Goal: Task Accomplishment & Management: Manage account settings

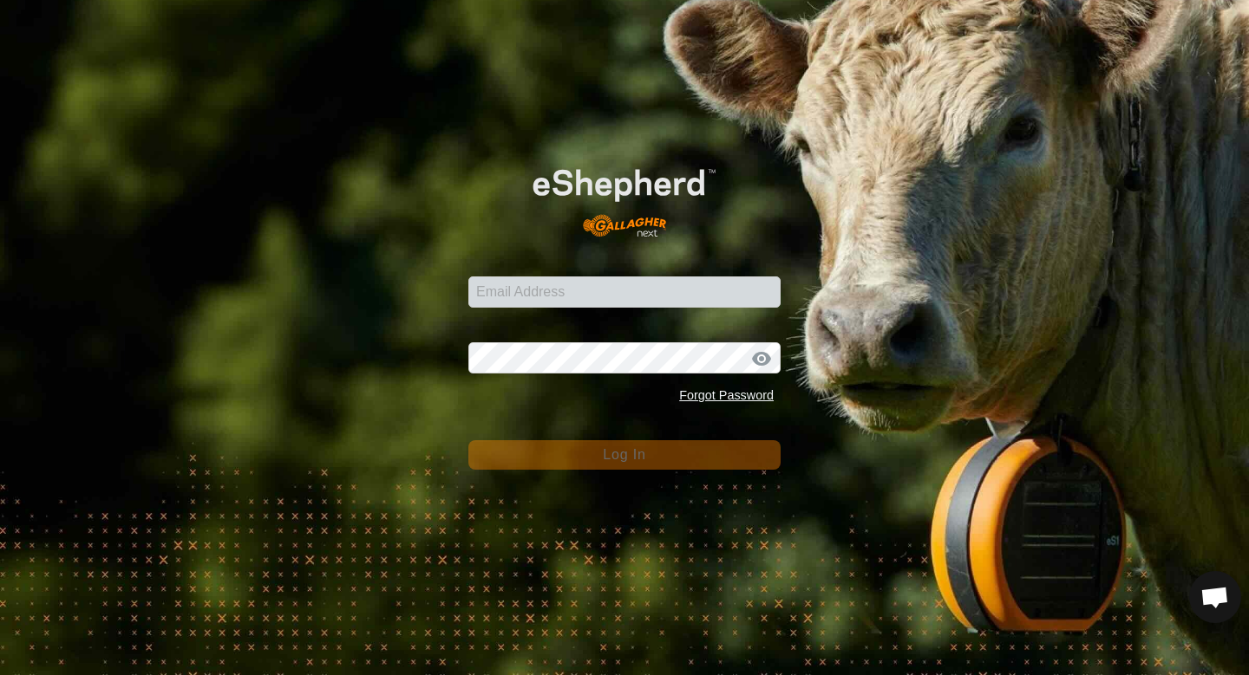
click at [604, 252] on link at bounding box center [624, 245] width 250 height 15
click at [537, 289] on input "Email Address" at bounding box center [624, 292] width 312 height 31
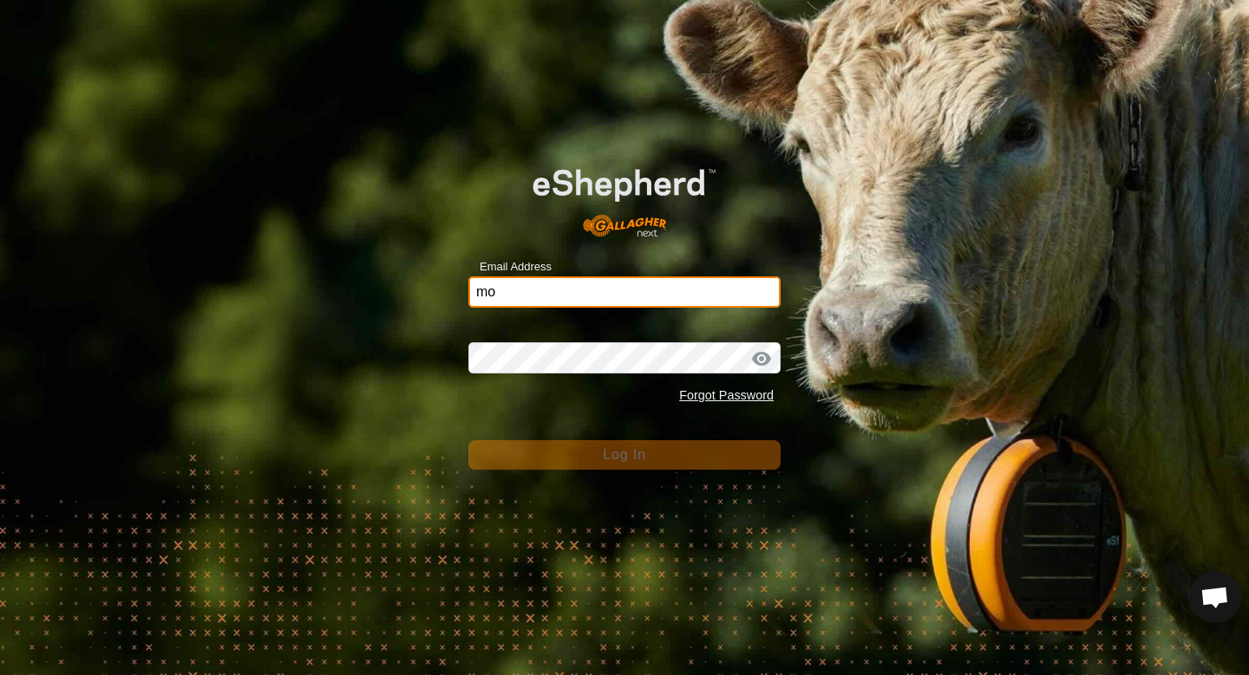
type input "mod"
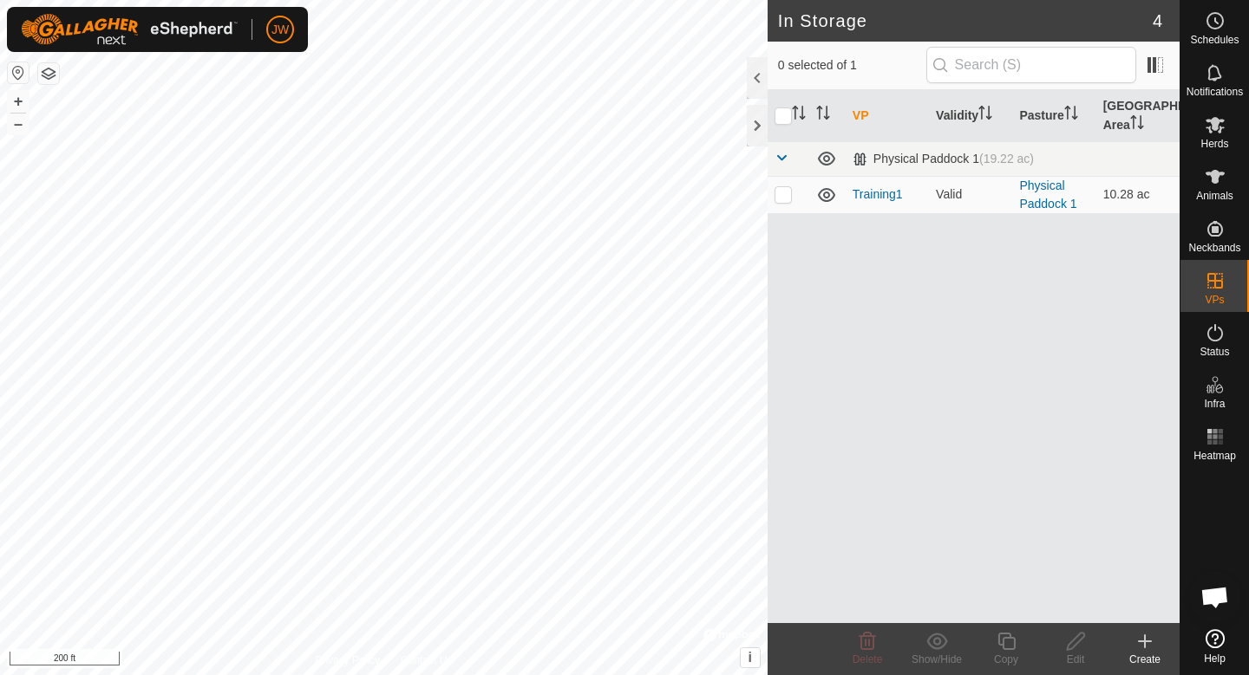
click at [1225, 315] on div "Status" at bounding box center [1214, 338] width 68 height 52
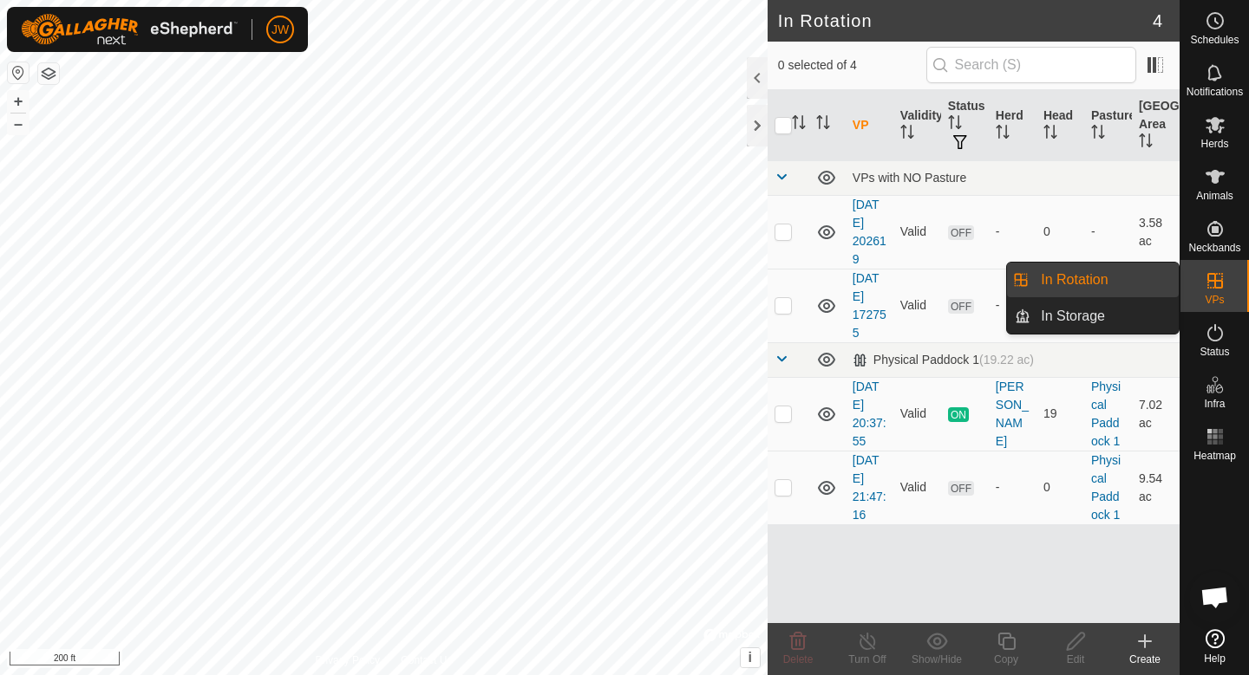
click at [1069, 275] on link "In Rotation" at bounding box center [1104, 280] width 148 height 35
checkbox input "true"
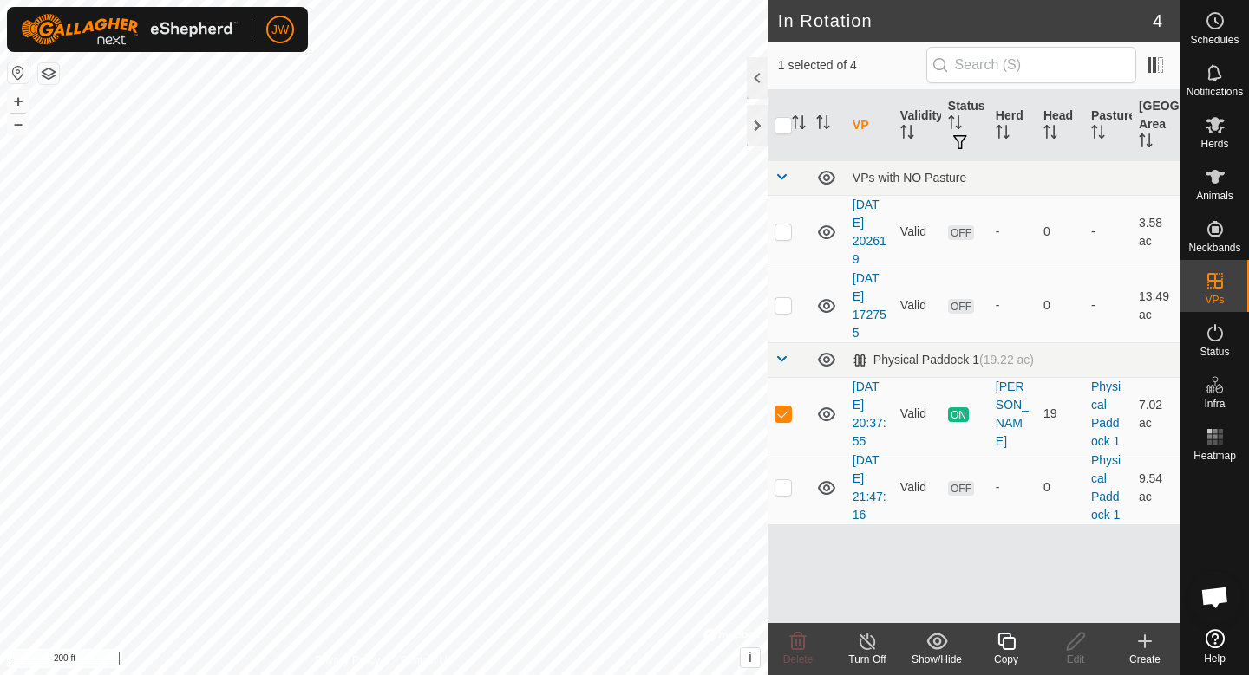
click at [1014, 649] on icon at bounding box center [1005, 641] width 17 height 17
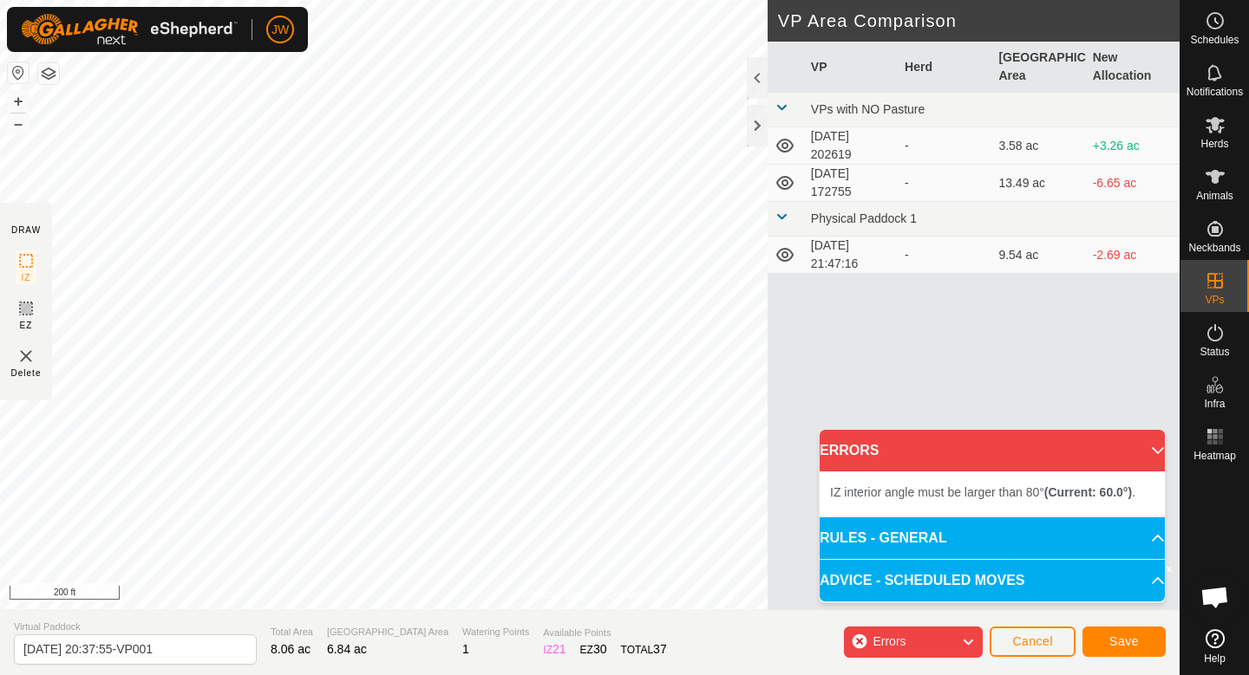
click at [26, 368] on span "Delete" at bounding box center [26, 373] width 30 height 13
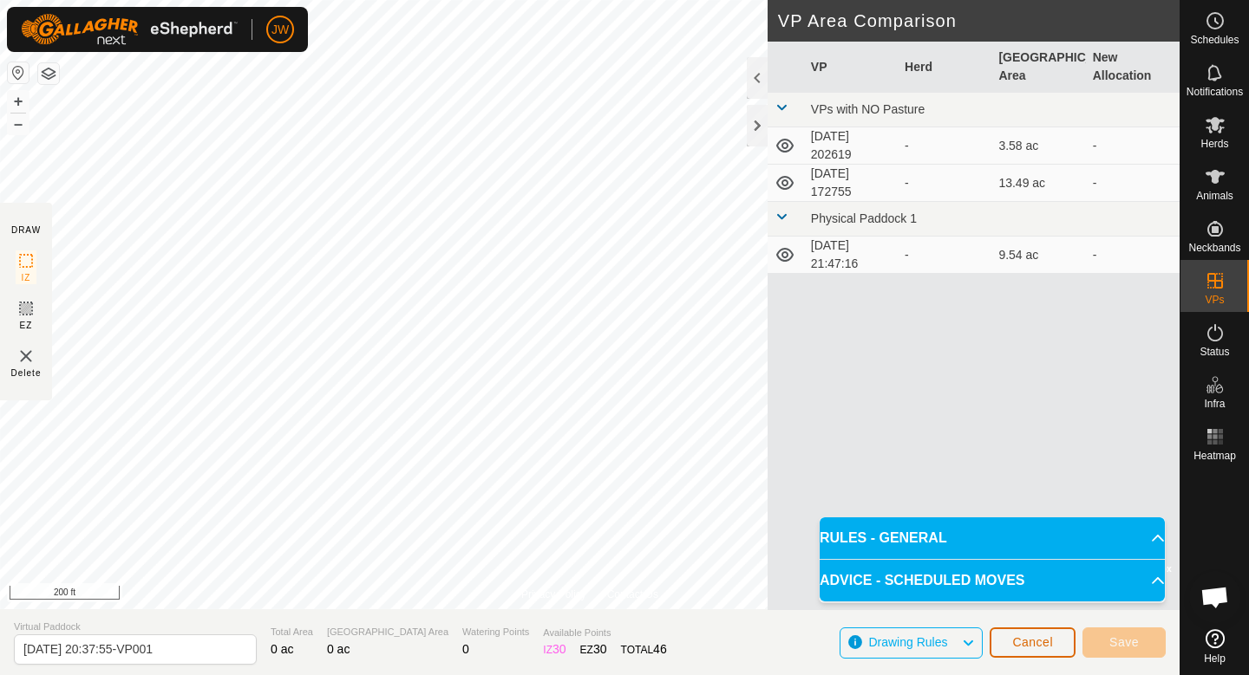
click at [1030, 638] on span "Cancel" at bounding box center [1032, 643] width 41 height 14
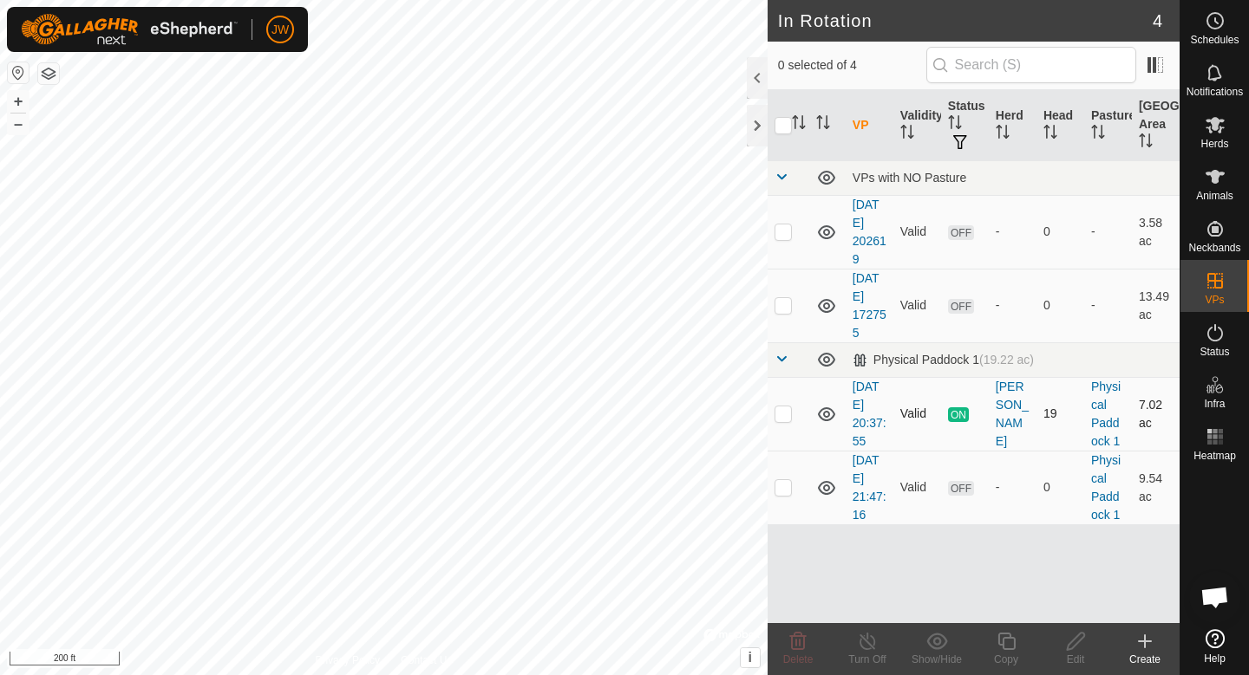
click at [791, 419] on td at bounding box center [788, 414] width 42 height 74
checkbox input "true"
click at [1001, 652] on div "Copy" at bounding box center [1005, 660] width 69 height 16
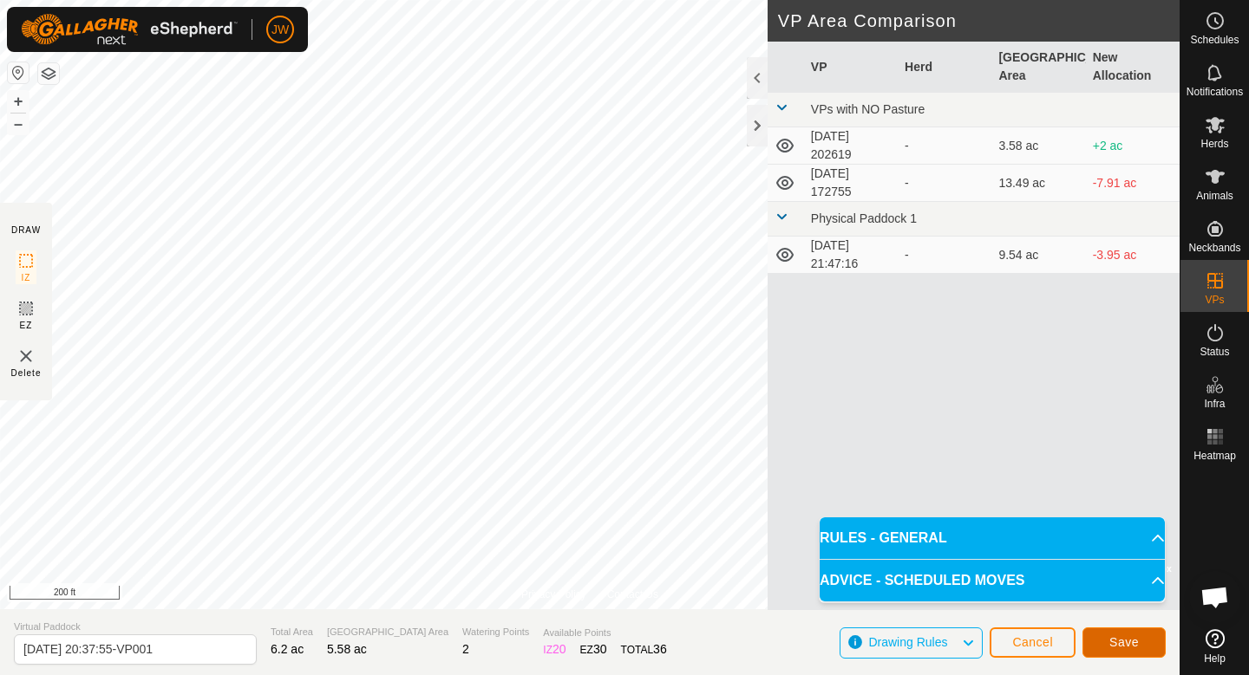
click at [1125, 642] on span "Save" at bounding box center [1123, 643] width 29 height 14
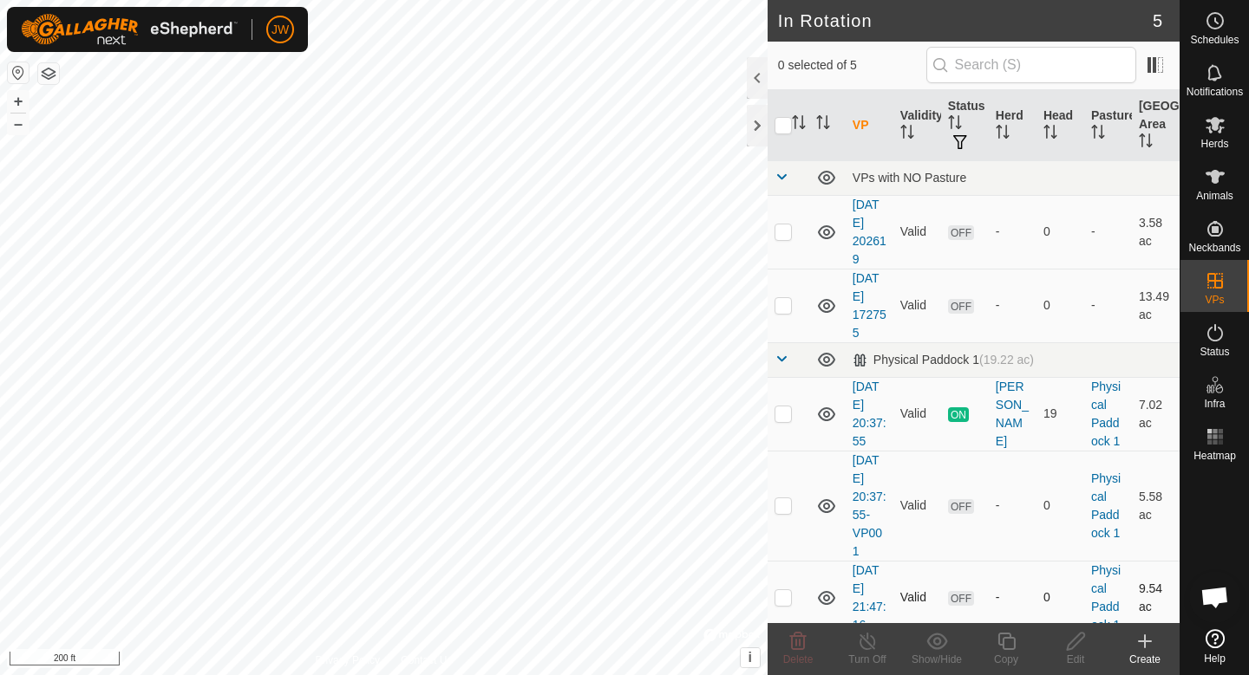
click at [781, 601] on p-checkbox at bounding box center [782, 597] width 17 height 14
checkbox input "true"
click at [784, 507] on p-checkbox at bounding box center [782, 506] width 17 height 14
checkbox input "true"
click at [785, 603] on td at bounding box center [788, 598] width 42 height 74
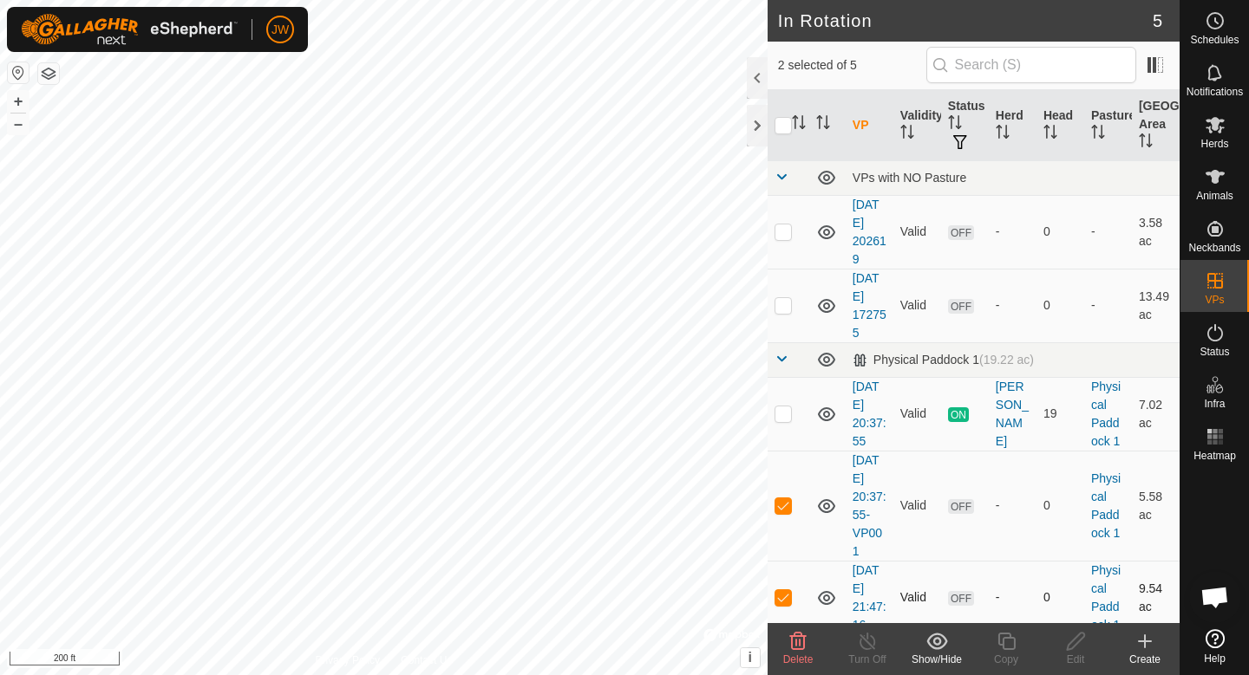
checkbox input "false"
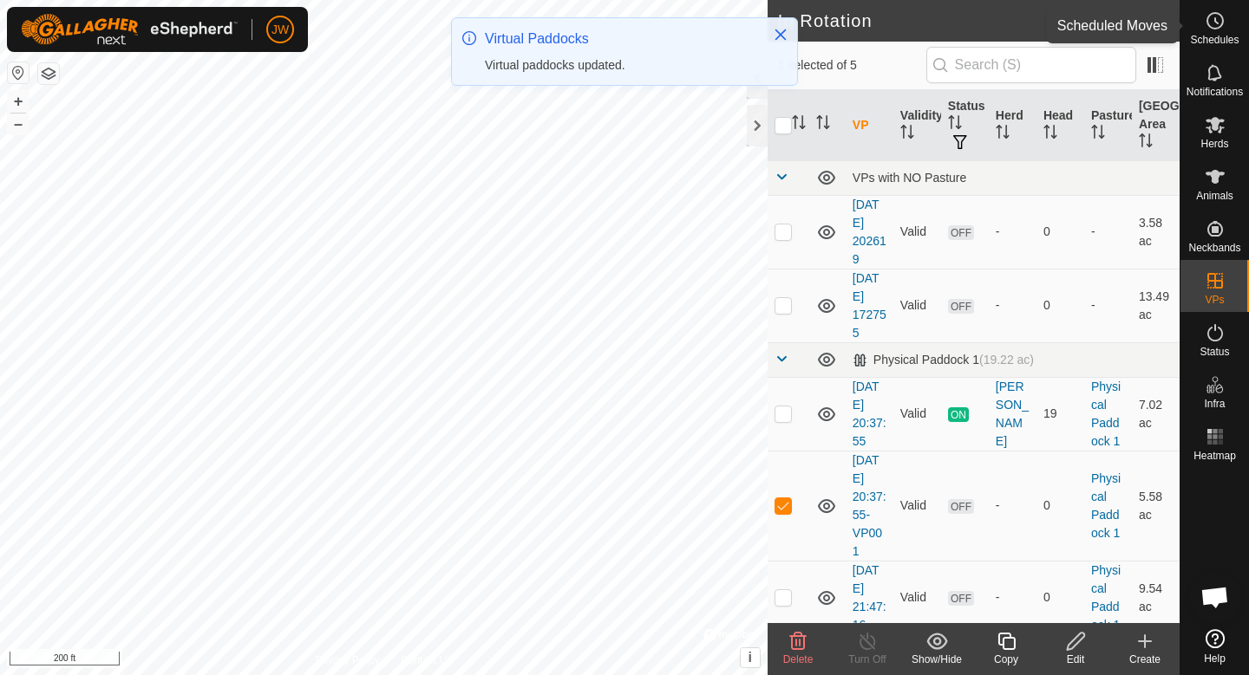
click at [1211, 27] on icon at bounding box center [1214, 20] width 21 height 21
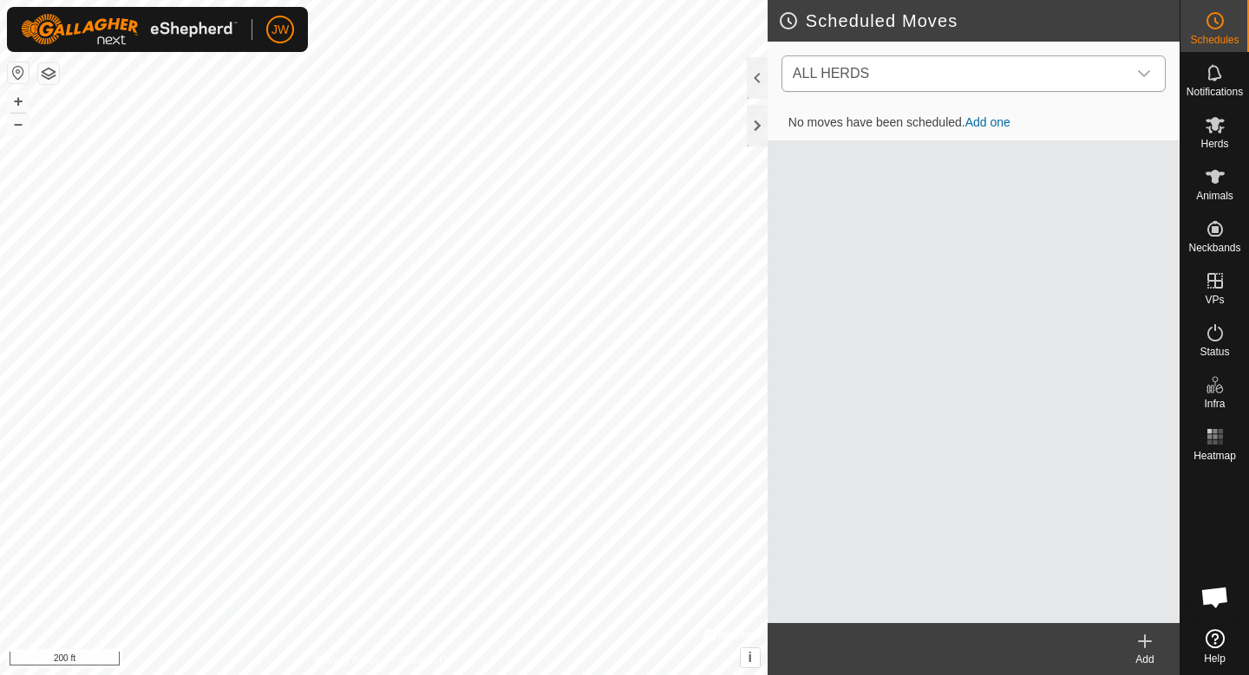
click at [926, 86] on span "ALL HERDS" at bounding box center [956, 73] width 341 height 35
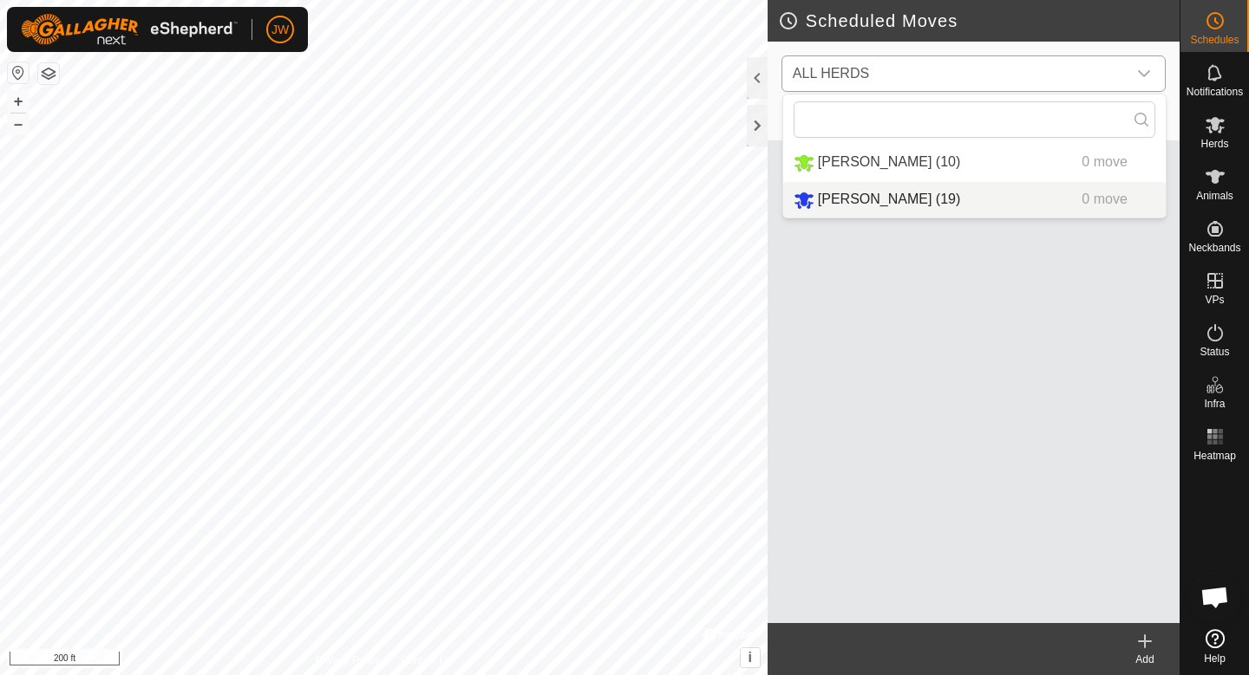
click at [870, 193] on span "Zach Herd (19)" at bounding box center [889, 199] width 142 height 15
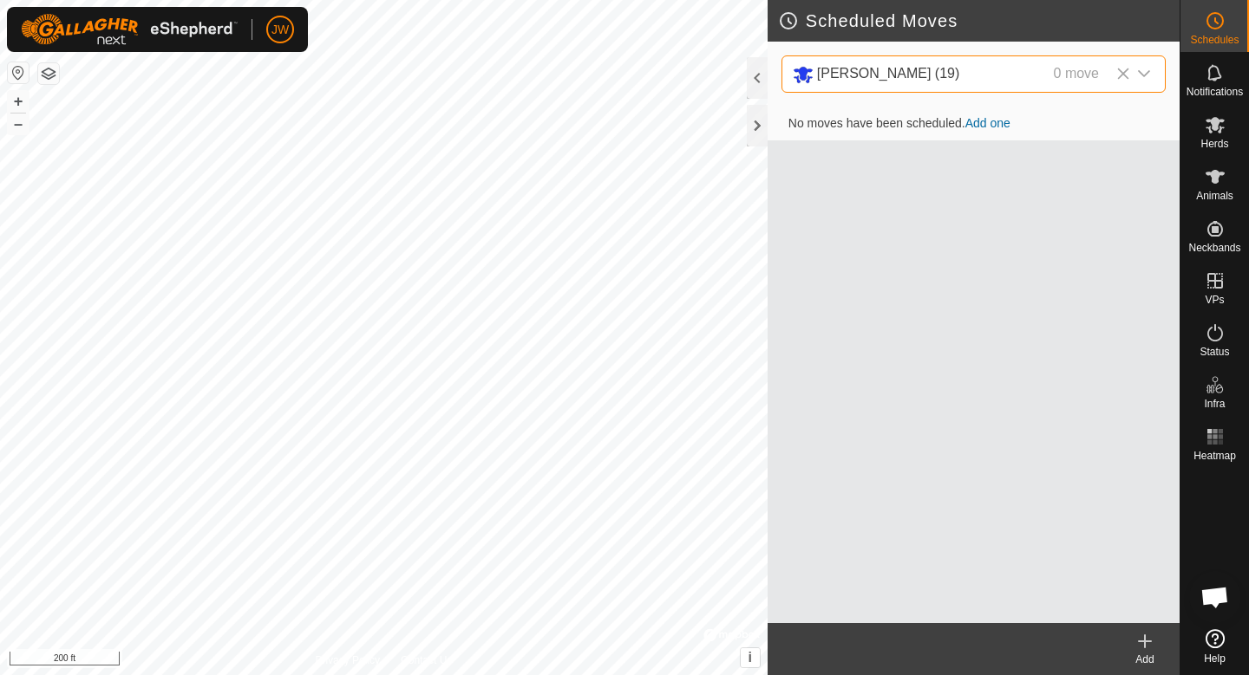
click at [981, 121] on link "Add one" at bounding box center [987, 123] width 45 height 14
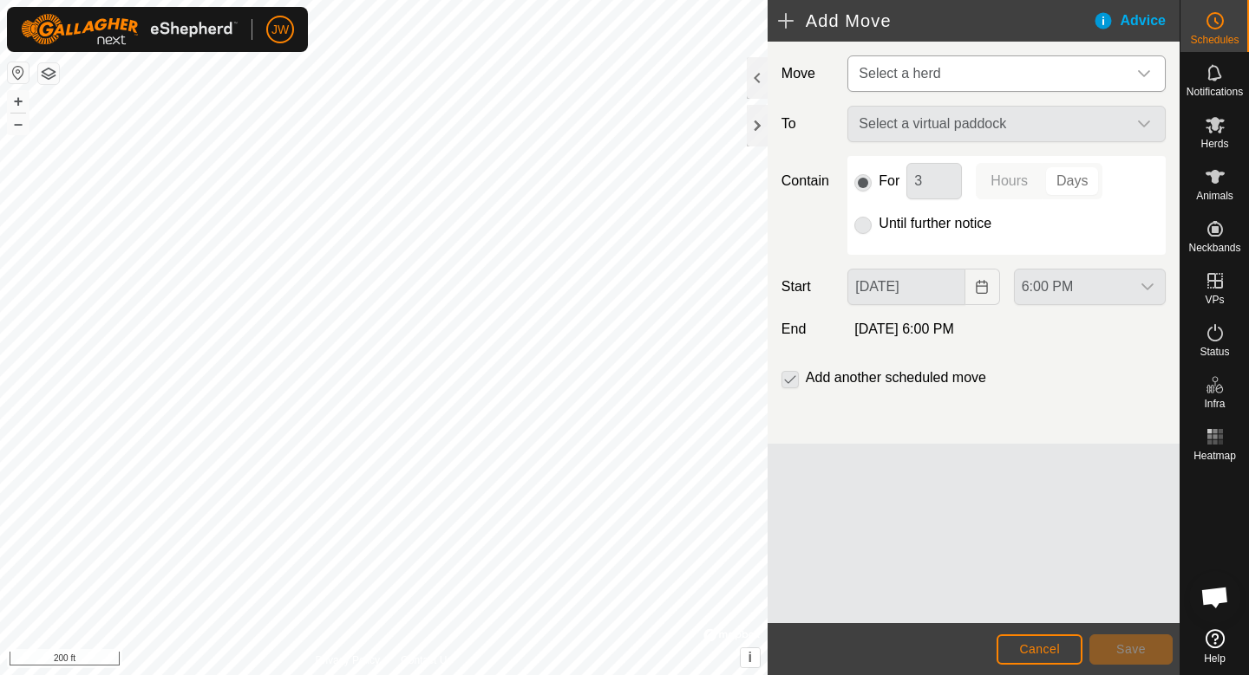
click at [991, 83] on span "Select a herd" at bounding box center [988, 73] width 275 height 35
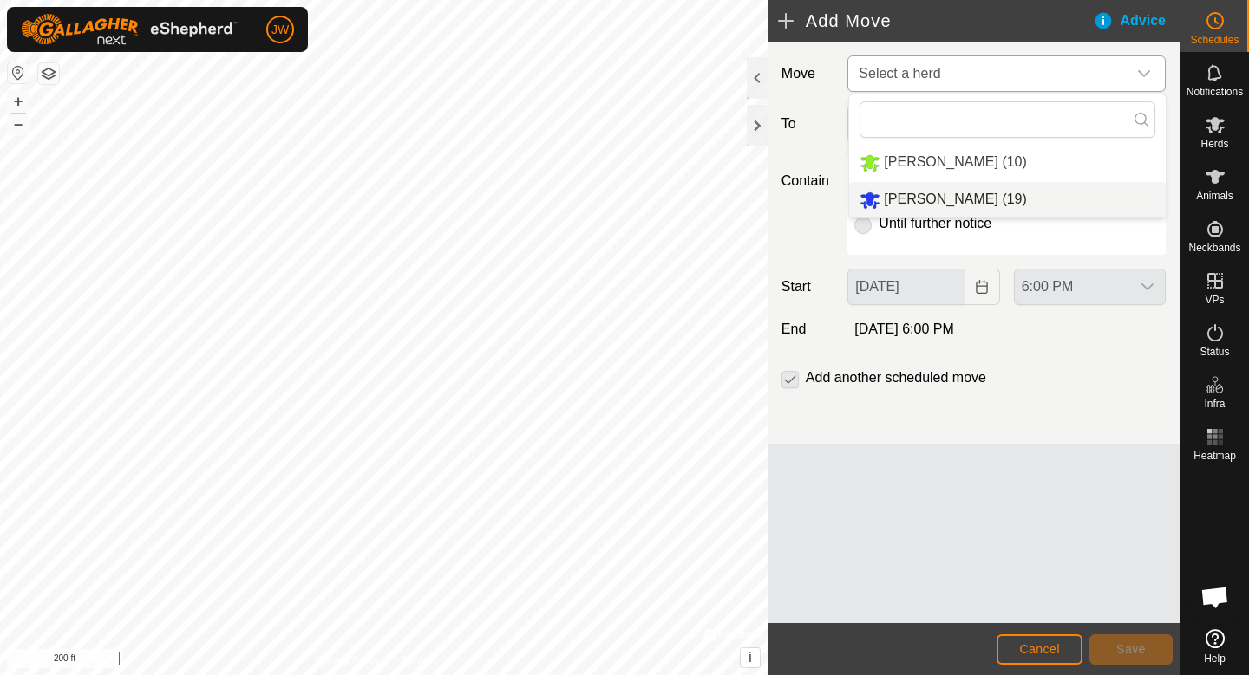
click at [921, 201] on span "Zach Herd (19)" at bounding box center [954, 199] width 142 height 15
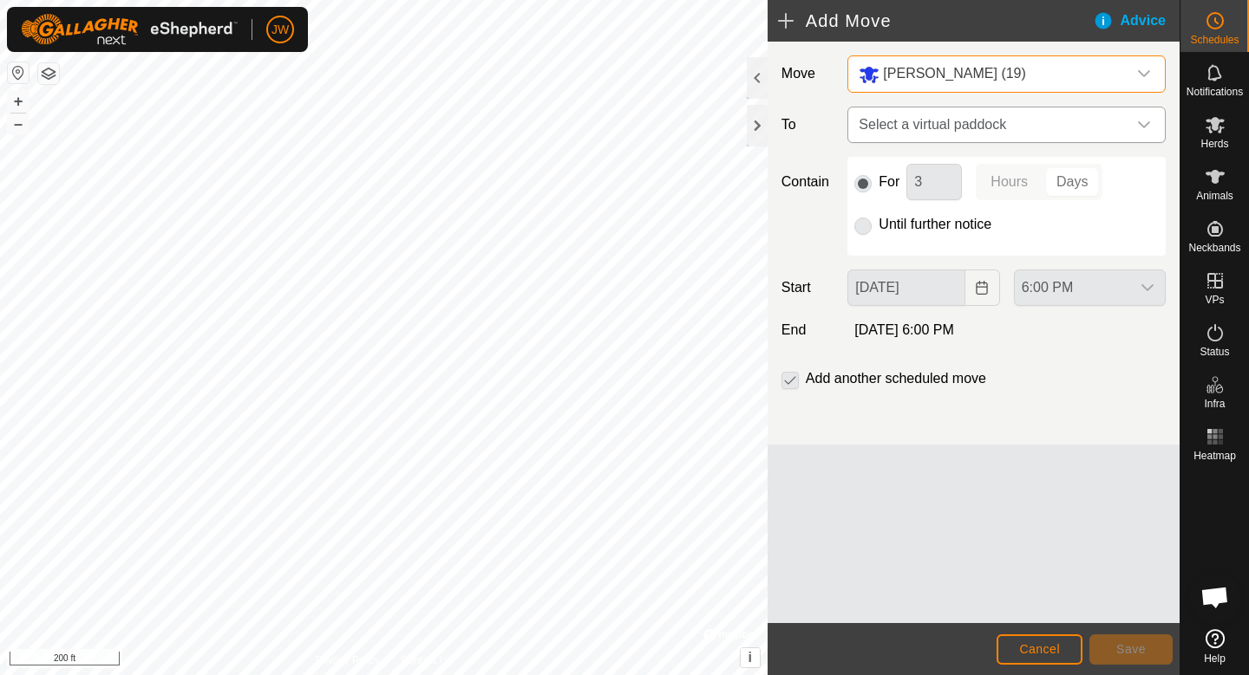
click at [948, 120] on span "Select a virtual paddock" at bounding box center [988, 125] width 275 height 35
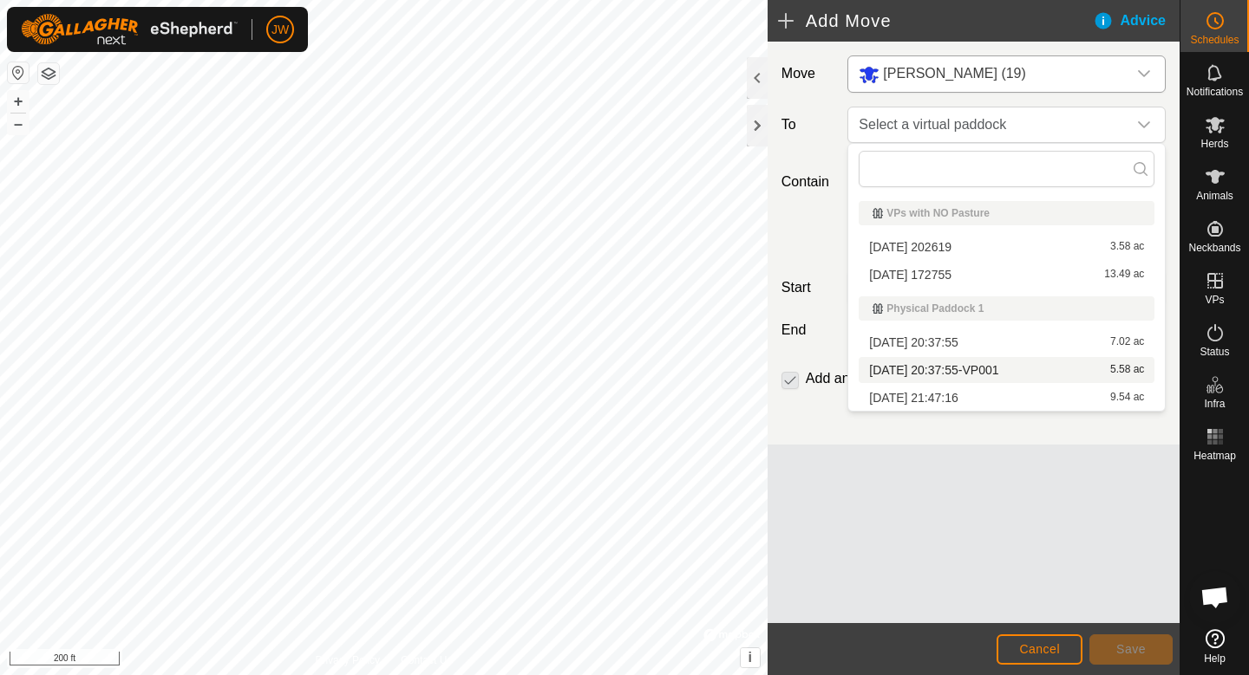
click at [930, 367] on li "2025-09-09 20:37:55-VP001 5.58 ac" at bounding box center [1006, 370] width 296 height 26
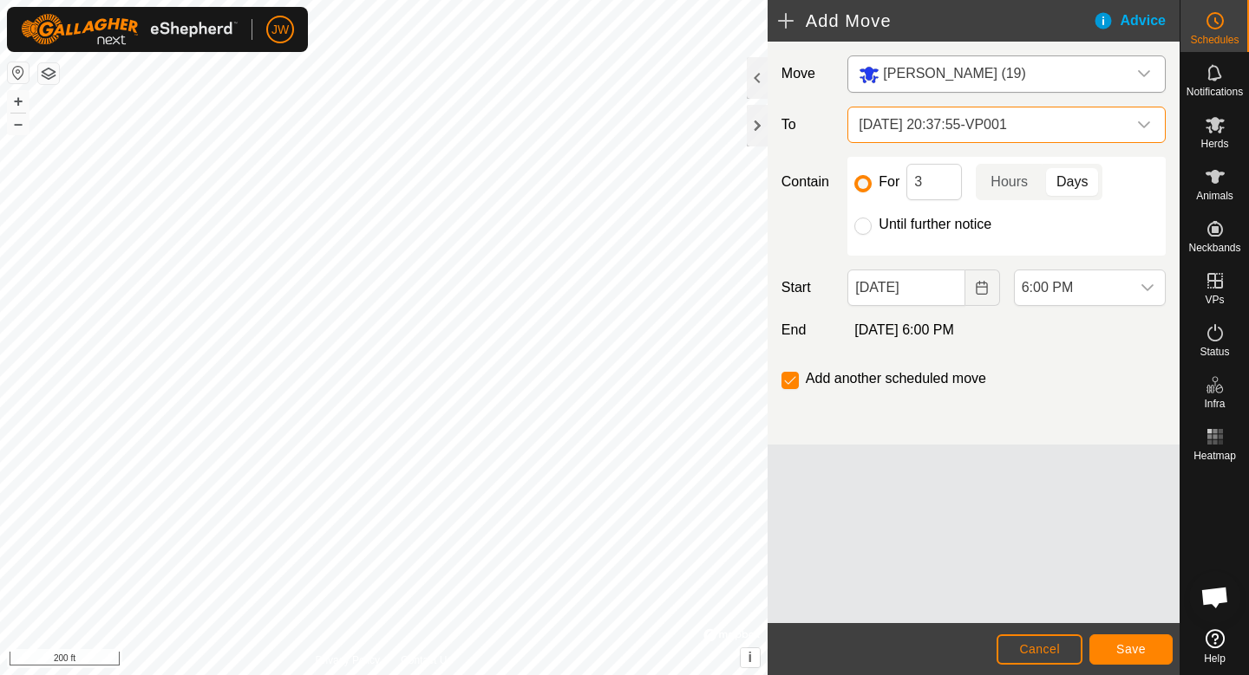
click at [922, 139] on span "2025-09-09 20:37:55-VP001" at bounding box center [988, 125] width 275 height 35
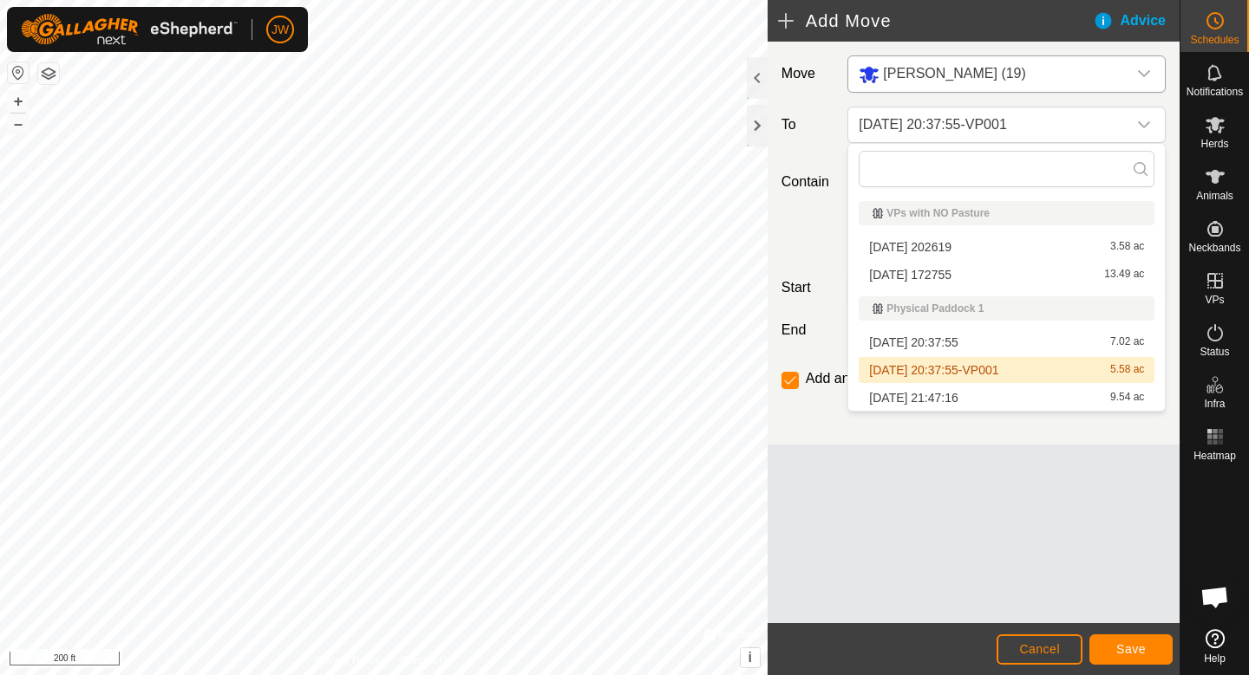
click at [929, 377] on li "2025-09-09 20:37:55-VP001 5.58 ac" at bounding box center [1006, 370] width 296 height 26
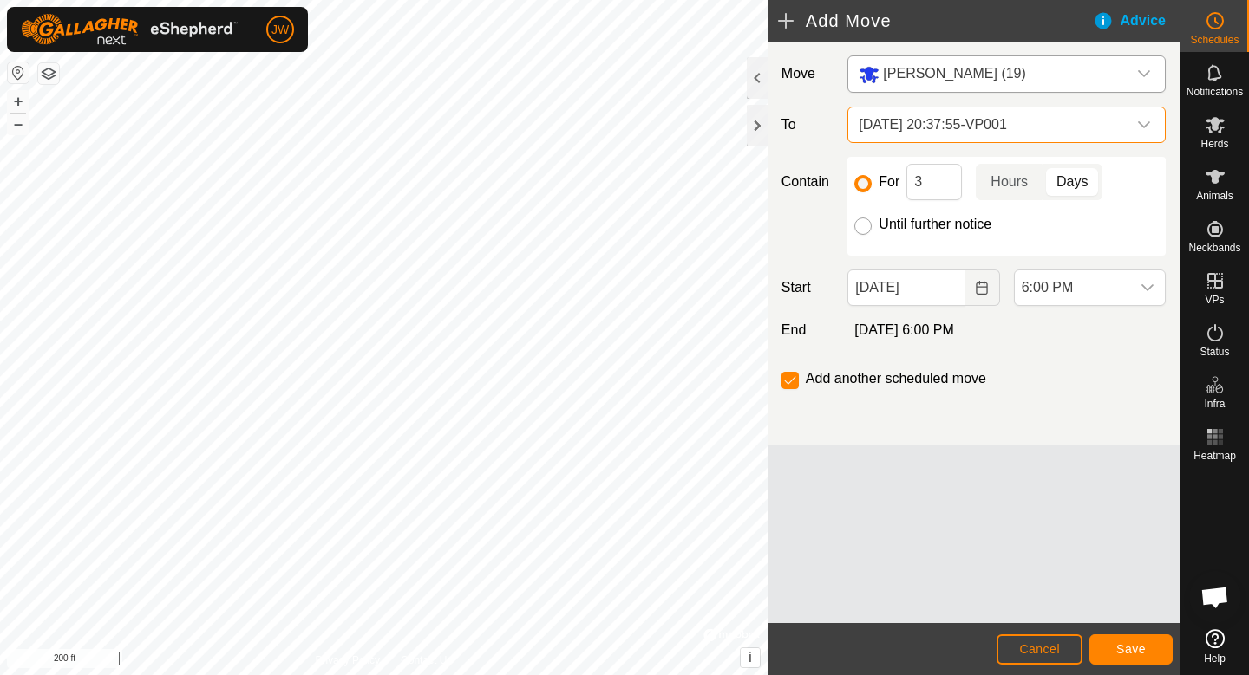
click at [861, 231] on input "Until further notice" at bounding box center [862, 226] width 17 height 17
radio input "true"
checkbox input "false"
click at [982, 289] on icon "Choose Date" at bounding box center [982, 288] width 14 height 14
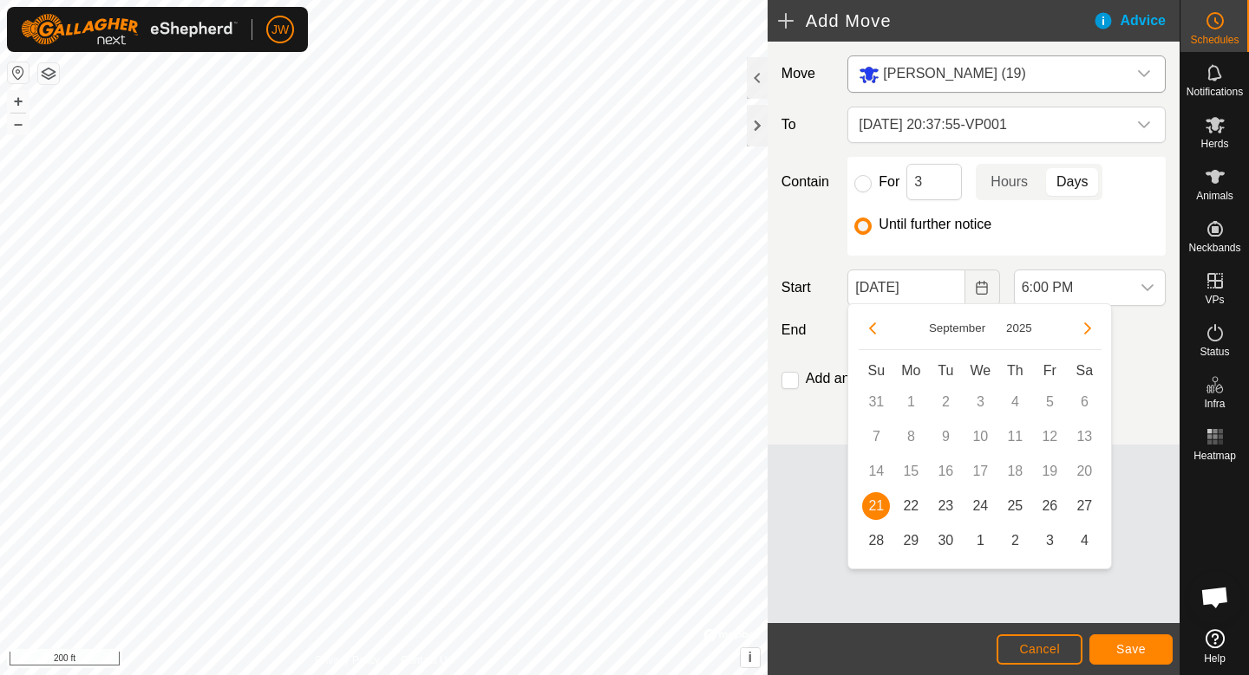
click at [881, 510] on span "21" at bounding box center [876, 506] width 28 height 28
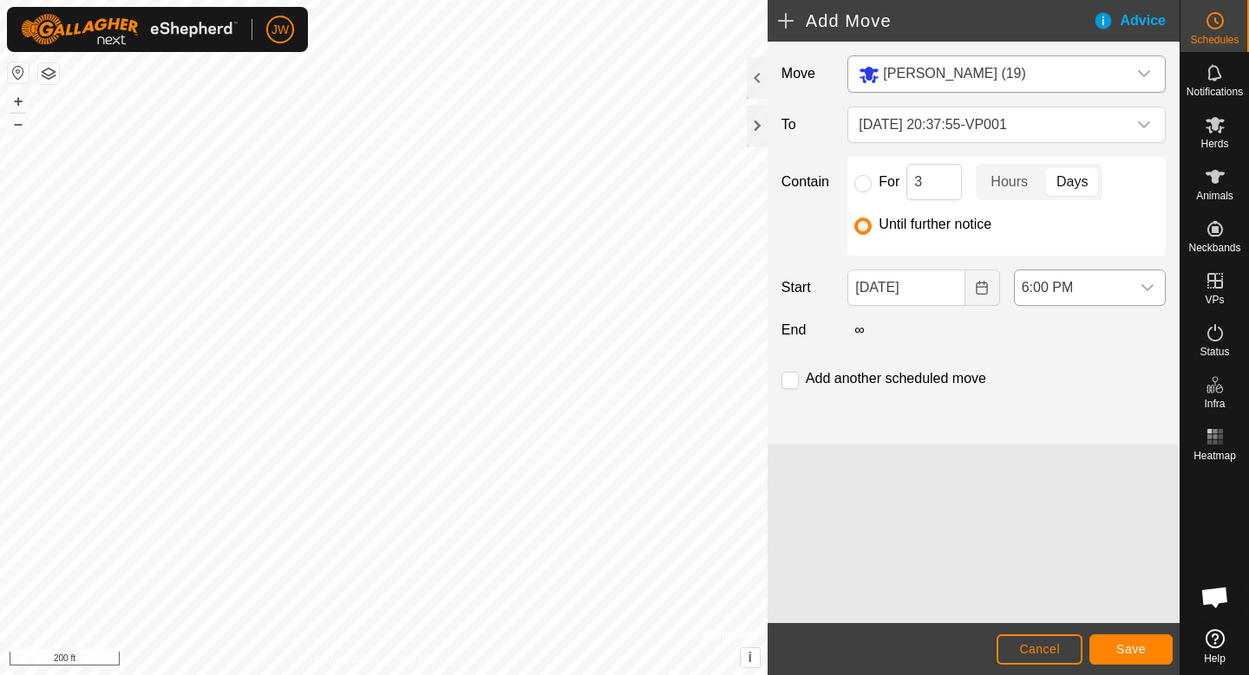
click at [1093, 301] on span "6:00 PM" at bounding box center [1071, 288] width 115 height 35
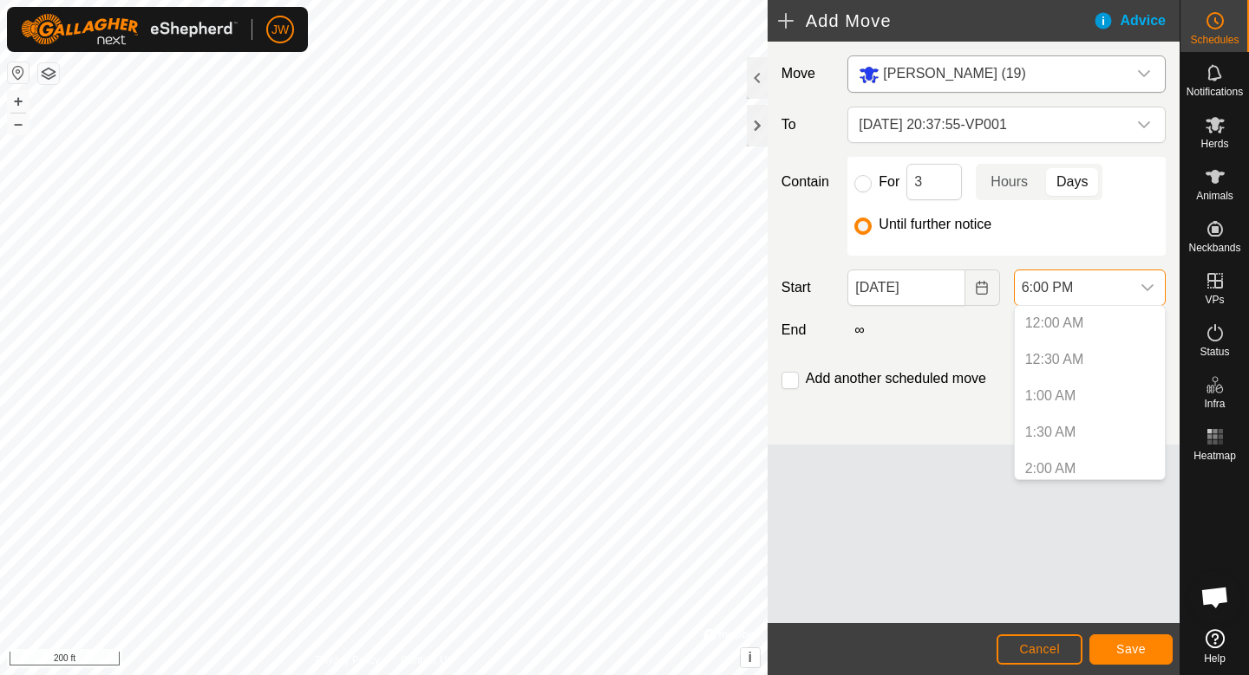
scroll to position [1170, 0]
click at [1058, 427] on p-selectitem "5:30 PM" at bounding box center [1089, 427] width 150 height 35
click at [1053, 456] on li "6:00 PM" at bounding box center [1089, 464] width 150 height 35
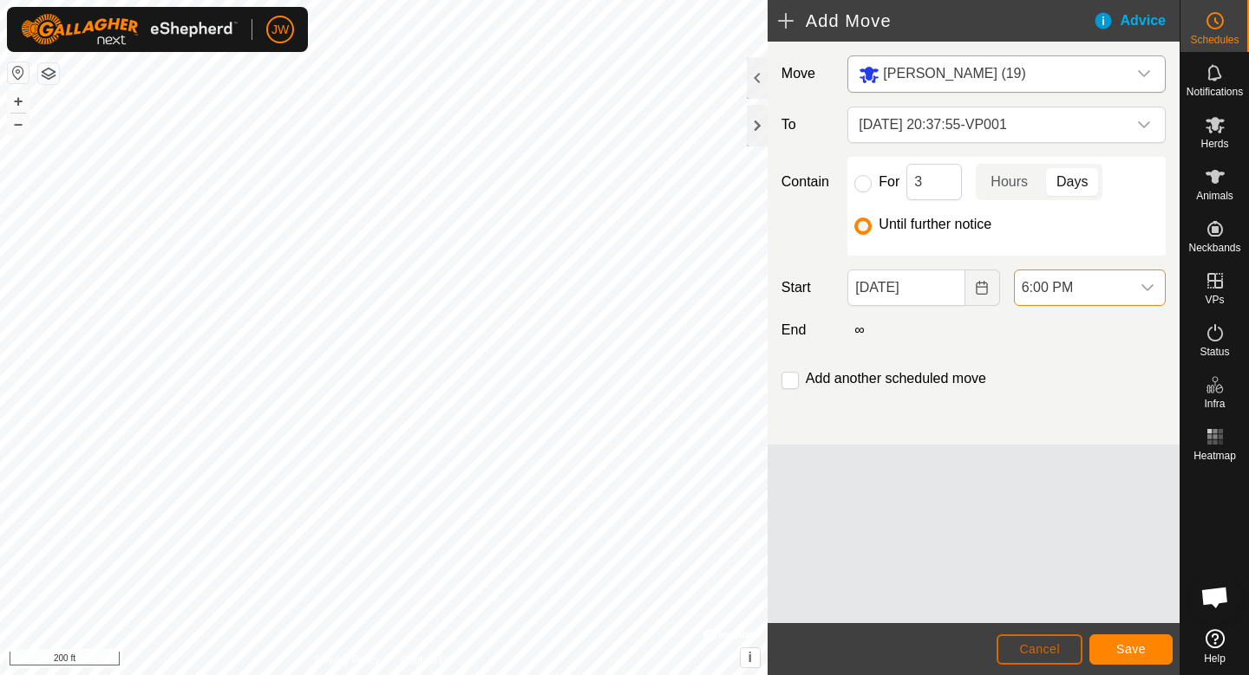
click at [1019, 644] on button "Cancel" at bounding box center [1039, 650] width 86 height 30
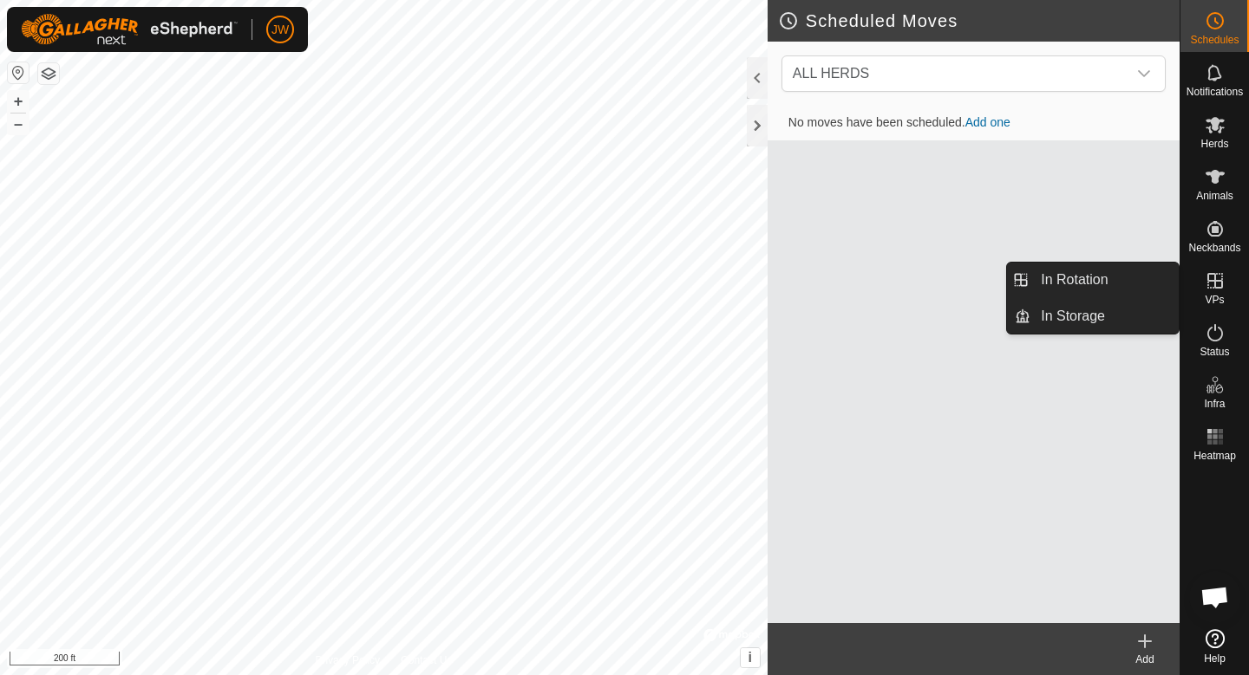
click at [1226, 297] on div "VPs" at bounding box center [1214, 286] width 68 height 52
click at [1080, 279] on link "In Rotation" at bounding box center [1104, 280] width 148 height 35
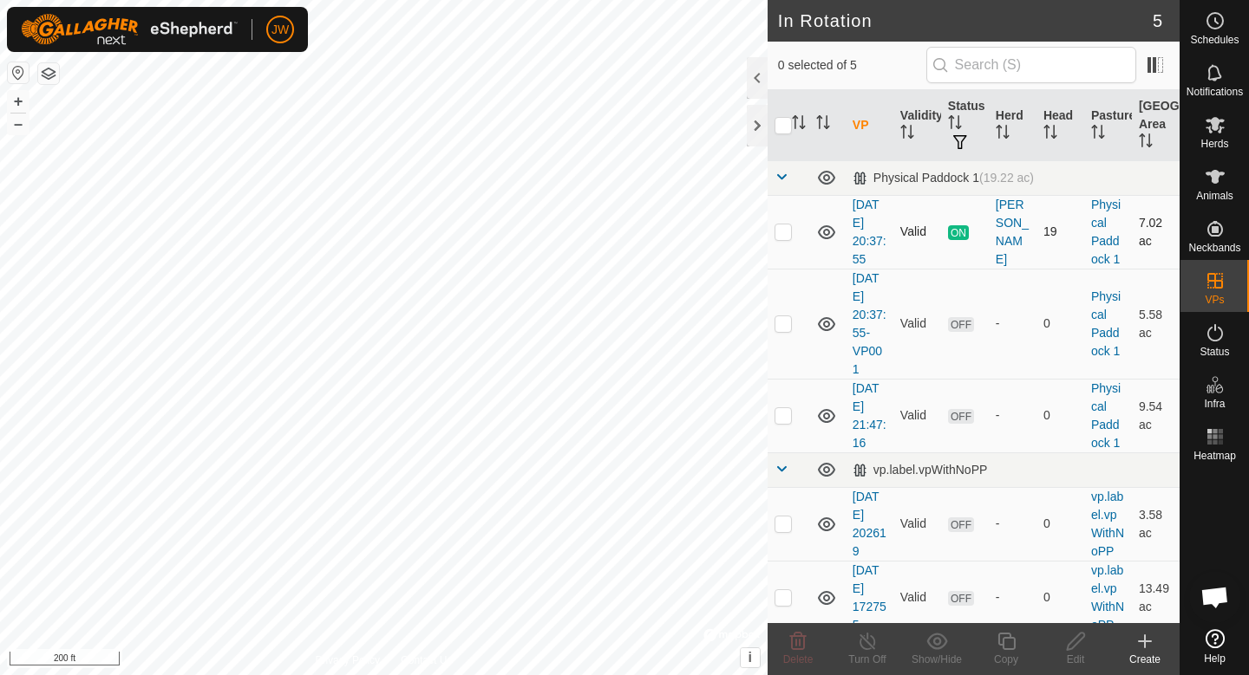
click at [788, 231] on p-checkbox at bounding box center [782, 232] width 17 height 14
checkbox input "true"
click at [872, 655] on div "Turn Off" at bounding box center [866, 660] width 69 height 16
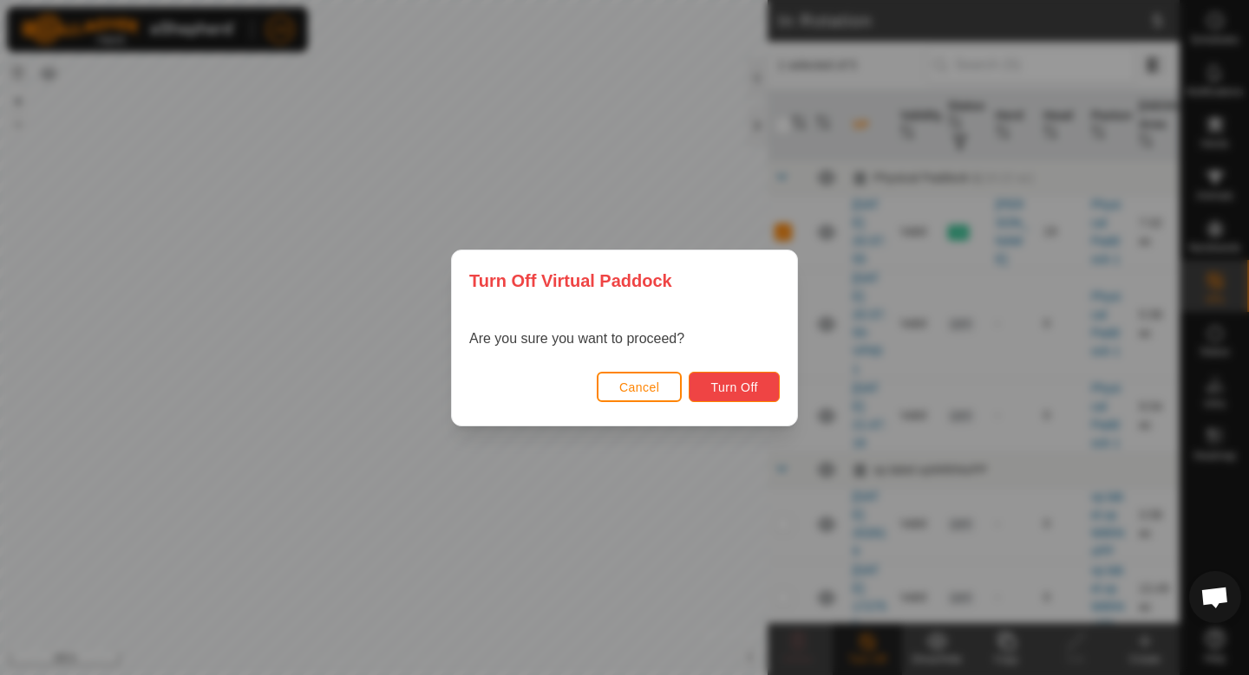
click at [731, 391] on span "Turn Off" at bounding box center [734, 388] width 48 height 14
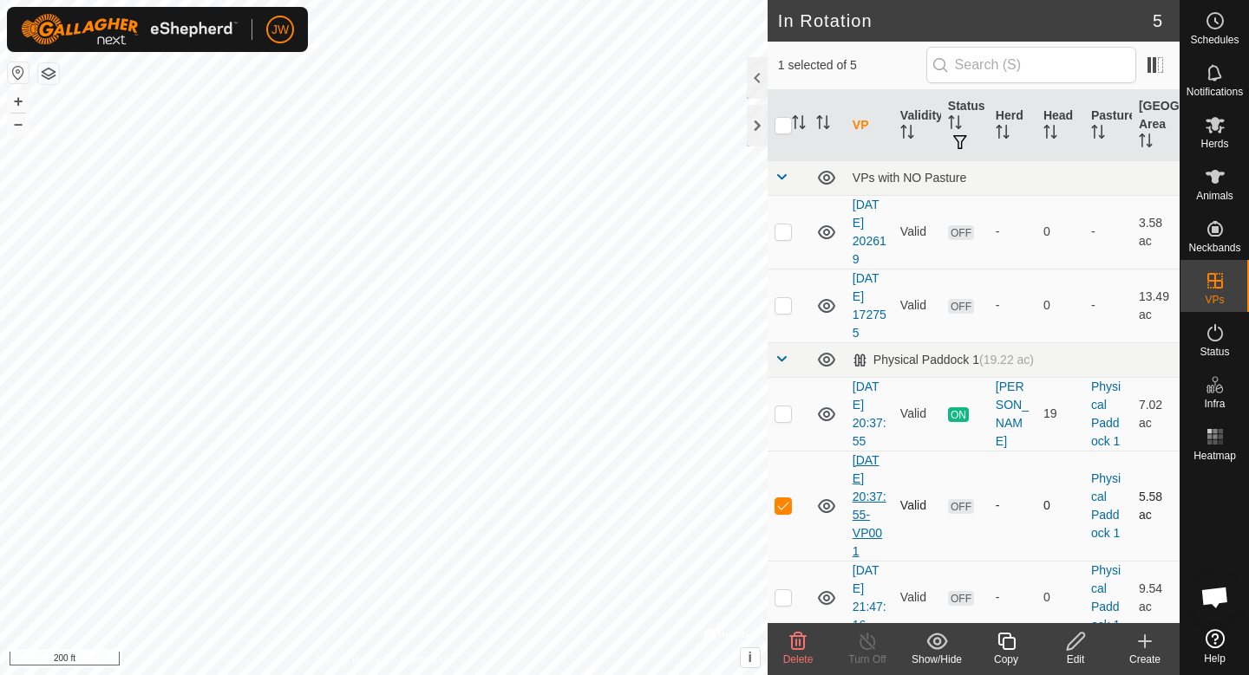
click at [864, 512] on link "2025-09-09 20:37:55-VP001" at bounding box center [869, 505] width 34 height 105
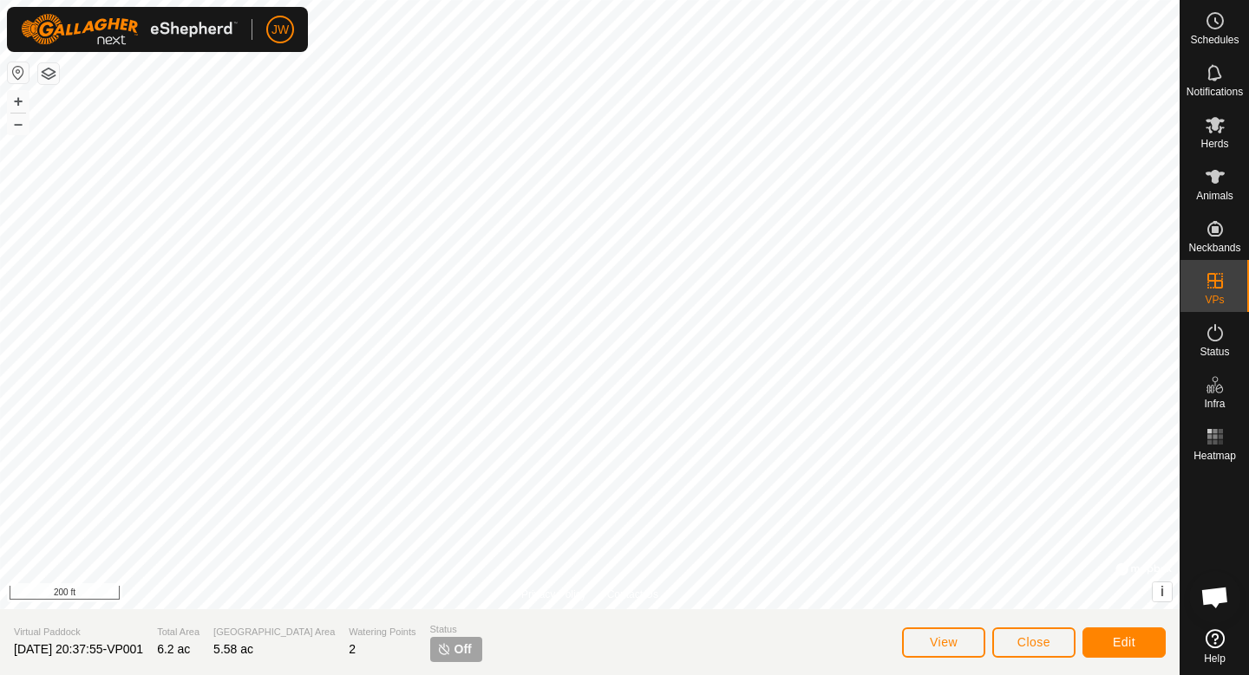
click at [454, 650] on span "Off" at bounding box center [462, 650] width 17 height 18
click at [1037, 644] on span "Close" at bounding box center [1033, 643] width 33 height 14
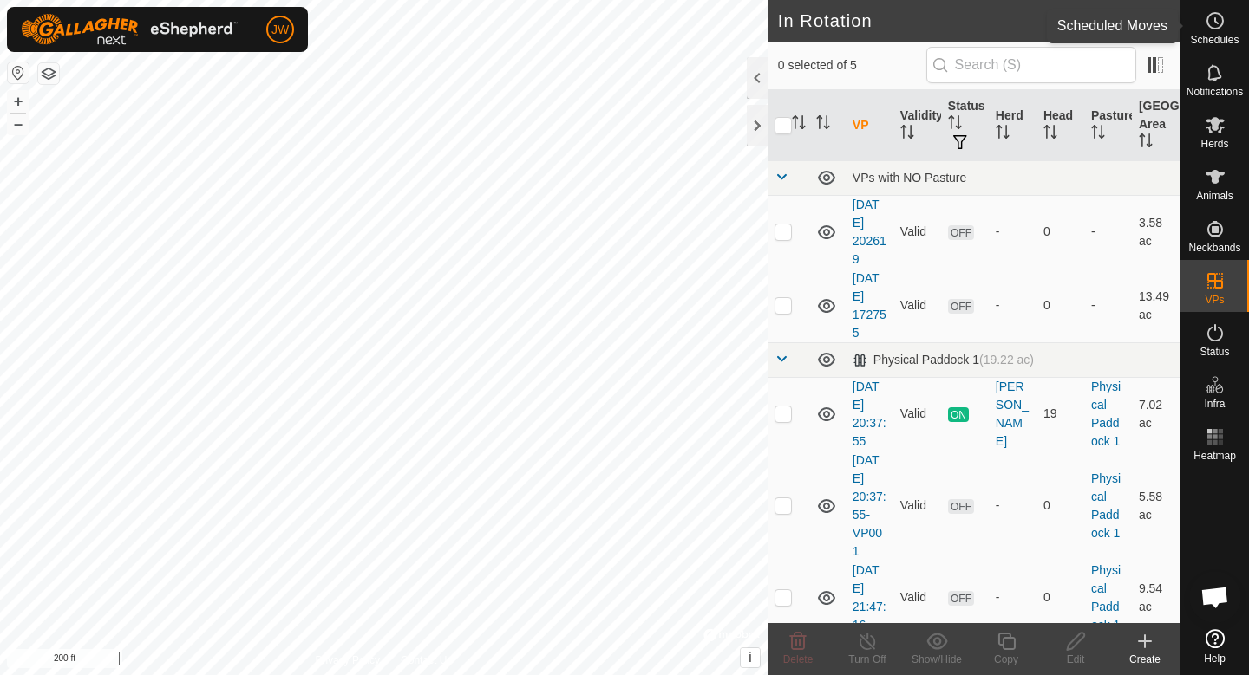
click at [1205, 35] on span "Schedules" at bounding box center [1214, 40] width 49 height 10
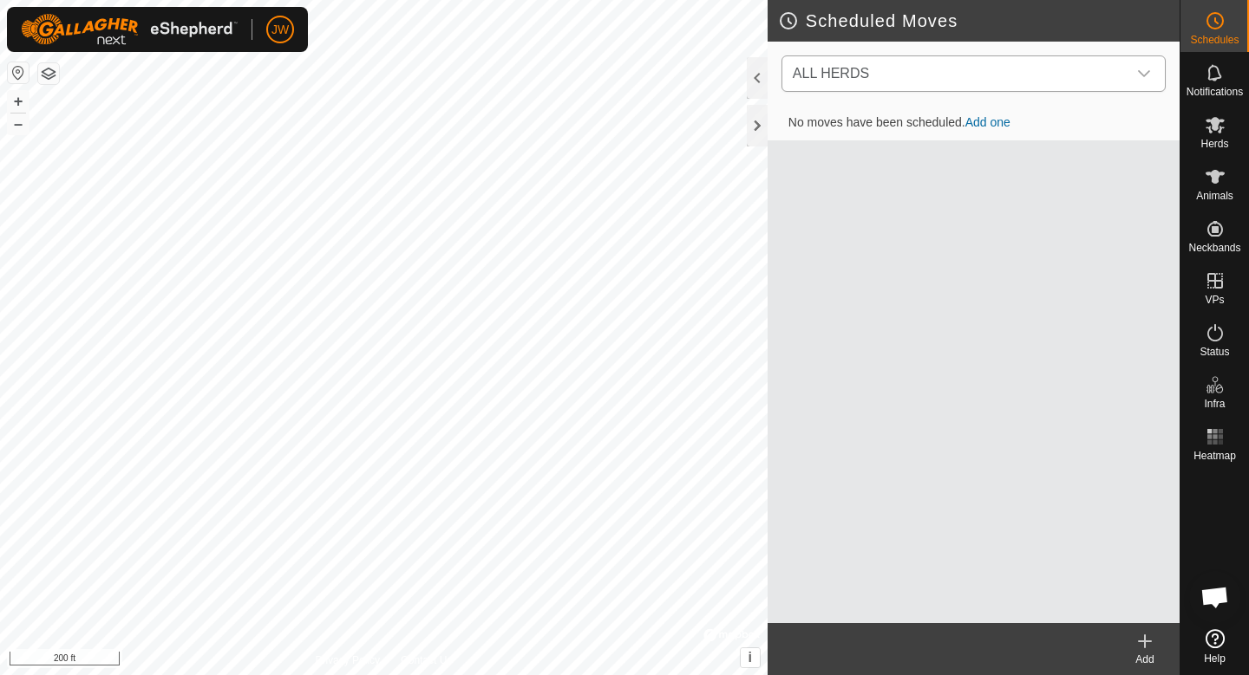
click at [908, 87] on span "ALL HERDS" at bounding box center [956, 73] width 341 height 35
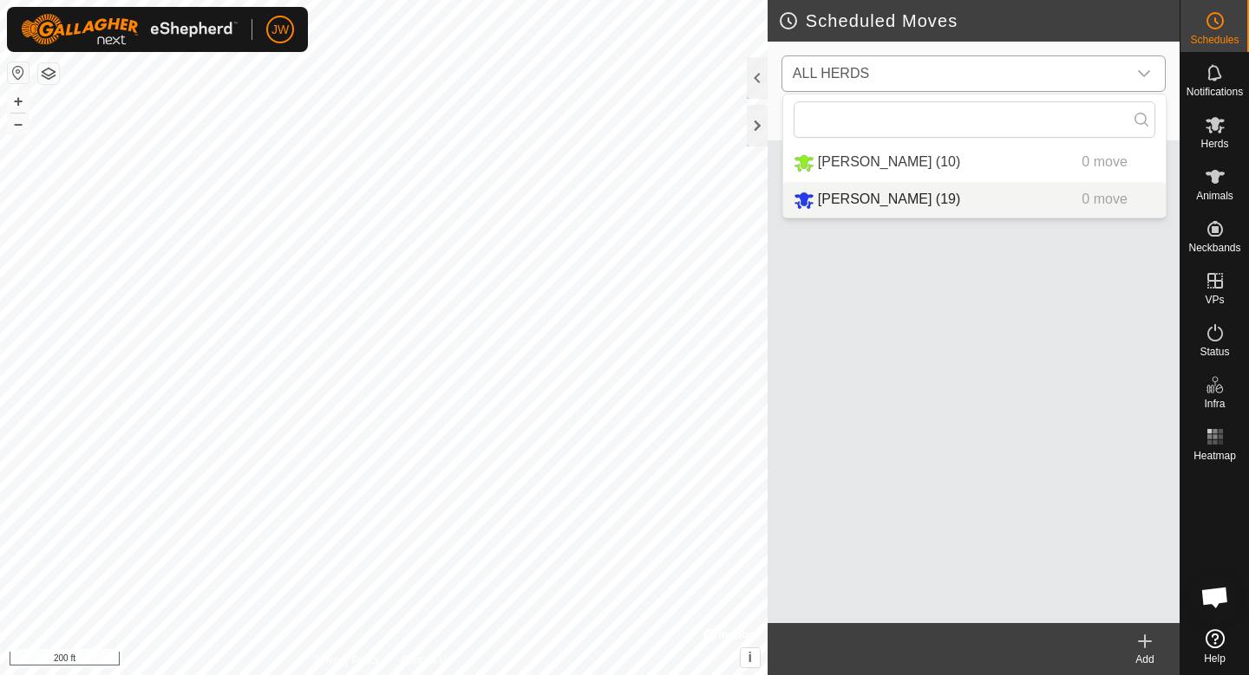
click at [862, 197] on span "Zach Herd (19)" at bounding box center [889, 199] width 142 height 15
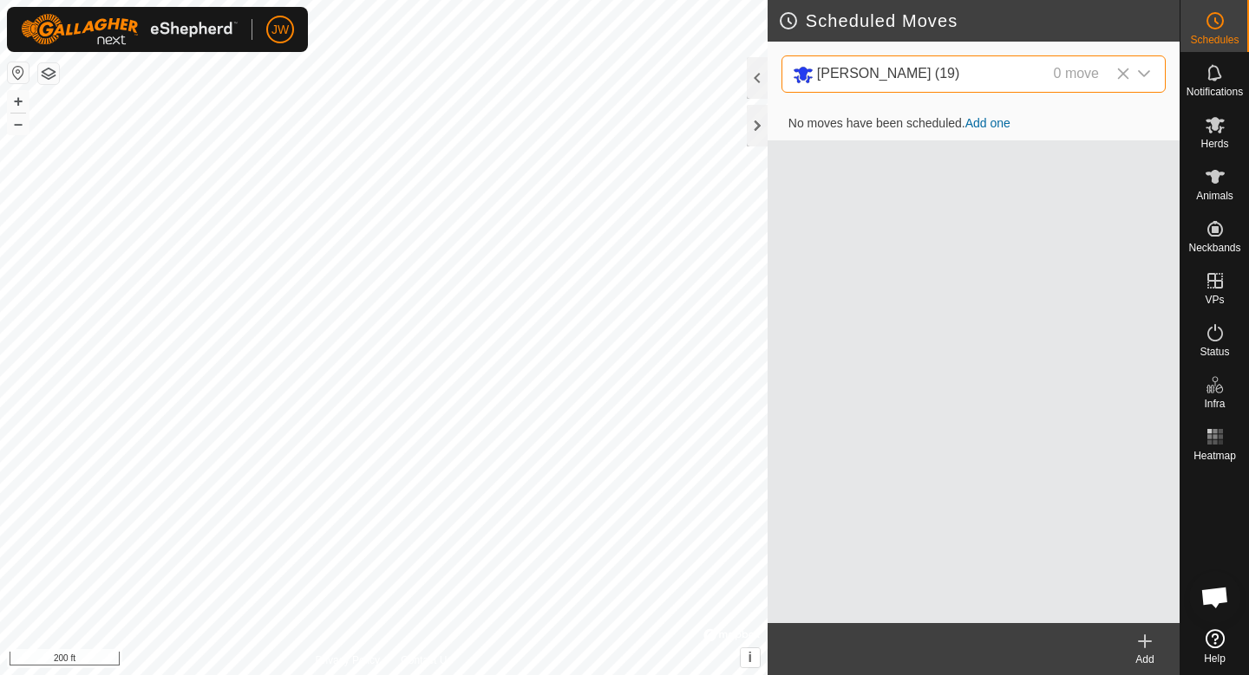
click at [992, 127] on link "Add one" at bounding box center [987, 123] width 45 height 14
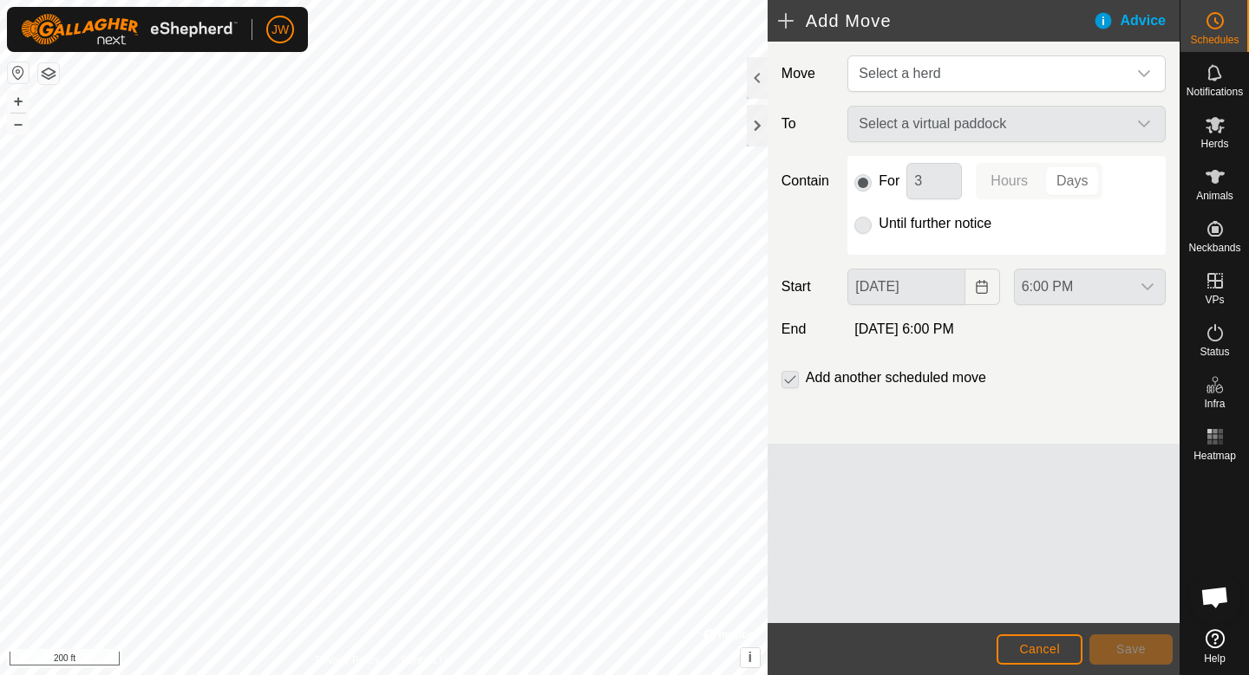
click at [955, 92] on div "Move Select a herd To Select a virtual paddock Contain For 3 Hours Days Until f…" at bounding box center [973, 243] width 412 height 402
click at [955, 79] on span "Select a herd" at bounding box center [988, 73] width 275 height 35
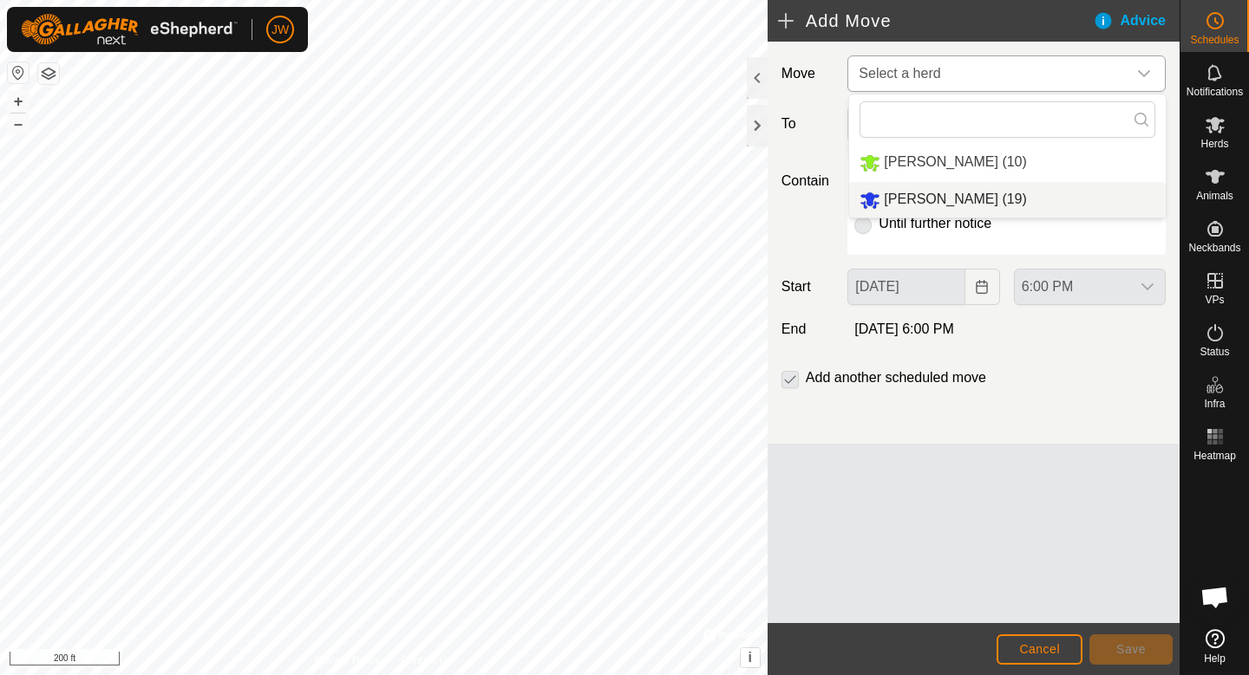
click at [923, 203] on span "Zach Herd (19)" at bounding box center [954, 199] width 142 height 15
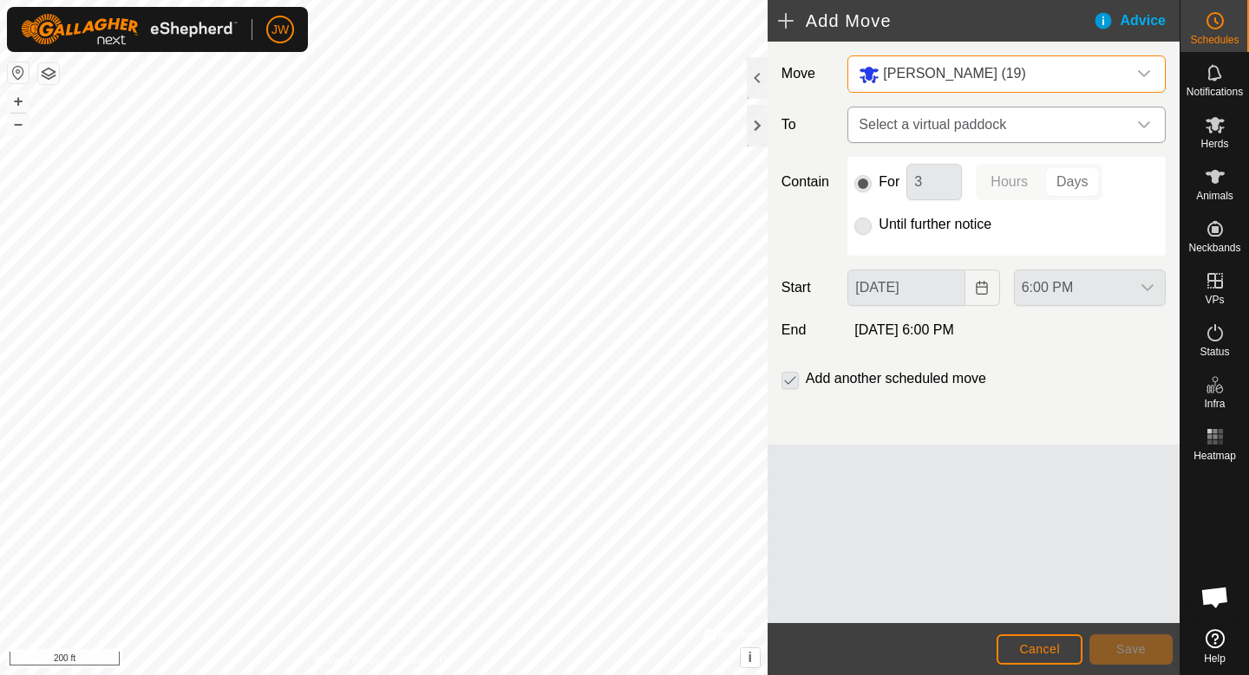
click at [931, 127] on span "Select a virtual paddock" at bounding box center [988, 125] width 275 height 35
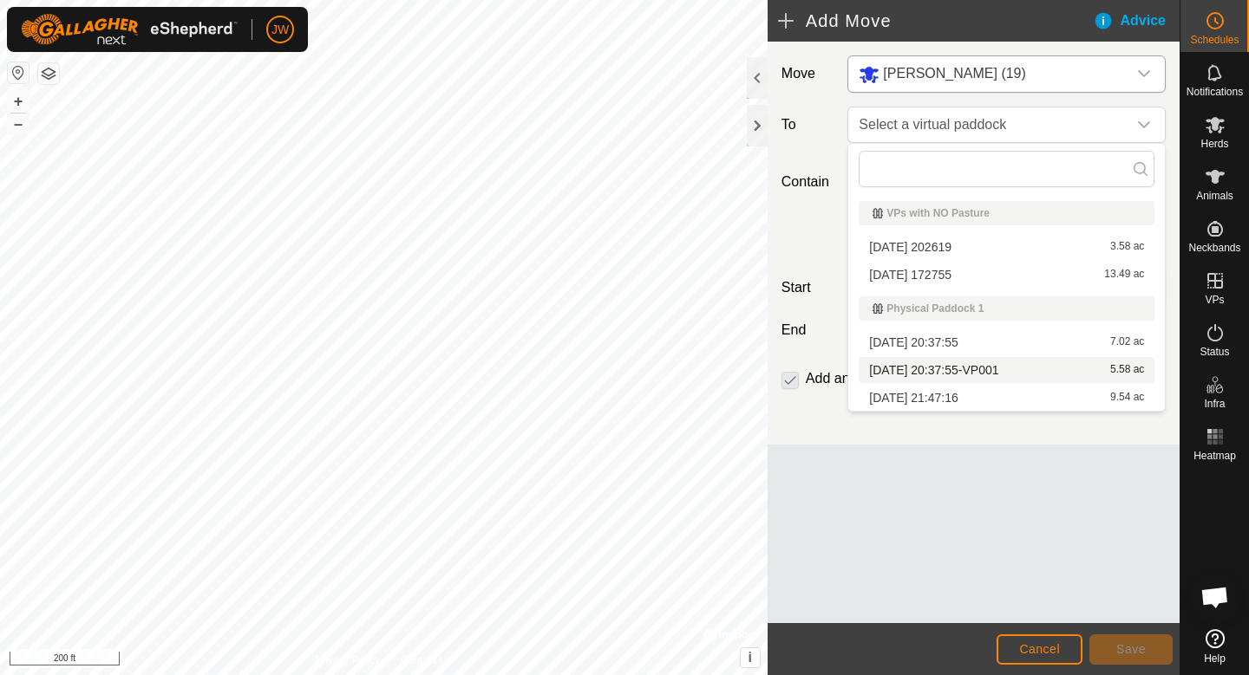
click at [909, 369] on span "2025-09-09 20:37:55-VP001" at bounding box center [933, 370] width 129 height 12
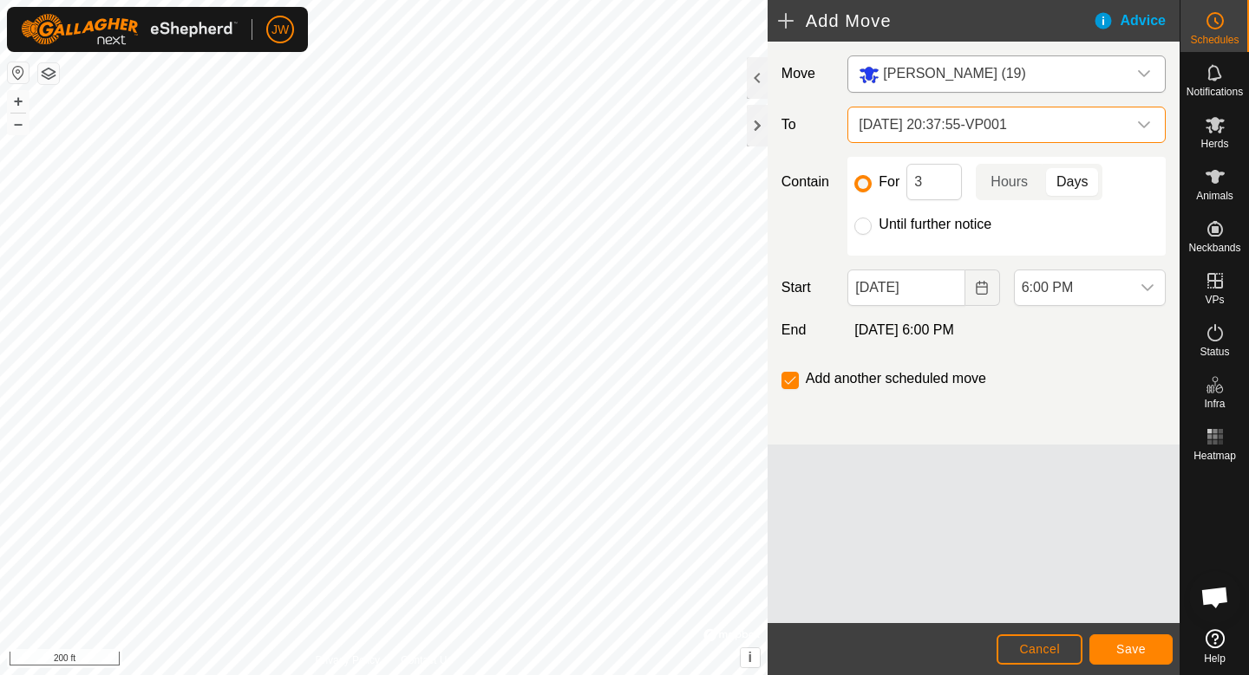
click at [920, 219] on label "Until further notice" at bounding box center [934, 225] width 113 height 14
click at [871, 219] on input "Until further notice" at bounding box center [862, 226] width 17 height 17
radio input "true"
checkbox input "false"
click at [1125, 652] on span "Save" at bounding box center [1130, 649] width 29 height 14
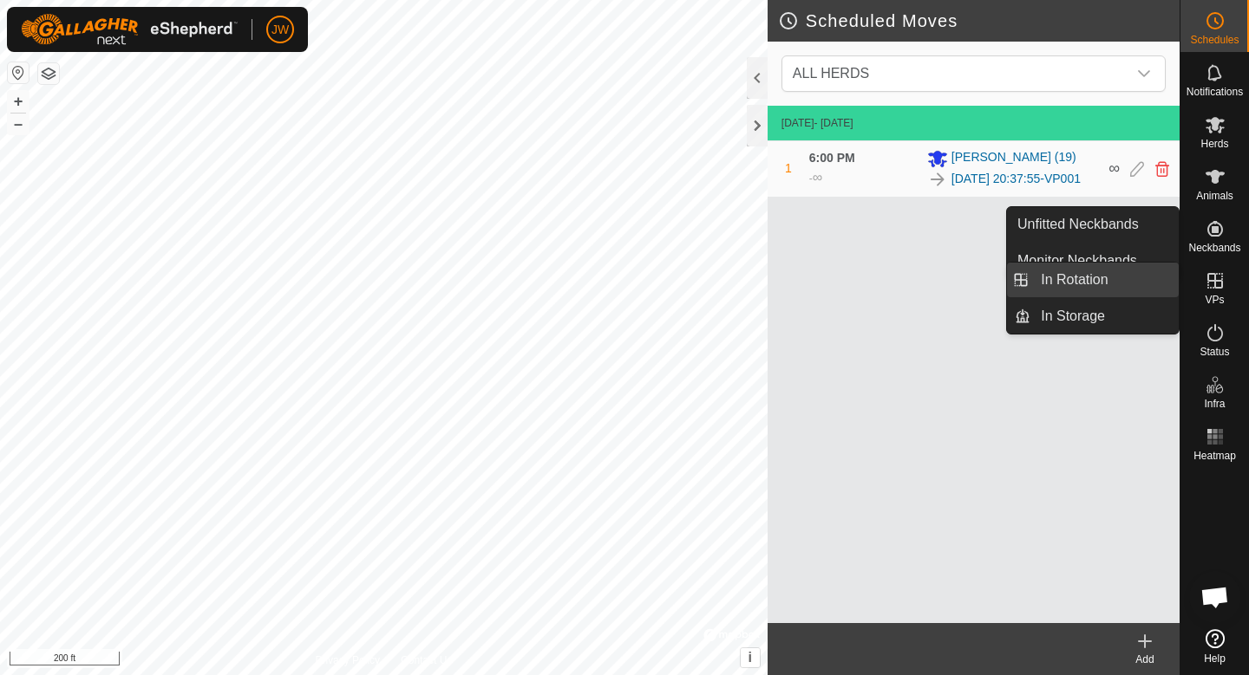
click at [1089, 281] on link "In Rotation" at bounding box center [1104, 280] width 148 height 35
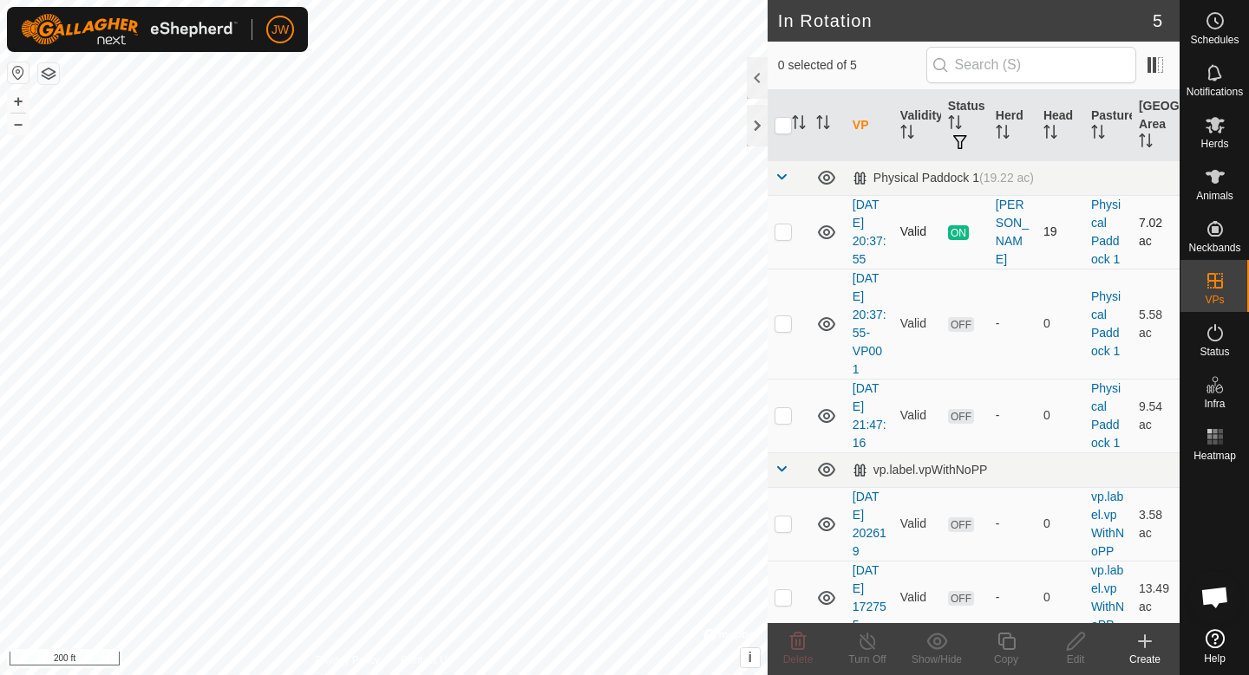
click at [923, 218] on td "Valid" at bounding box center [917, 232] width 48 height 74
click at [784, 238] on td at bounding box center [788, 232] width 42 height 74
checkbox input "false"
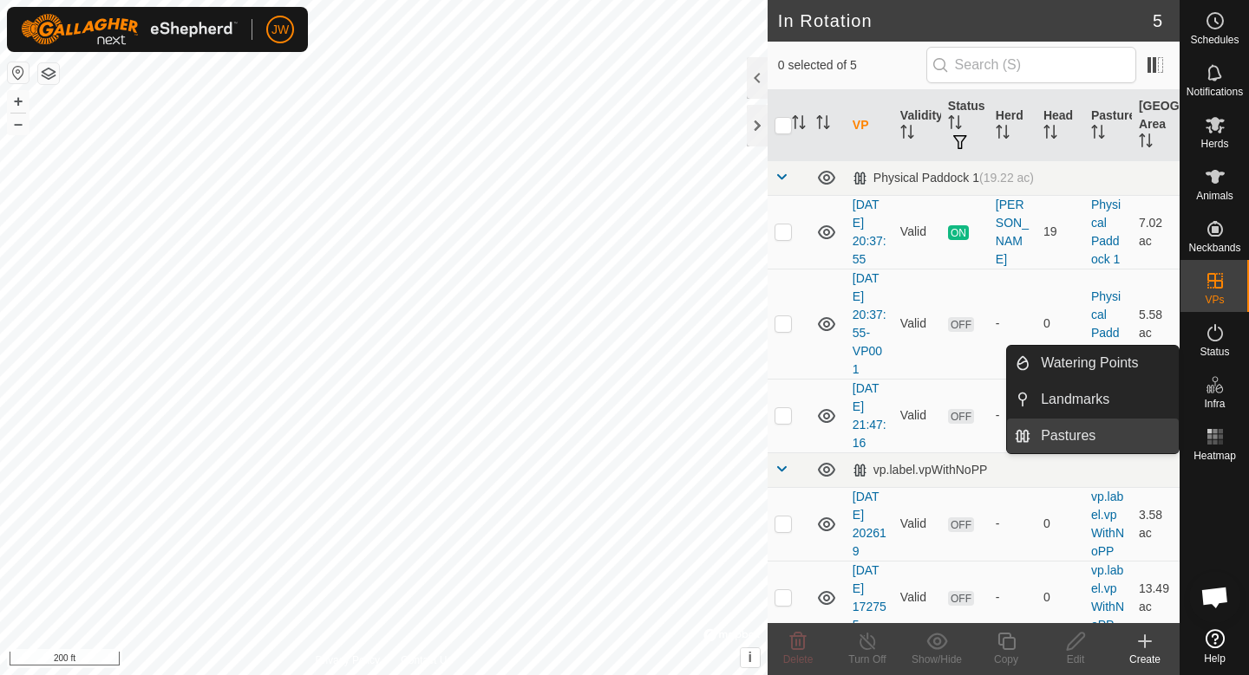
click at [1042, 432] on link "Pastures" at bounding box center [1104, 436] width 148 height 35
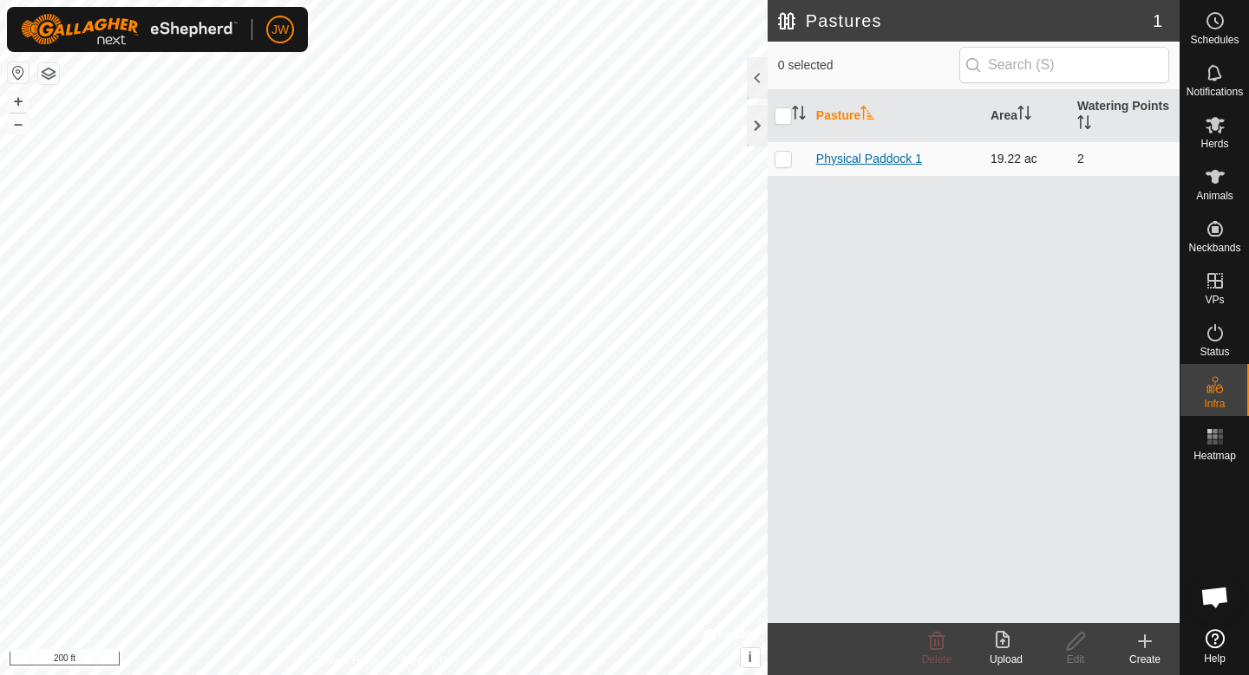
click at [894, 163] on link "Physical Paddock 1" at bounding box center [869, 159] width 106 height 14
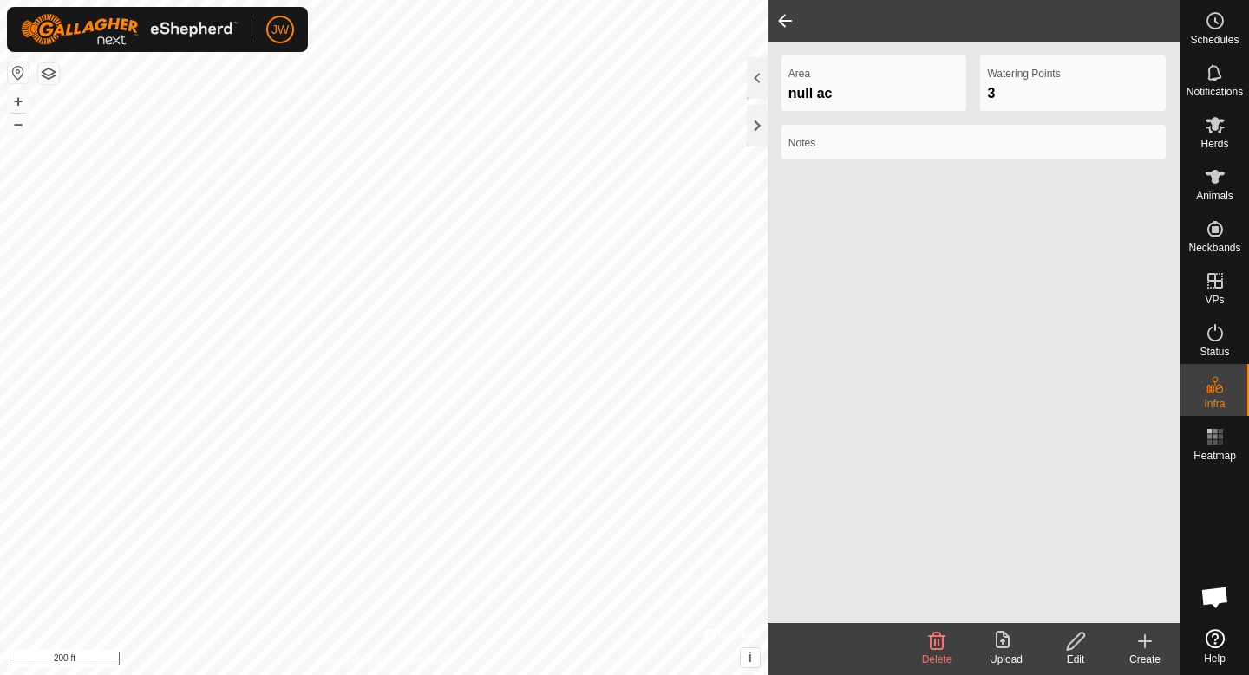
click at [1071, 646] on icon at bounding box center [1076, 641] width 22 height 21
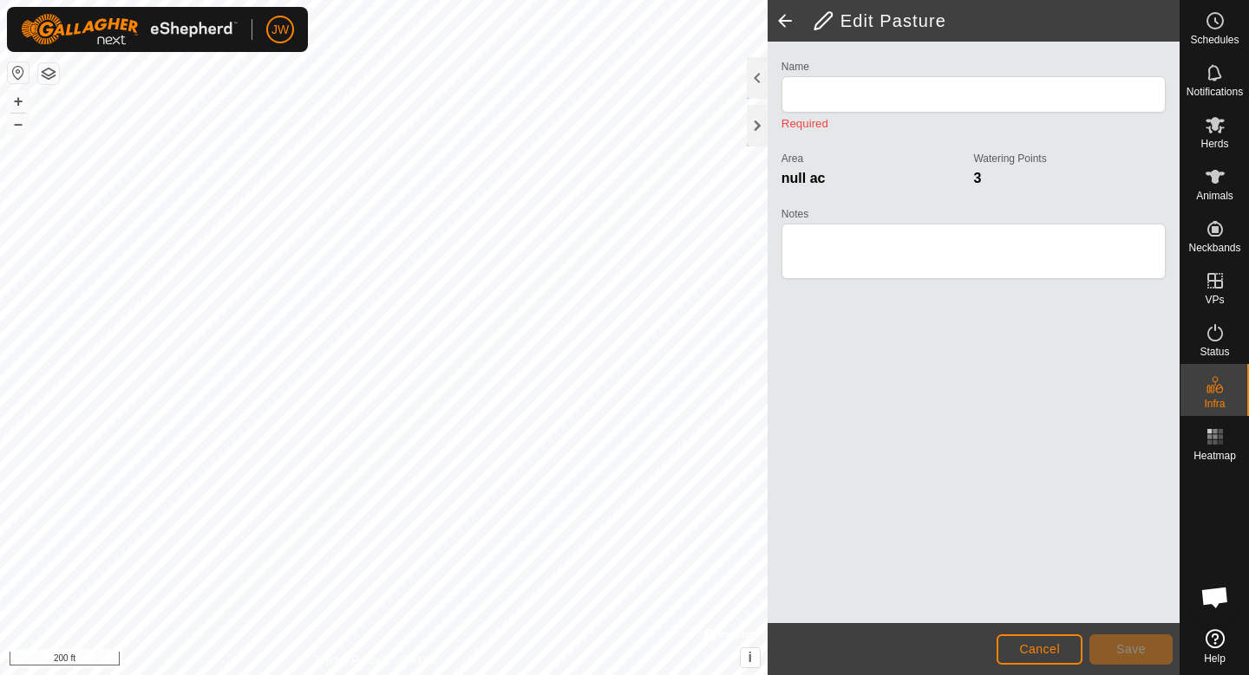
type input "Physical Paddock 1"
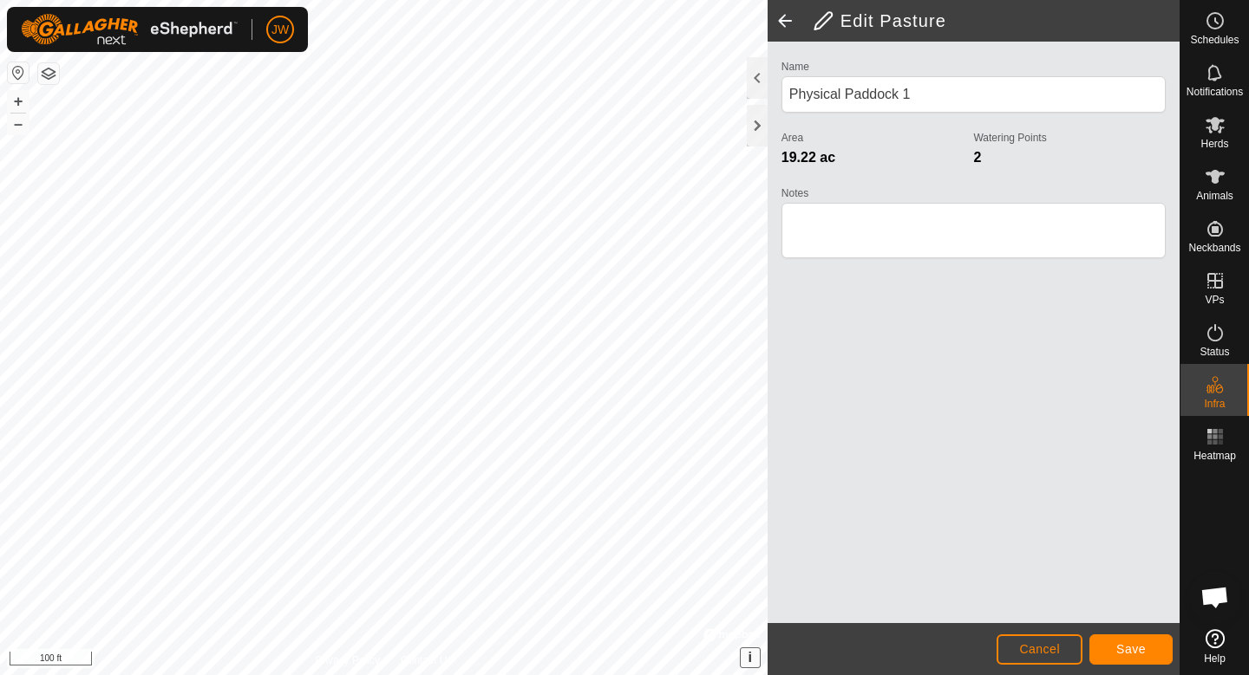
click at [748, 658] on span "i" at bounding box center [749, 657] width 3 height 15
click at [50, 79] on button "button" at bounding box center [48, 73] width 21 height 21
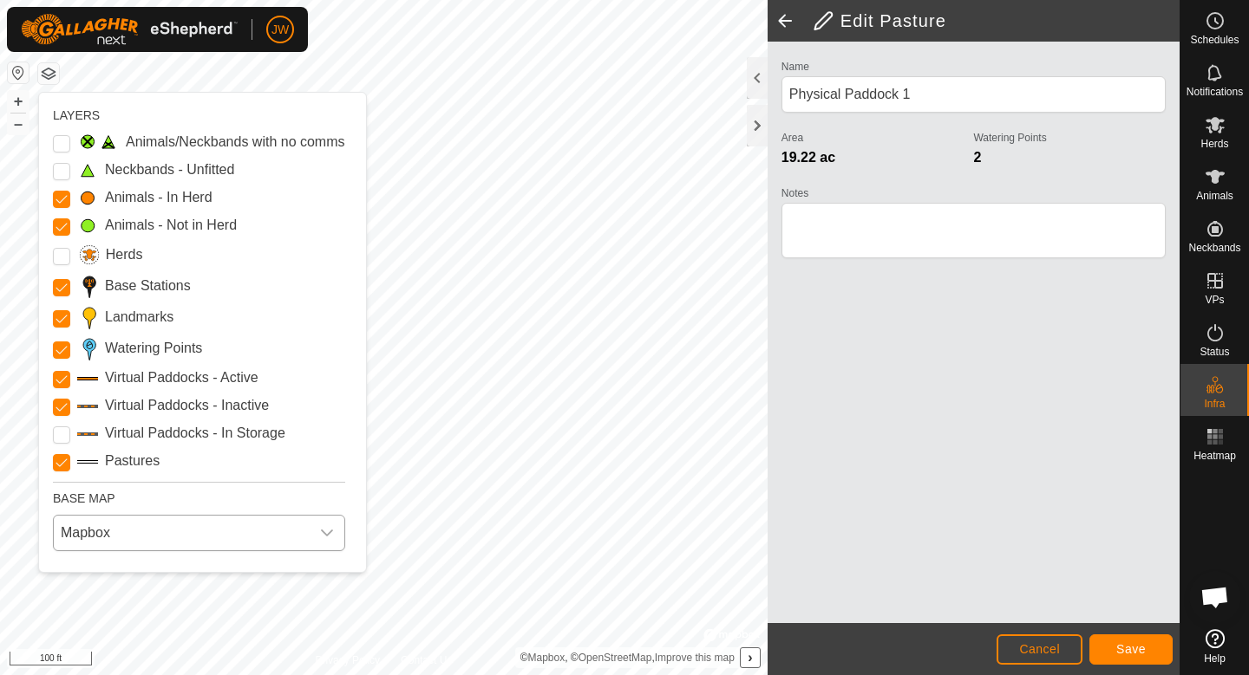
click at [179, 528] on span "Mapbox" at bounding box center [182, 533] width 256 height 35
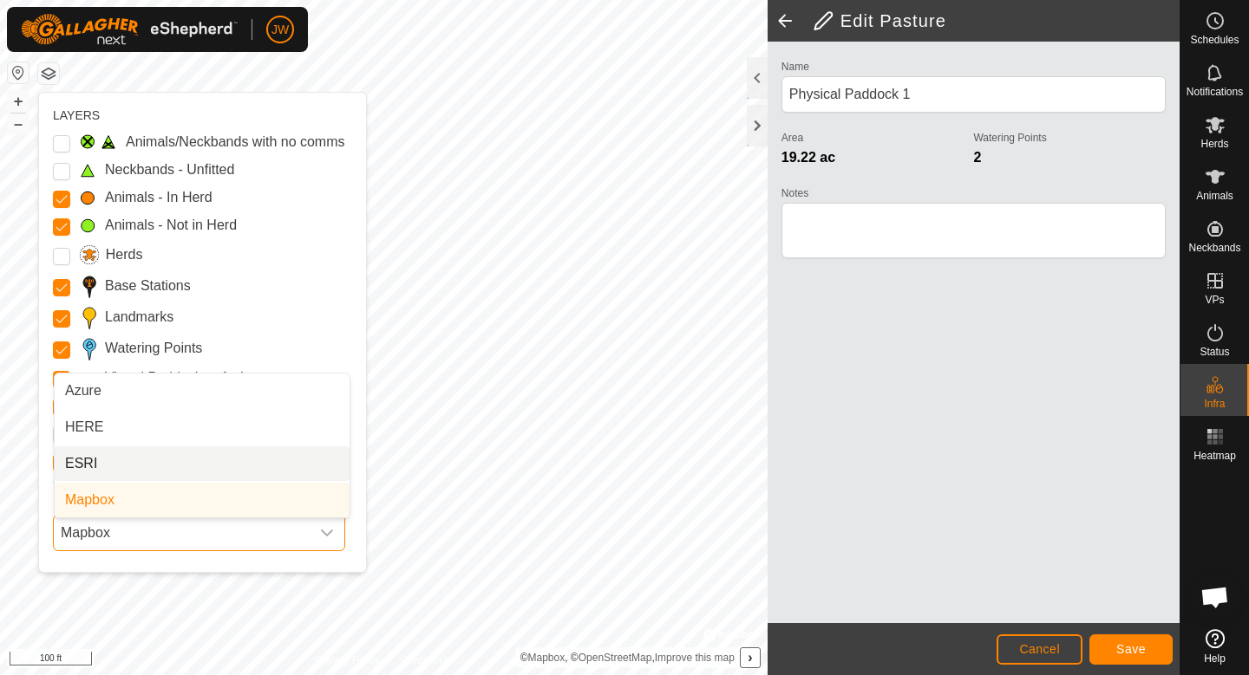
click at [88, 469] on span "ESRI" at bounding box center [81, 463] width 32 height 21
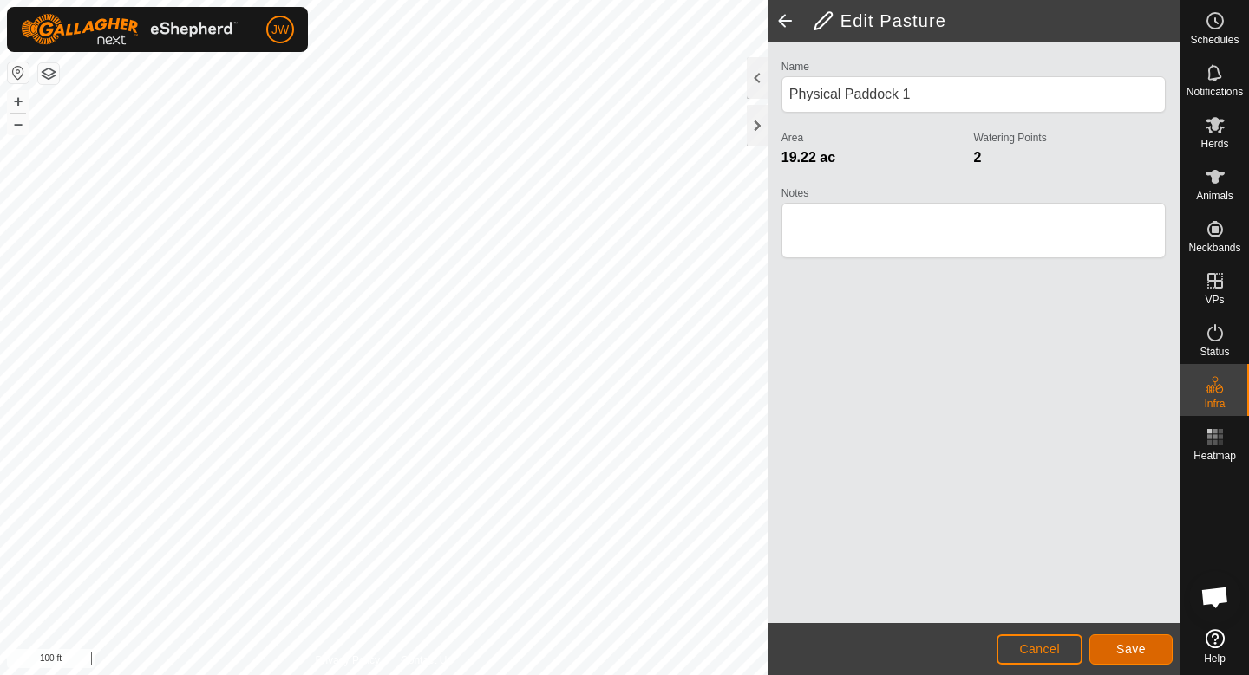
click at [1122, 656] on button "Save" at bounding box center [1130, 650] width 83 height 30
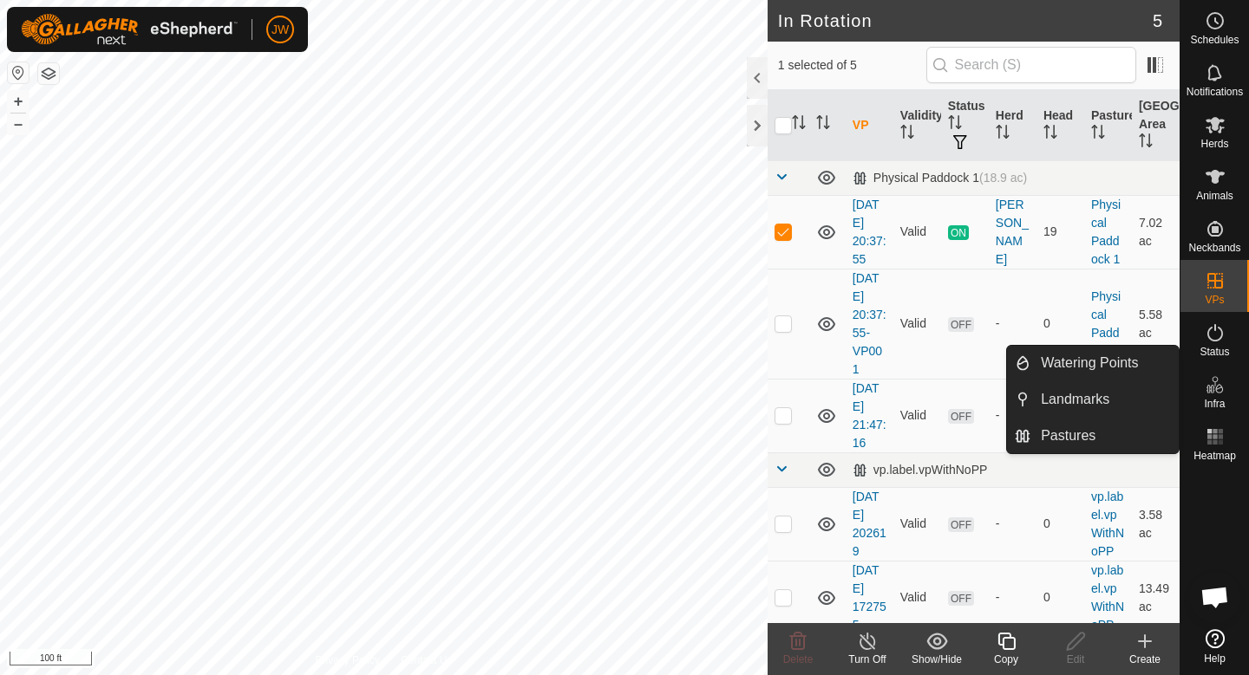
click at [1212, 402] on span "Infra" at bounding box center [1213, 404] width 21 height 10
click at [1076, 423] on link "Pastures" at bounding box center [1104, 436] width 148 height 35
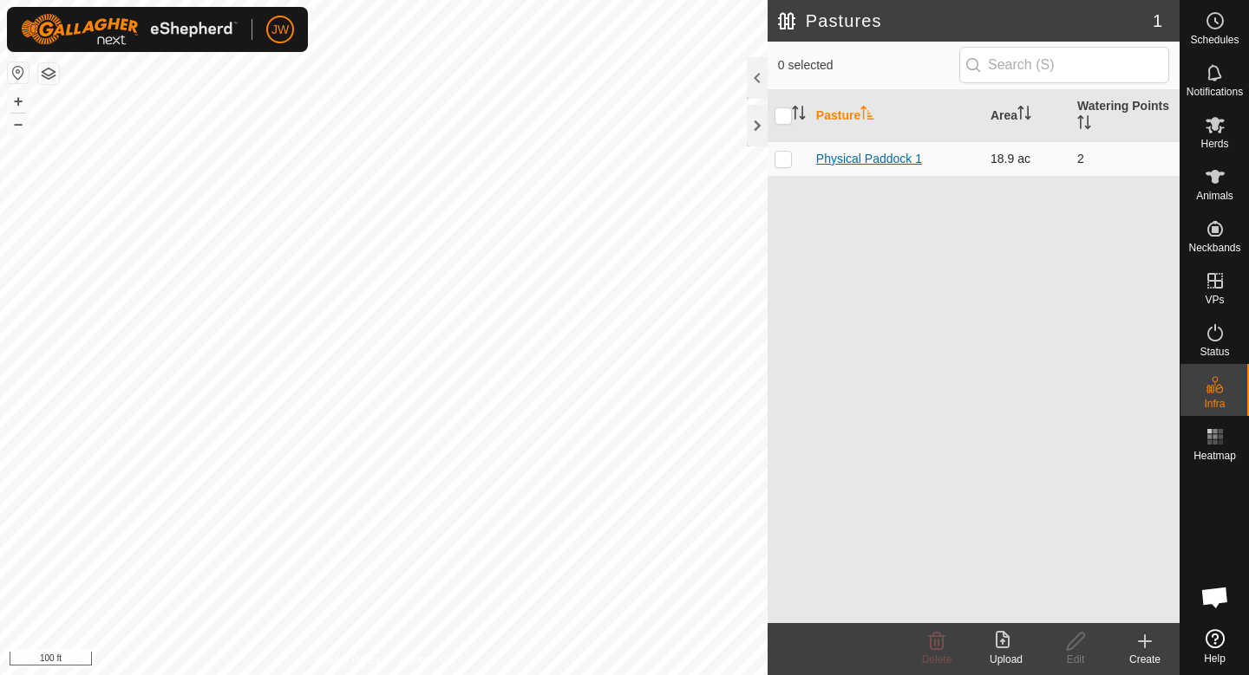
click at [879, 164] on link "Physical Paddock 1" at bounding box center [869, 159] width 106 height 14
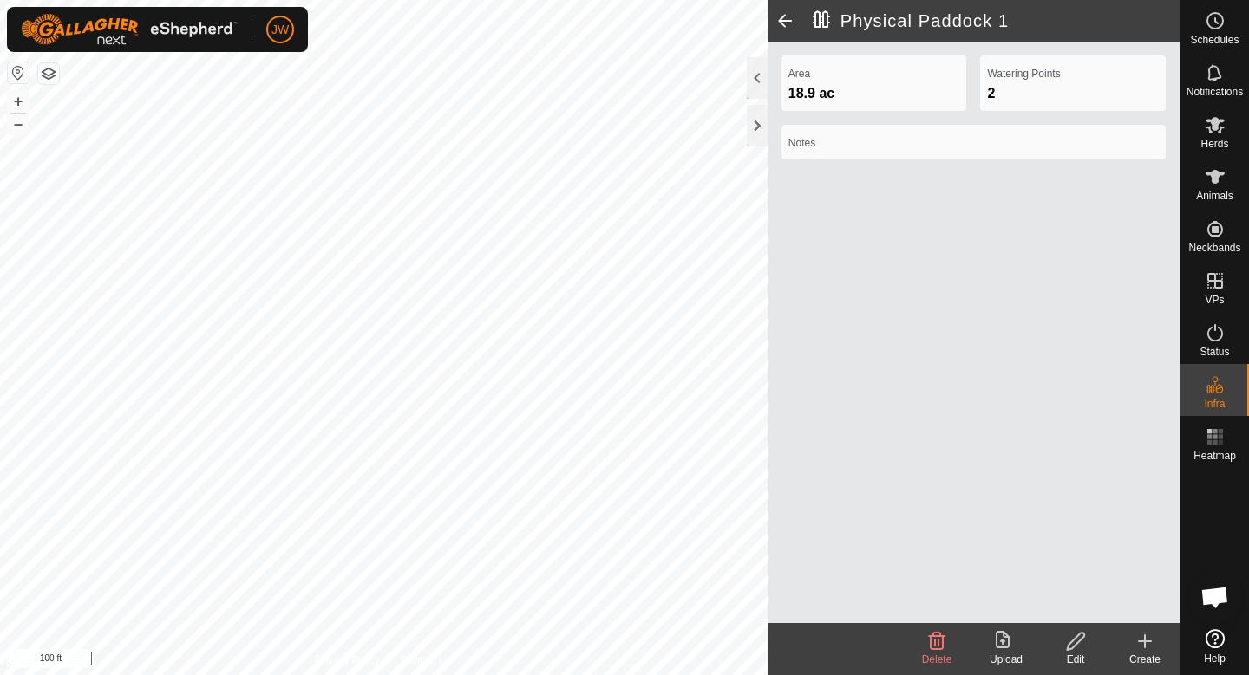
click at [1082, 631] on icon at bounding box center [1076, 641] width 22 height 21
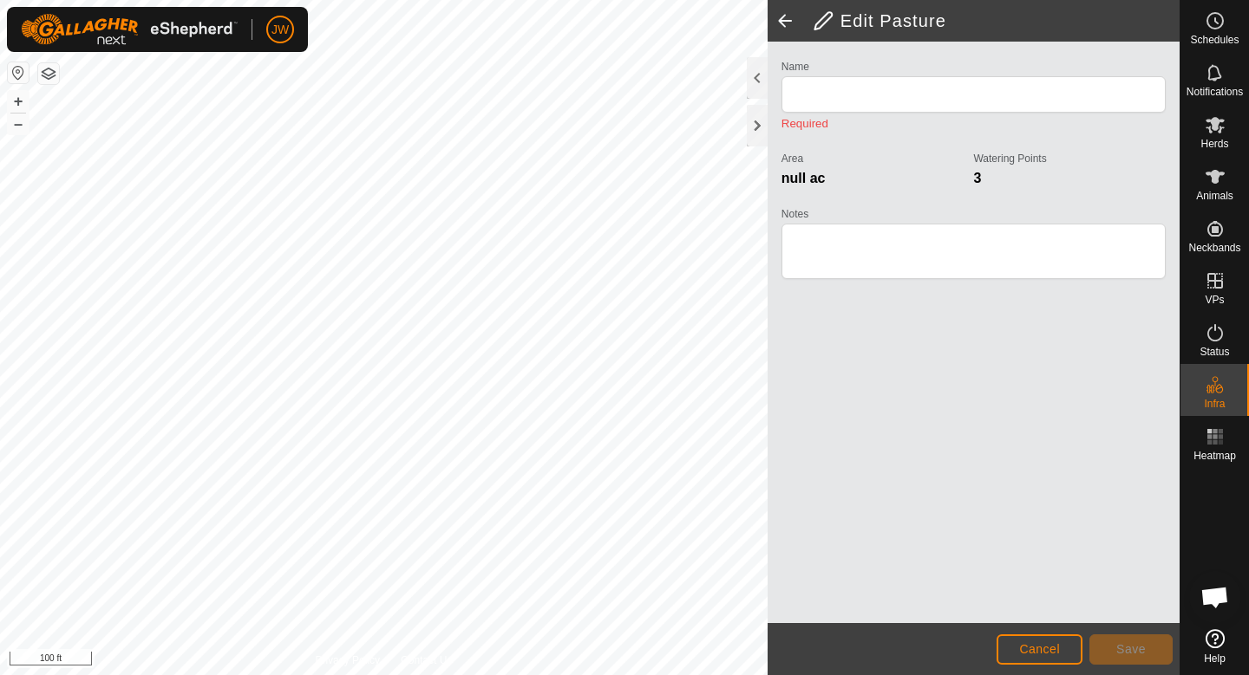
type input "Physical Paddock 1"
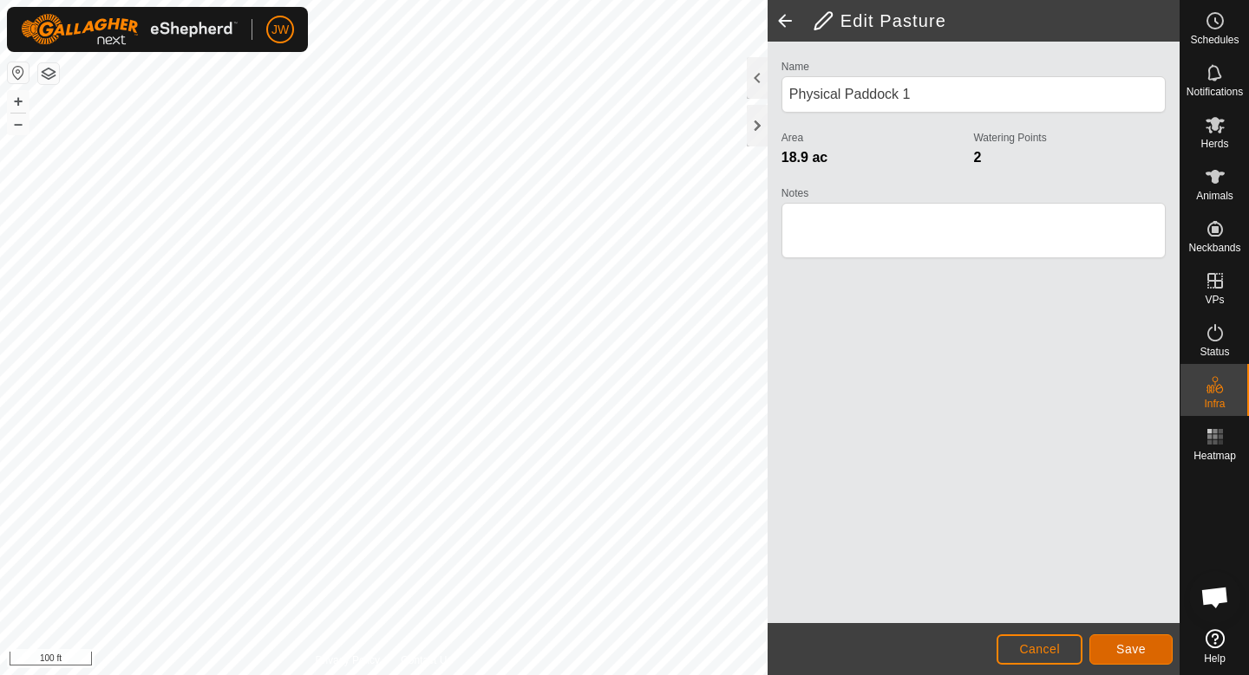
click at [1121, 653] on span "Save" at bounding box center [1130, 649] width 29 height 14
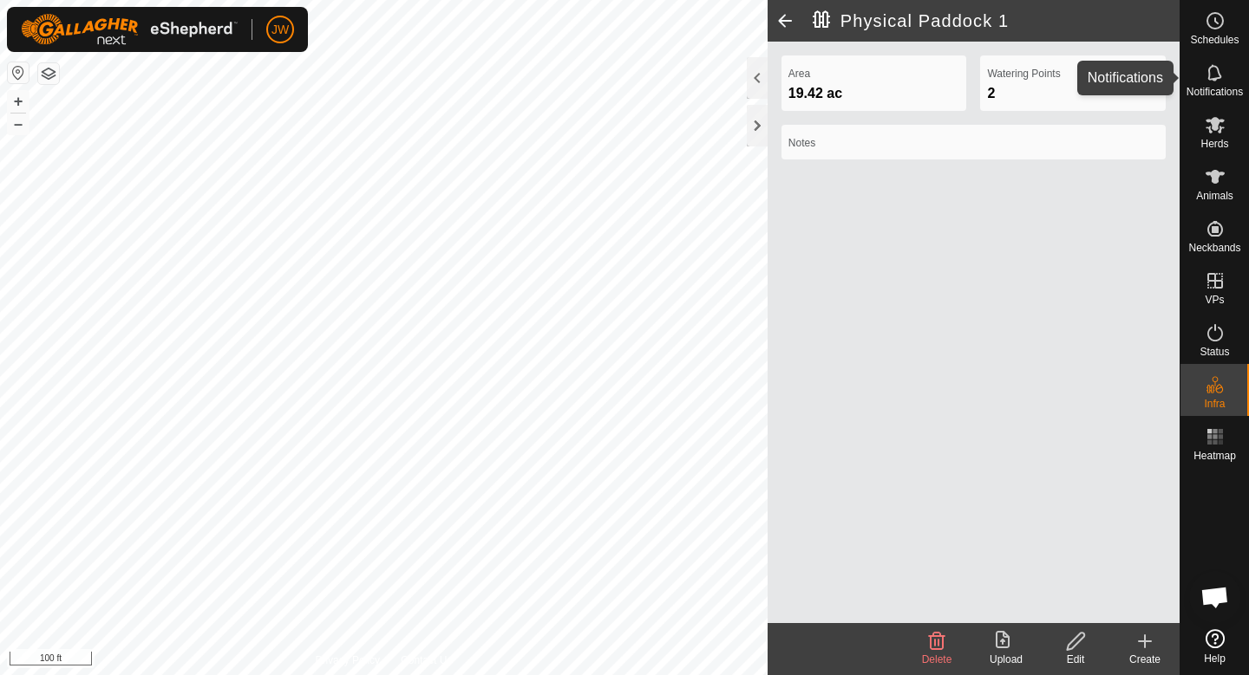
click at [1206, 77] on icon at bounding box center [1214, 72] width 21 height 21
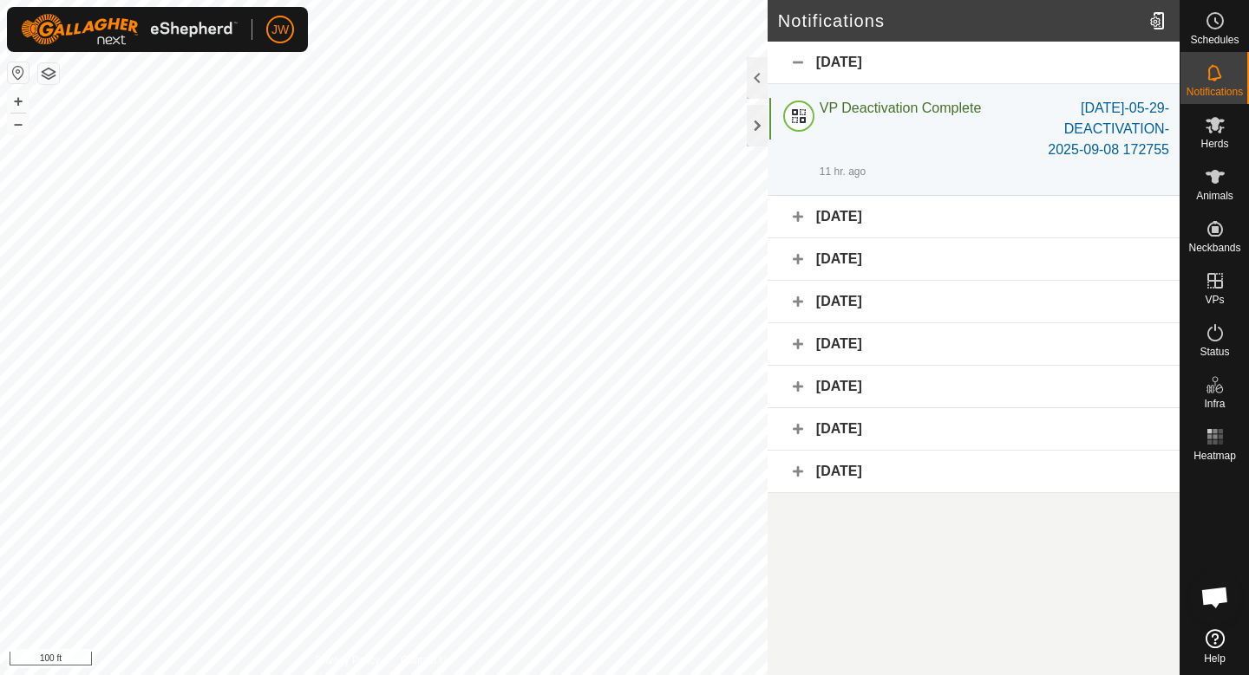
click at [799, 218] on div "September 16, 2025" at bounding box center [973, 217] width 412 height 42
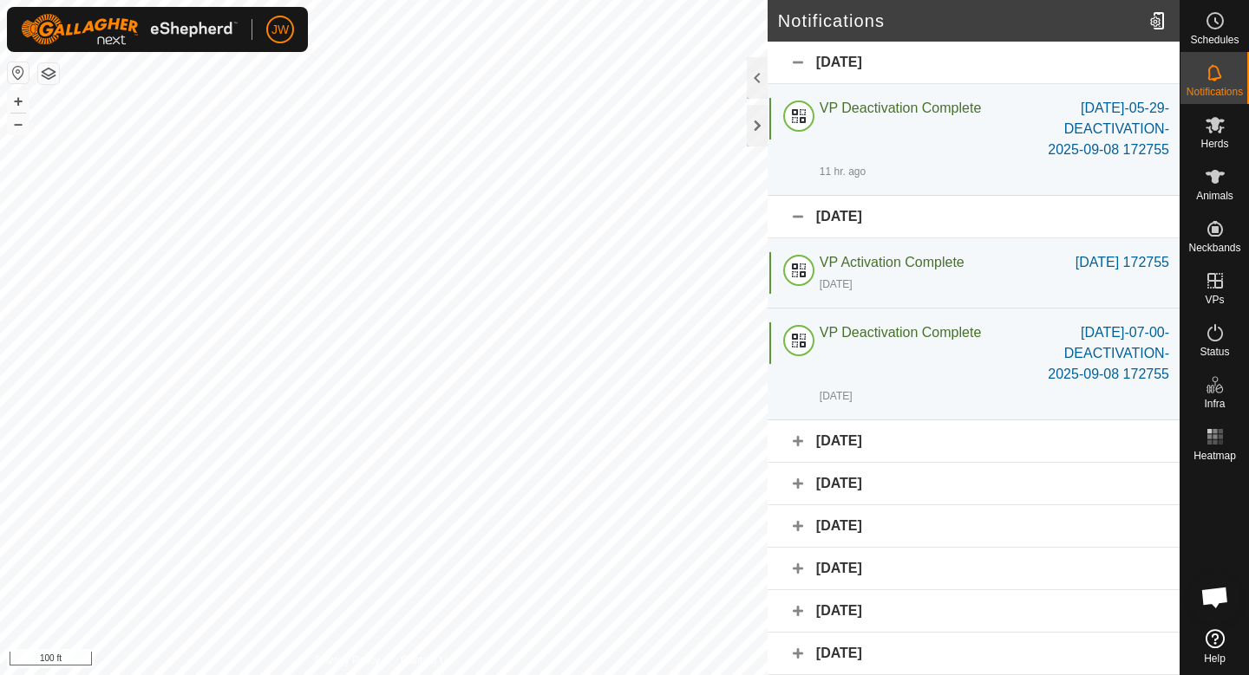
click at [799, 218] on div "September 16, 2025" at bounding box center [973, 217] width 412 height 42
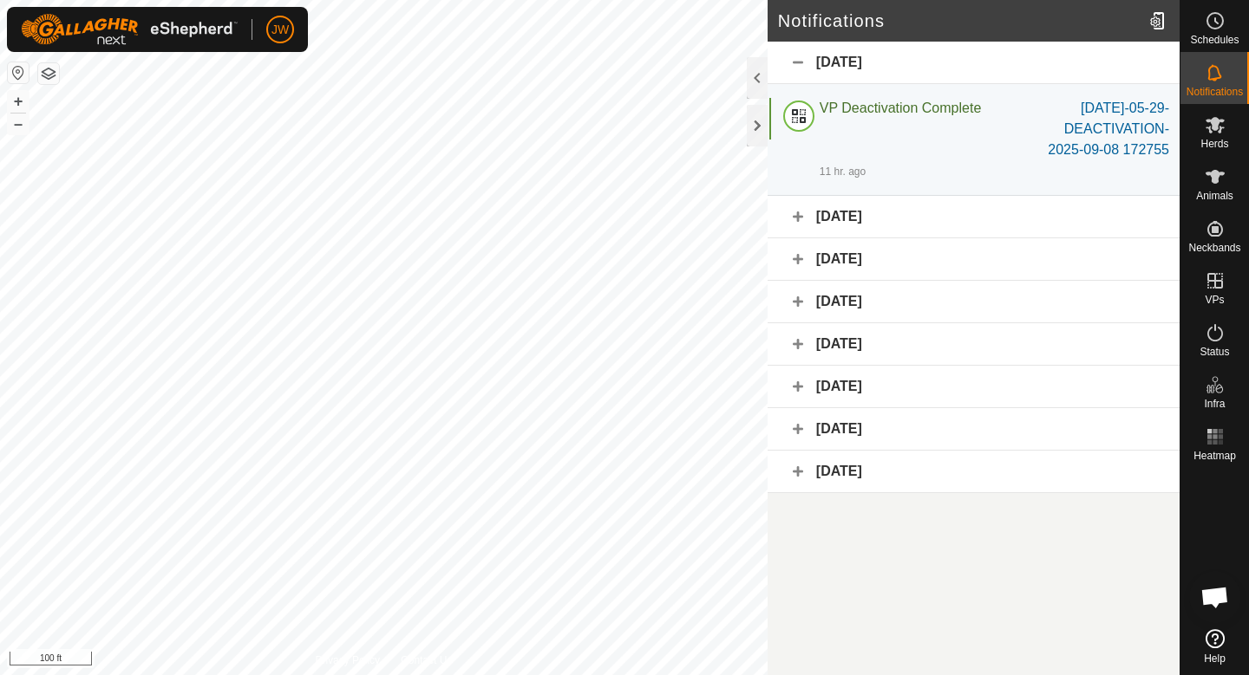
click at [797, 63] on div "Today" at bounding box center [973, 63] width 412 height 42
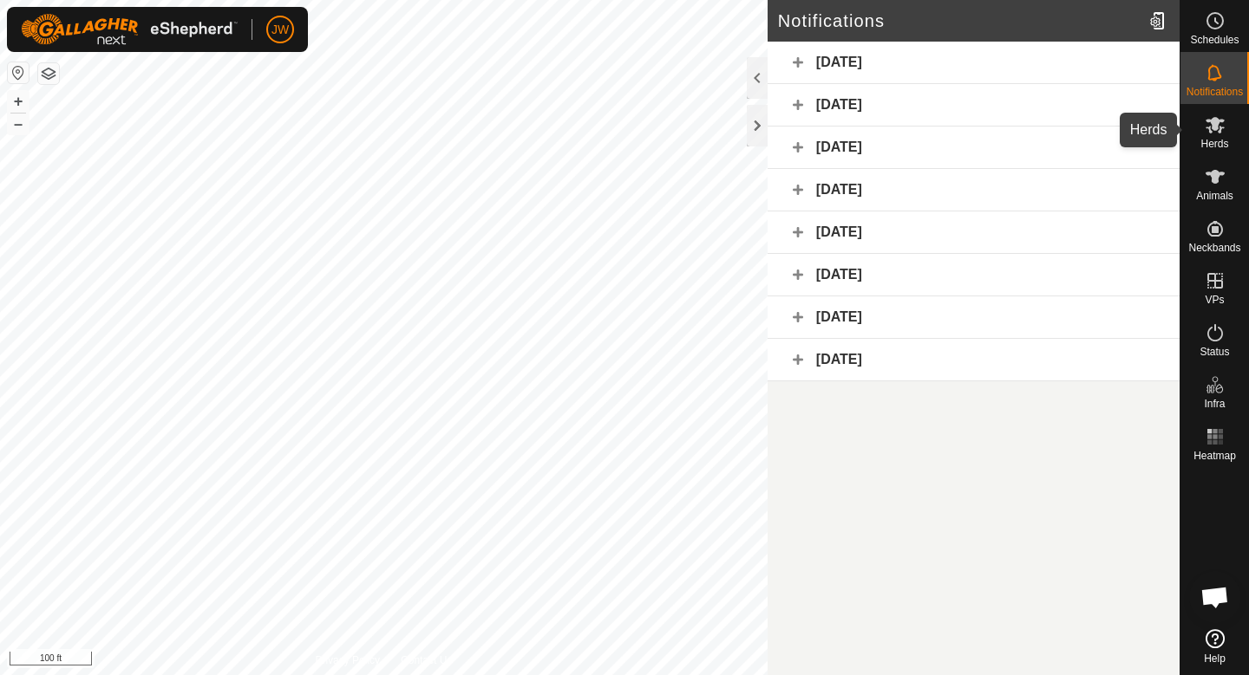
click at [1216, 140] on span "Herds" at bounding box center [1214, 144] width 28 height 10
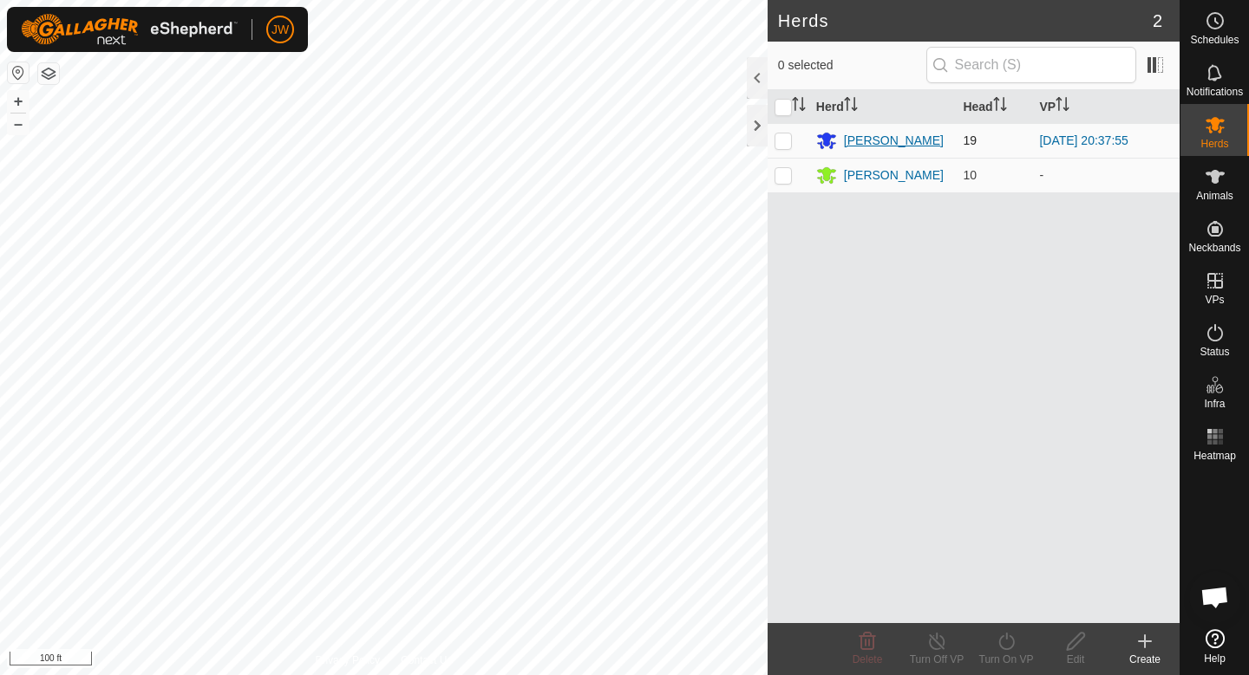
click at [883, 142] on div "[PERSON_NAME]" at bounding box center [894, 141] width 100 height 18
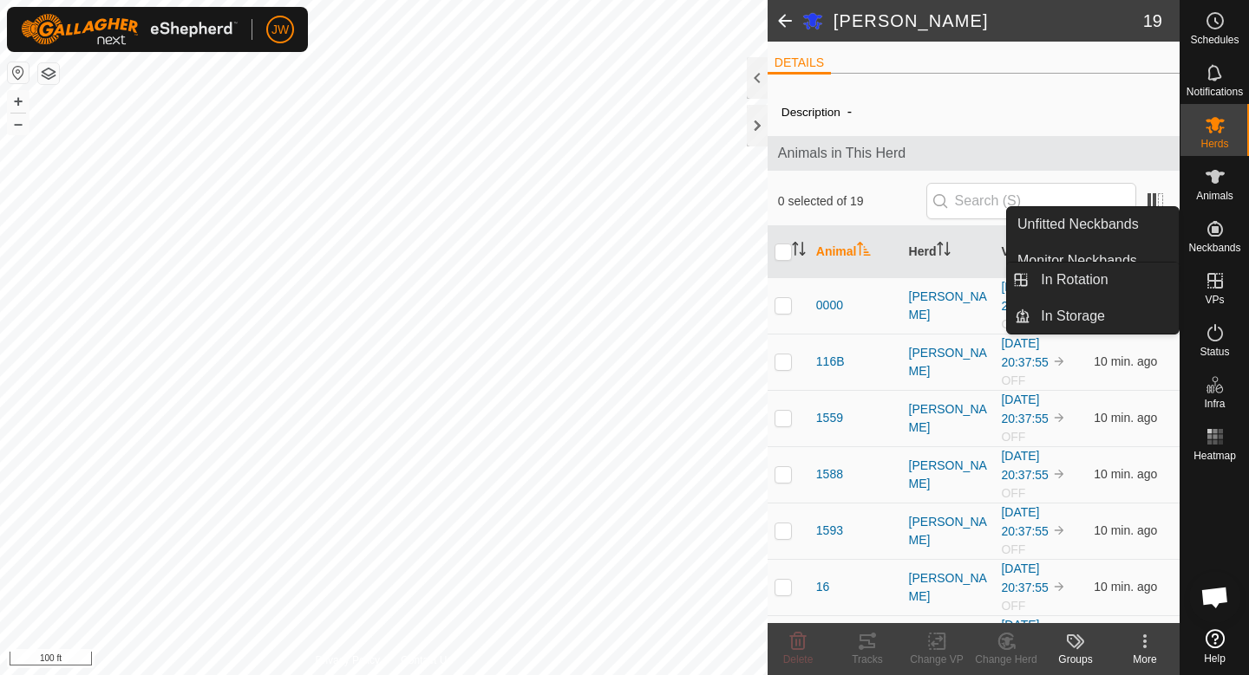
click at [1204, 277] on icon at bounding box center [1214, 281] width 21 height 21
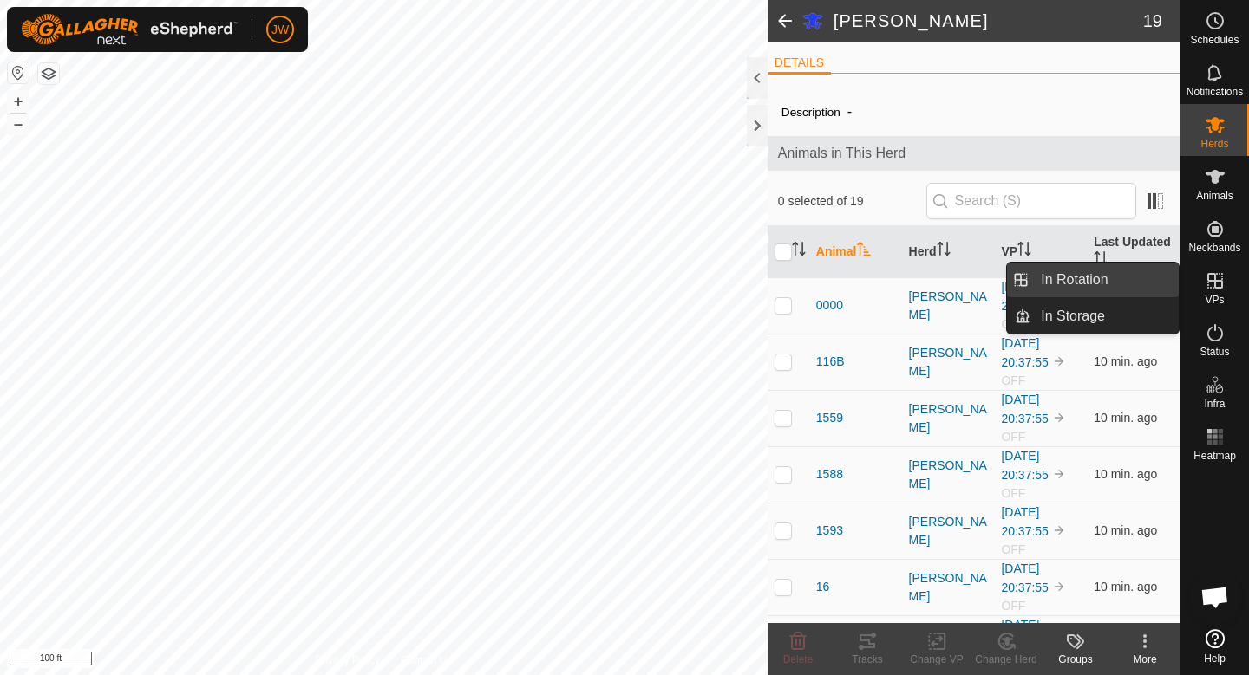
click at [1083, 291] on link "In Rotation" at bounding box center [1104, 280] width 148 height 35
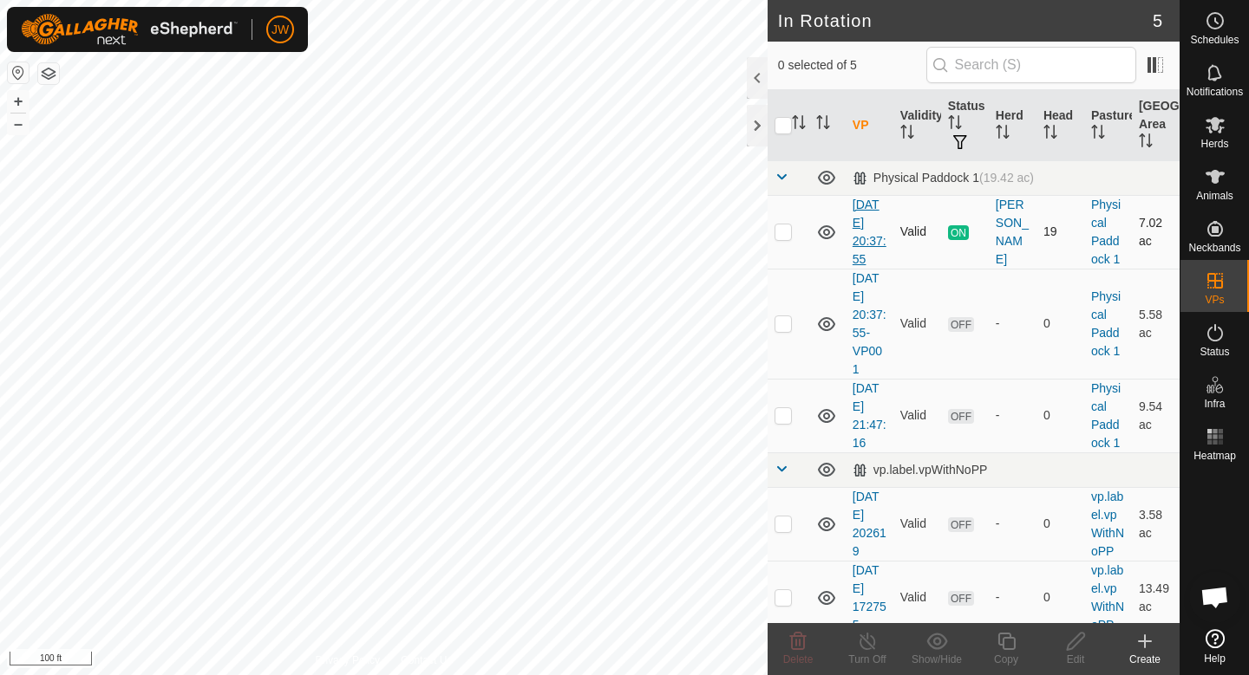
click at [873, 222] on link "[DATE] 20:37:55" at bounding box center [869, 232] width 34 height 68
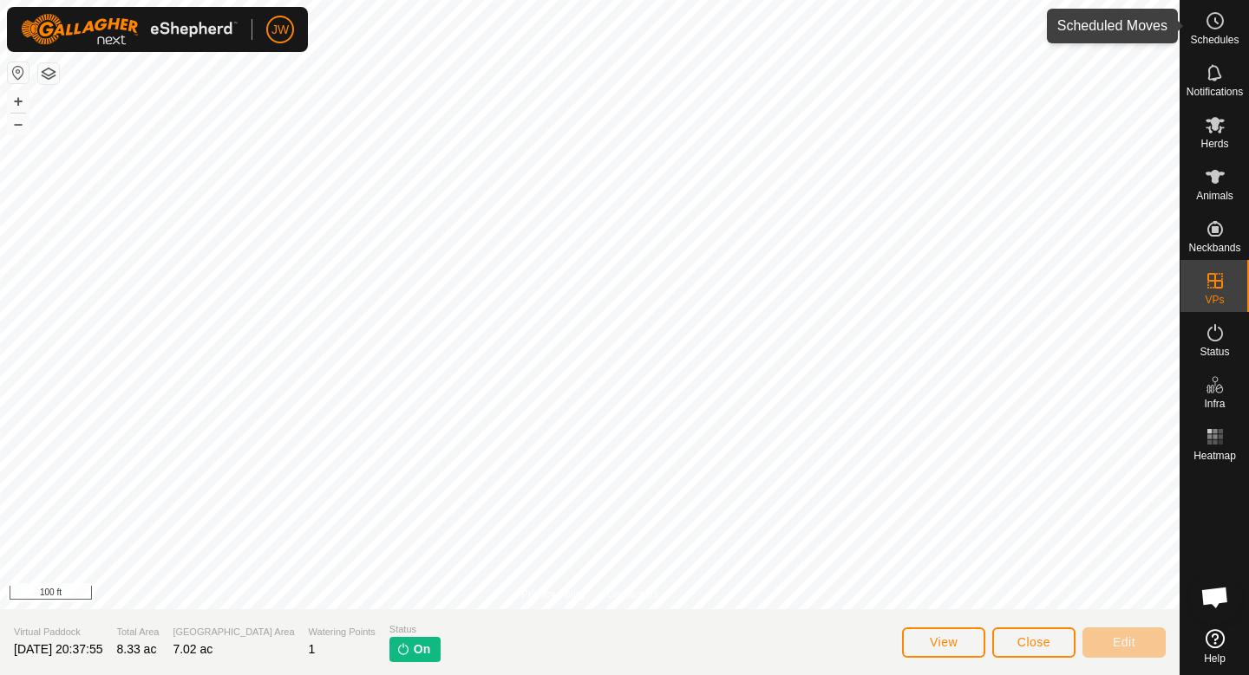
click at [1217, 43] on span "Schedules" at bounding box center [1214, 40] width 49 height 10
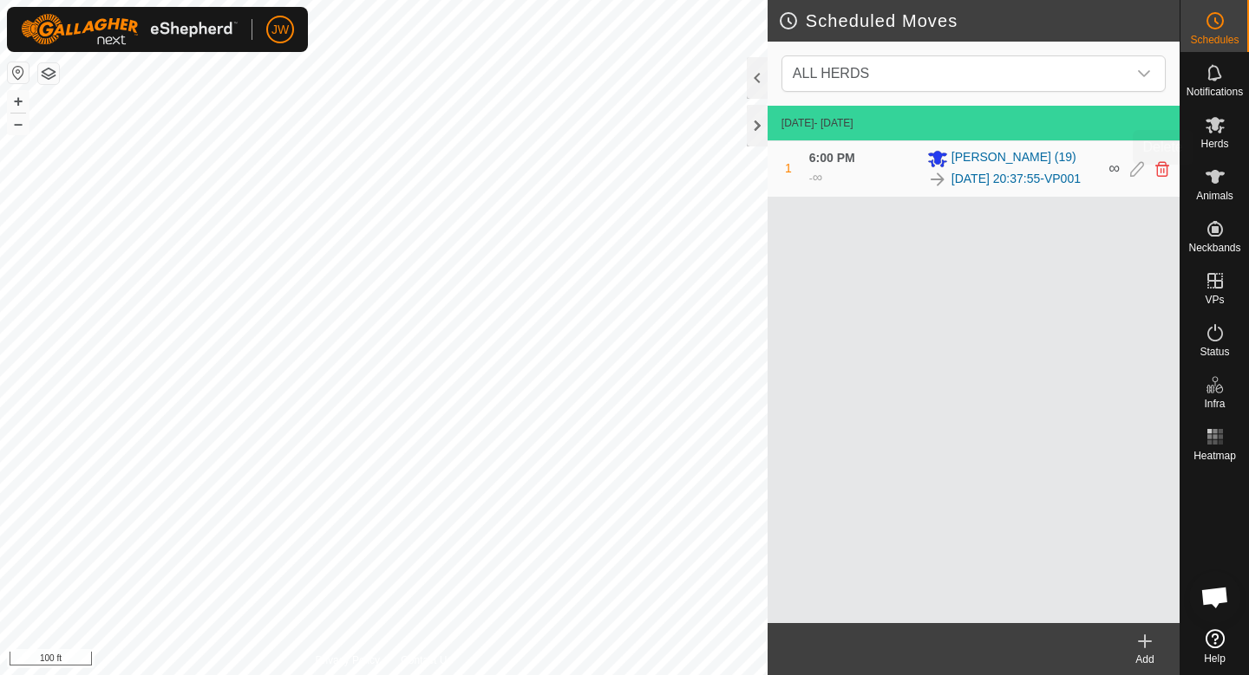
click at [1157, 173] on icon at bounding box center [1162, 169] width 14 height 16
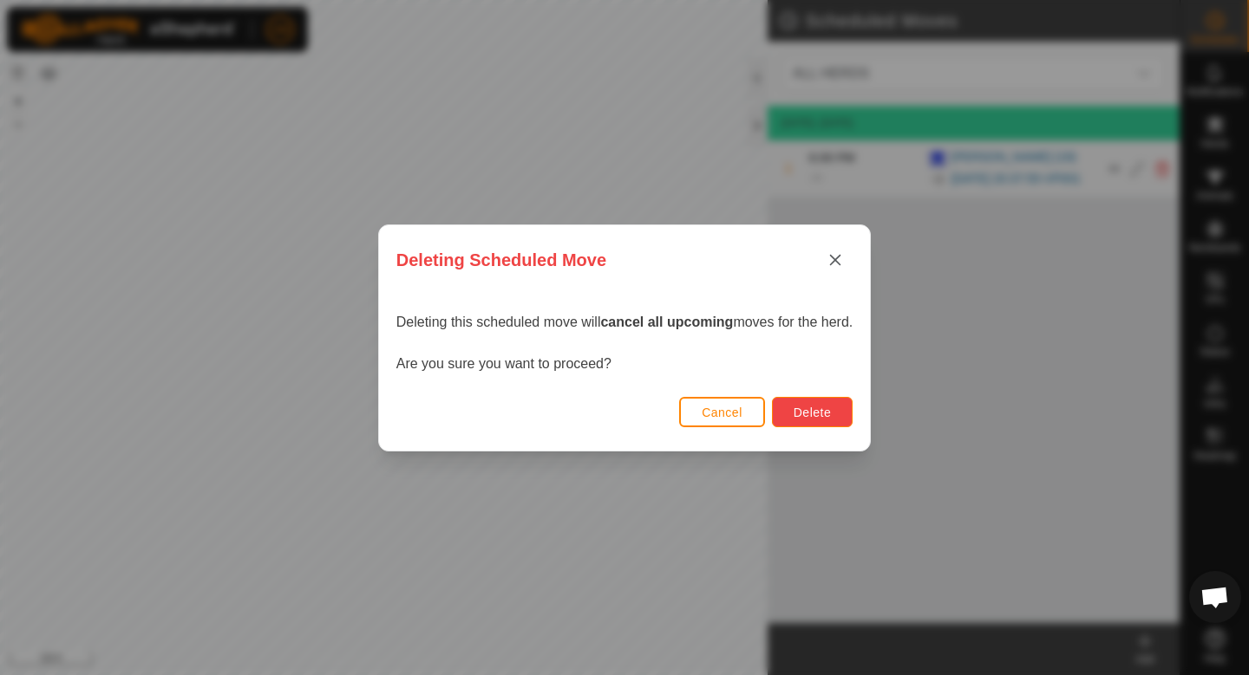
click at [809, 414] on span "Delete" at bounding box center [811, 413] width 37 height 14
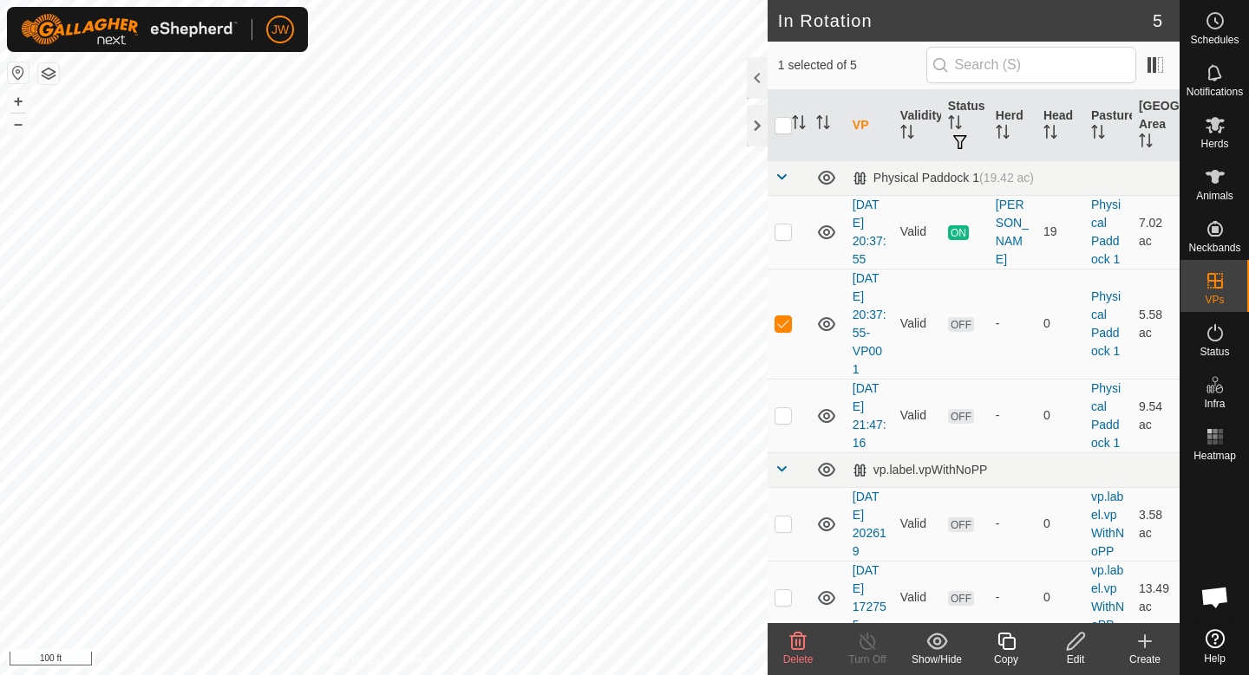
click at [1074, 637] on icon at bounding box center [1074, 641] width 17 height 17
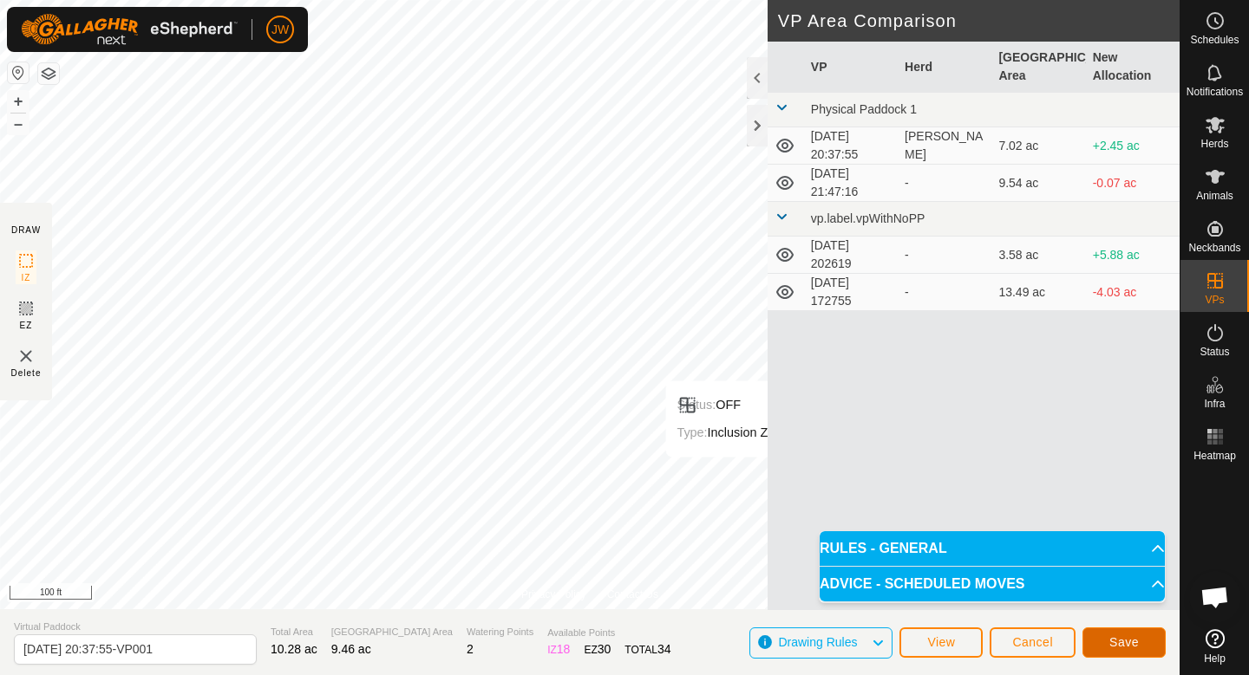
click at [1139, 654] on button "Save" at bounding box center [1123, 643] width 83 height 30
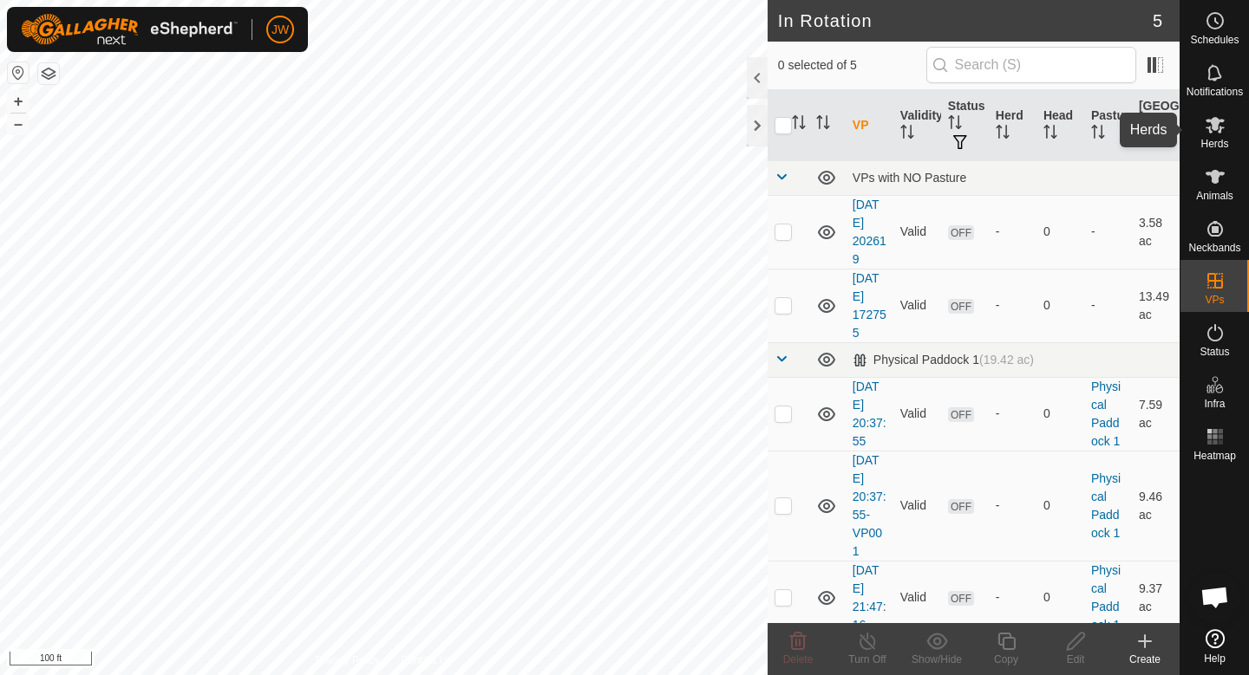
click at [1213, 147] on span "Herds" at bounding box center [1214, 144] width 28 height 10
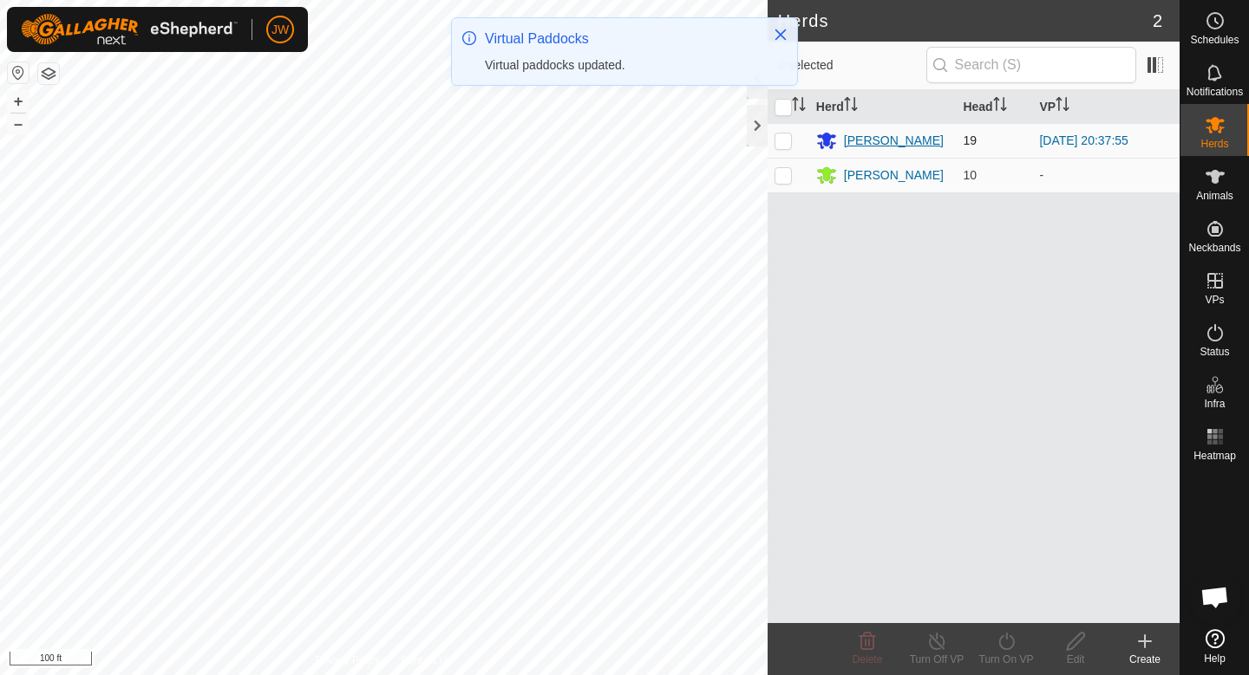
click at [916, 147] on div "[PERSON_NAME]" at bounding box center [883, 140] width 134 height 21
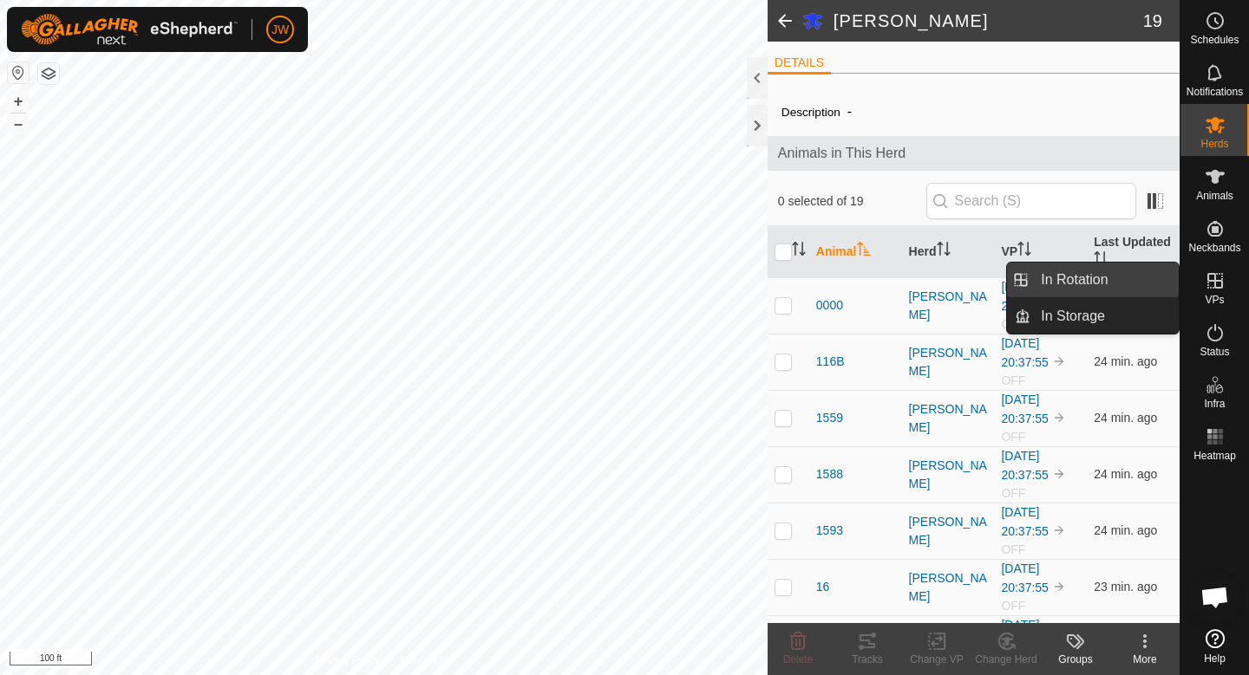
click at [1115, 284] on link "In Rotation" at bounding box center [1104, 280] width 148 height 35
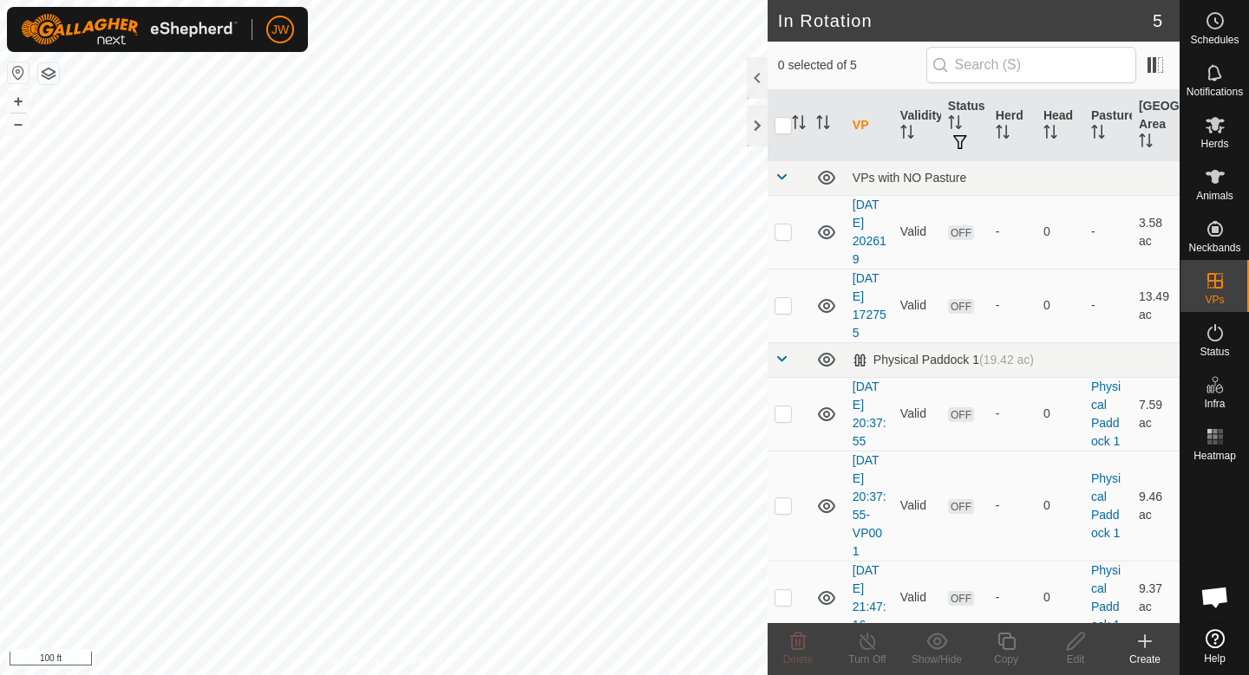
scroll to position [9, 0]
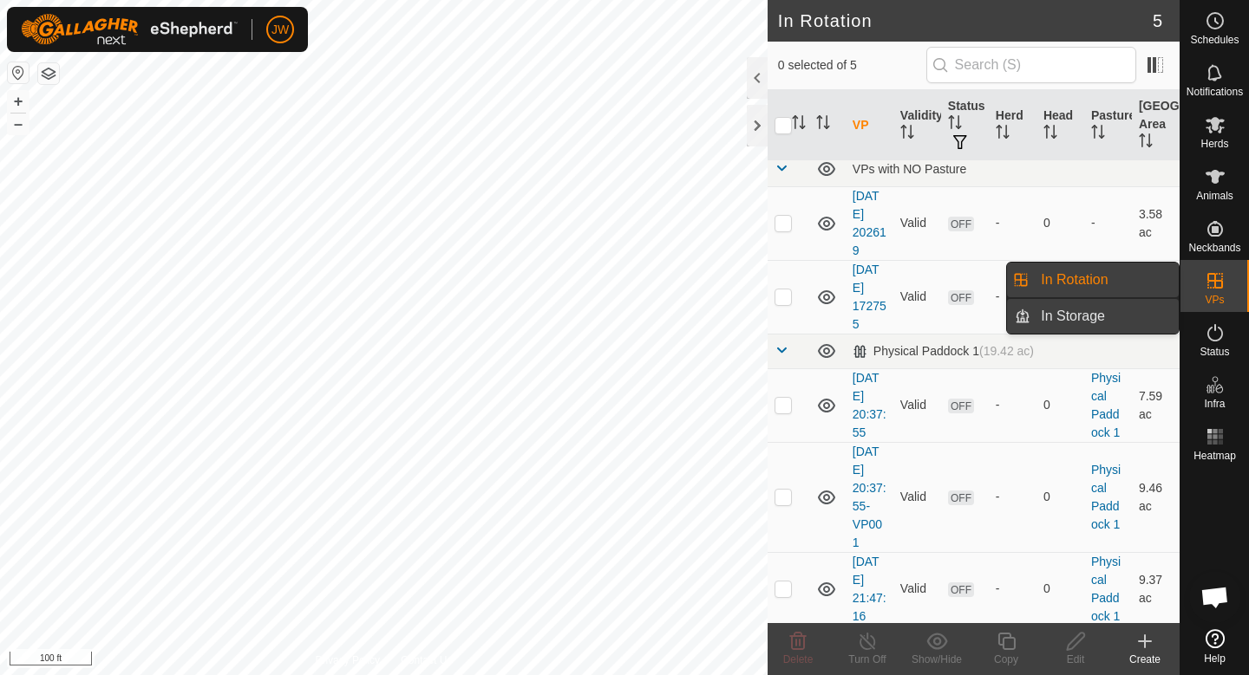
click at [1046, 321] on span "In Storage" at bounding box center [1072, 316] width 64 height 21
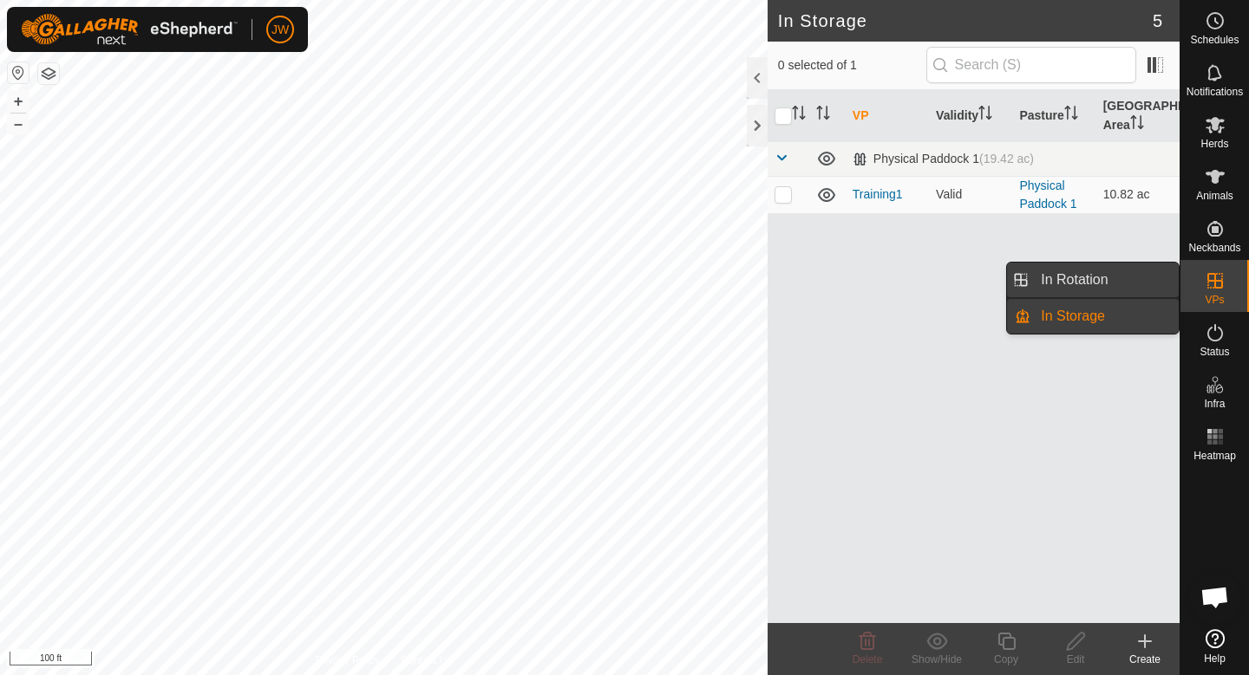
click at [1073, 279] on link "In Rotation" at bounding box center [1104, 280] width 148 height 35
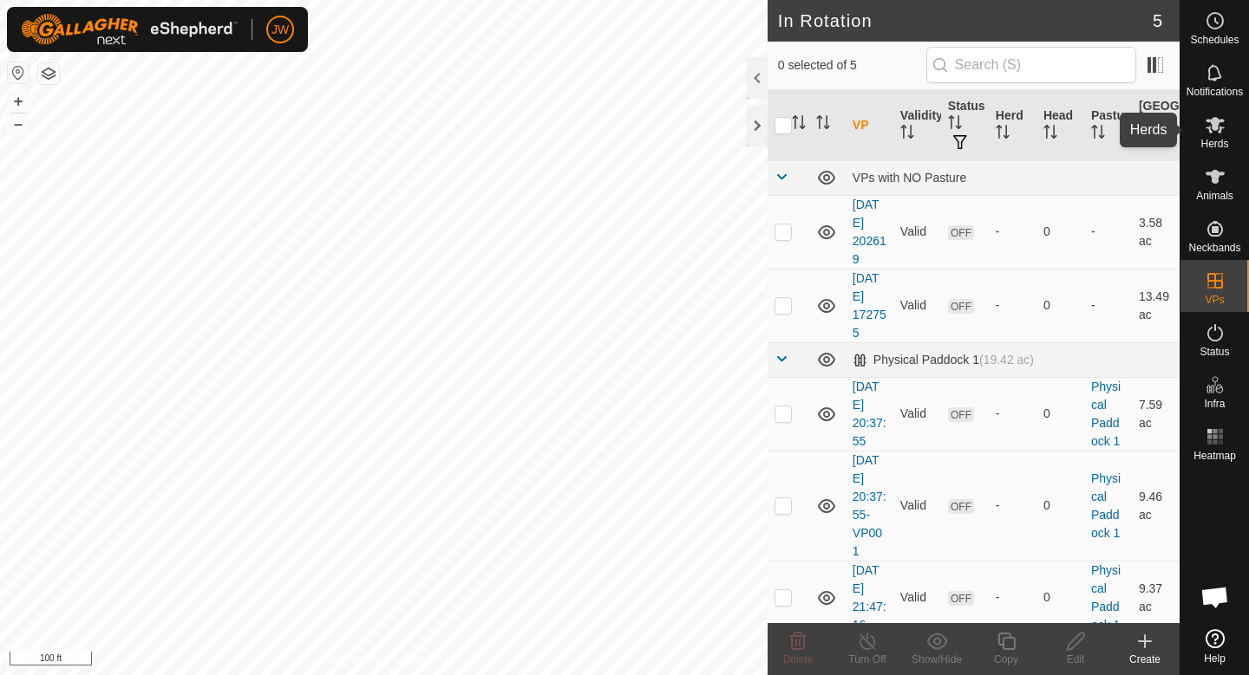
click at [1221, 139] on span "Herds" at bounding box center [1214, 144] width 28 height 10
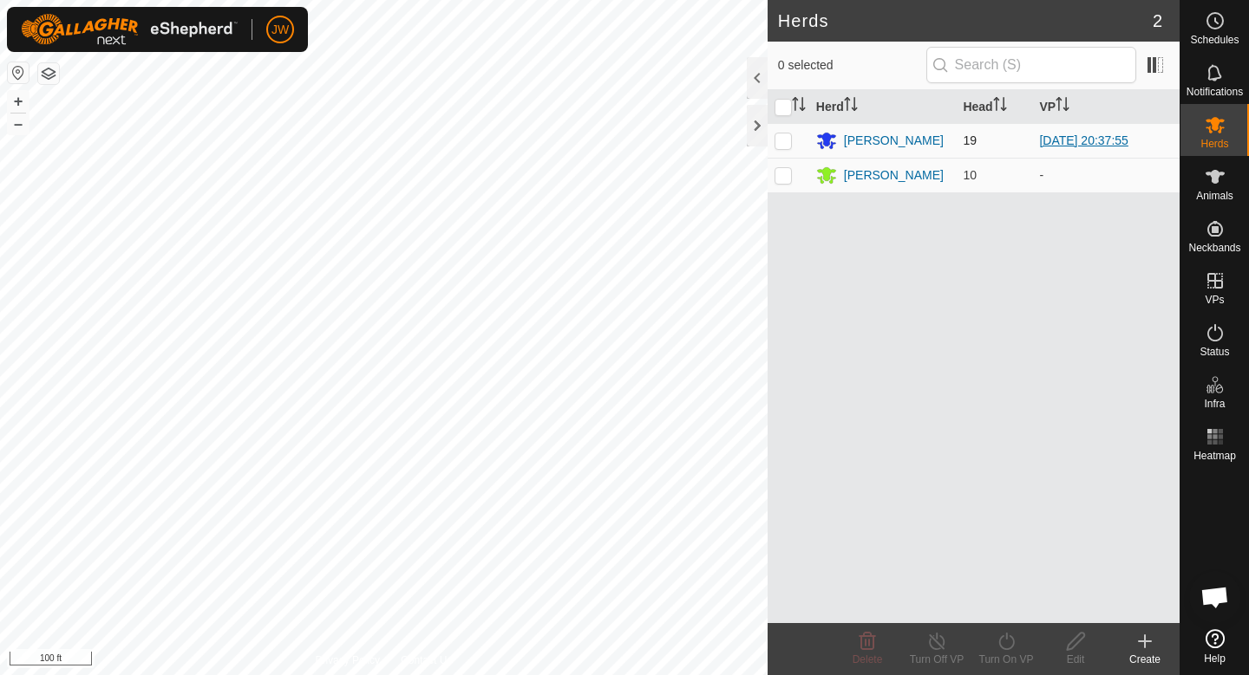
click at [1107, 136] on link "[DATE] 20:37:55" at bounding box center [1083, 141] width 88 height 14
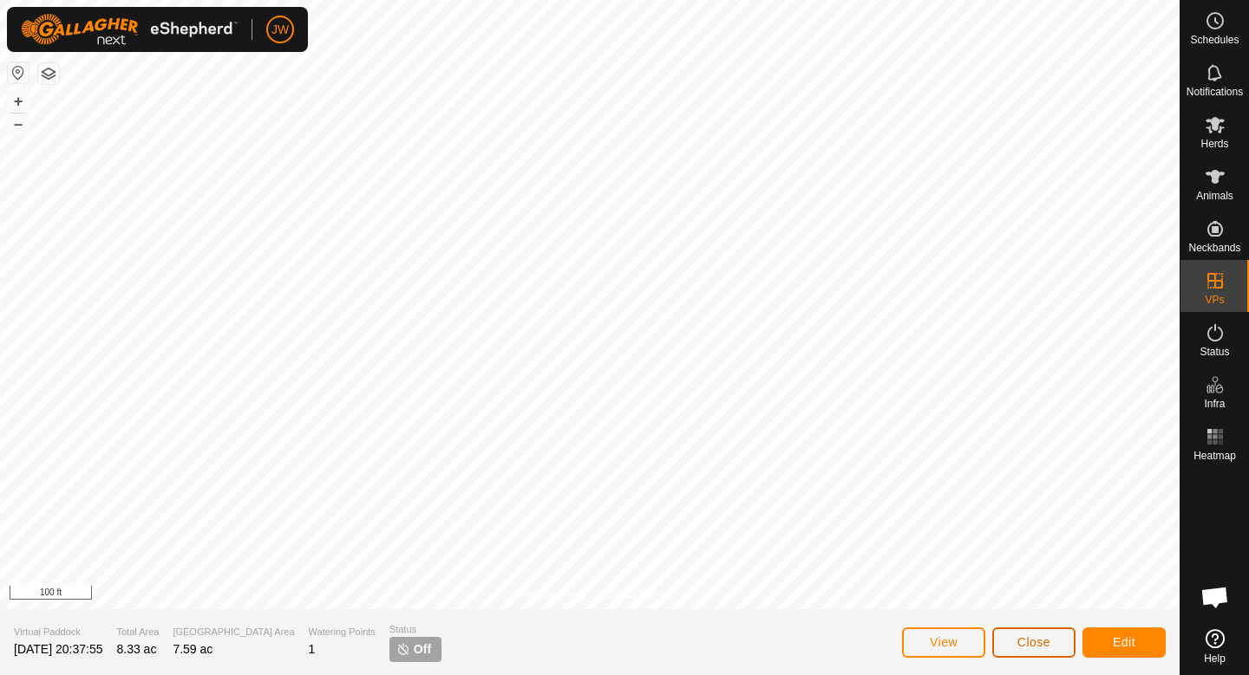
click at [1005, 654] on button "Close" at bounding box center [1033, 643] width 83 height 30
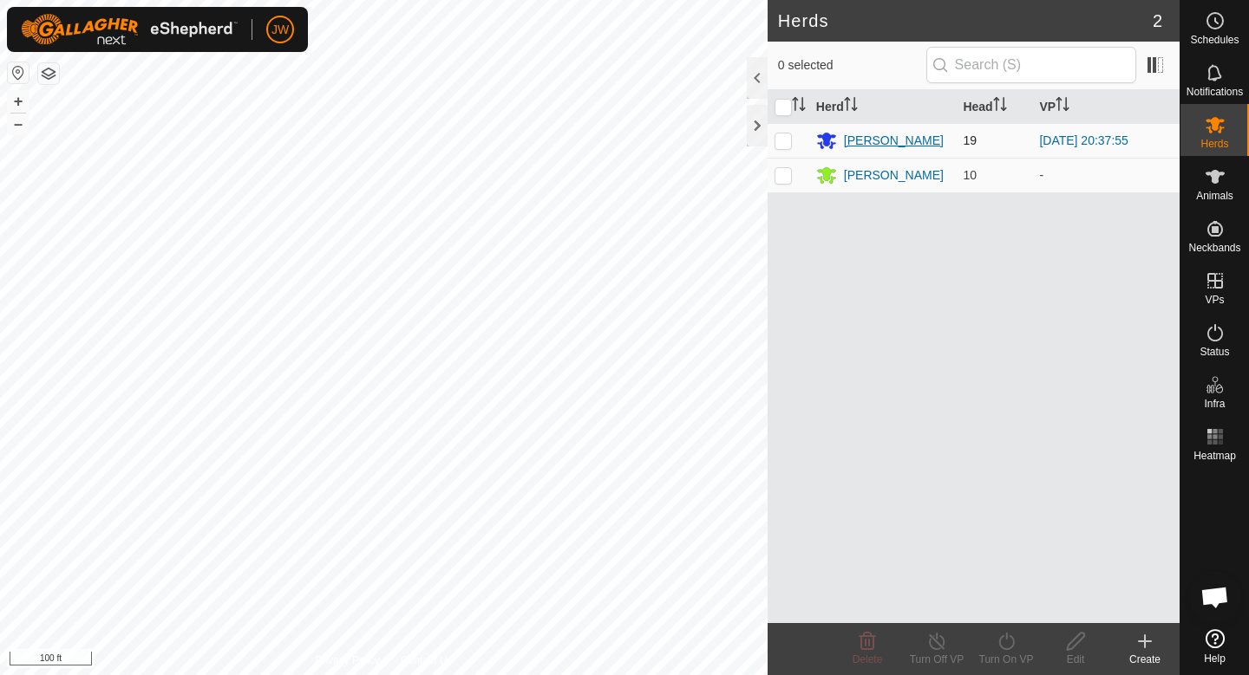
click at [880, 143] on div "[PERSON_NAME]" at bounding box center [894, 141] width 100 height 18
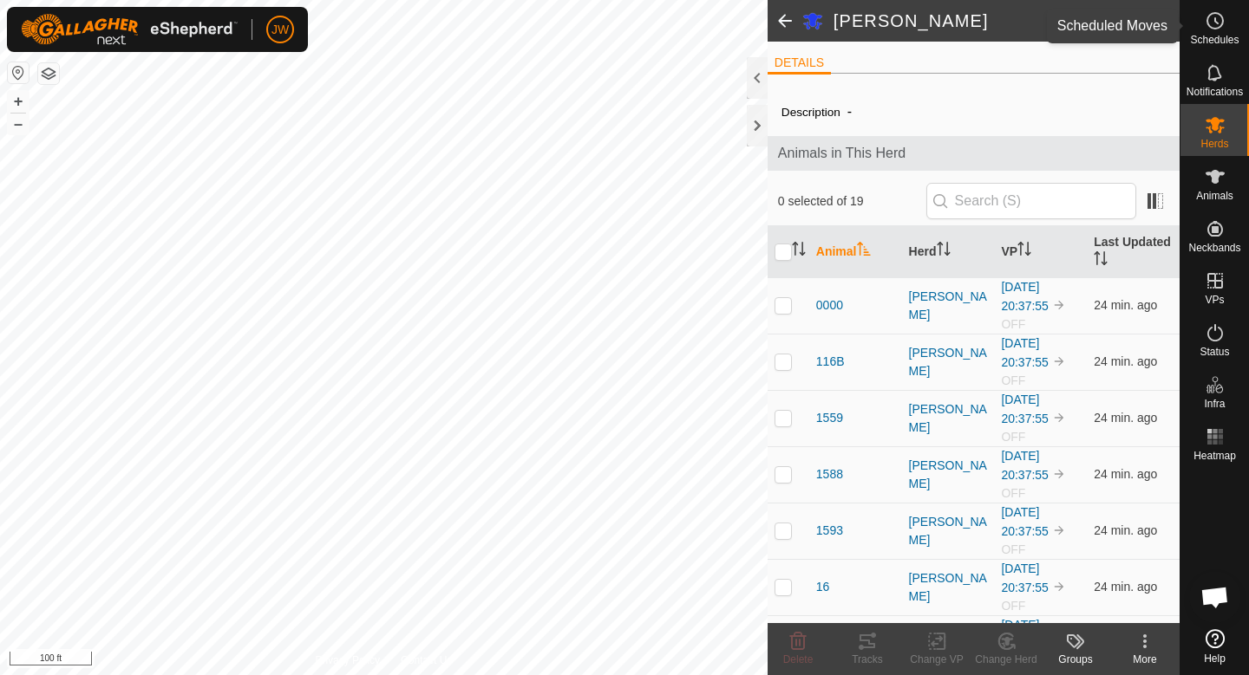
click at [1221, 17] on circle at bounding box center [1215, 21] width 16 height 16
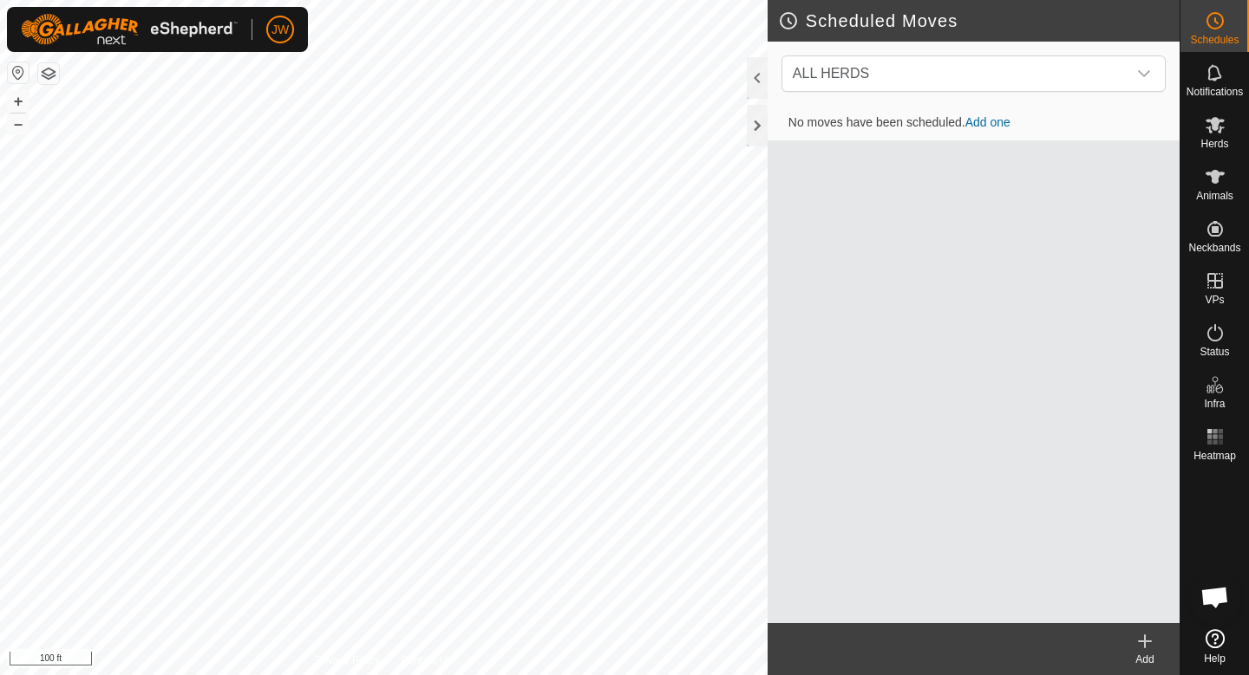
click at [975, 124] on link "Add one" at bounding box center [987, 122] width 45 height 14
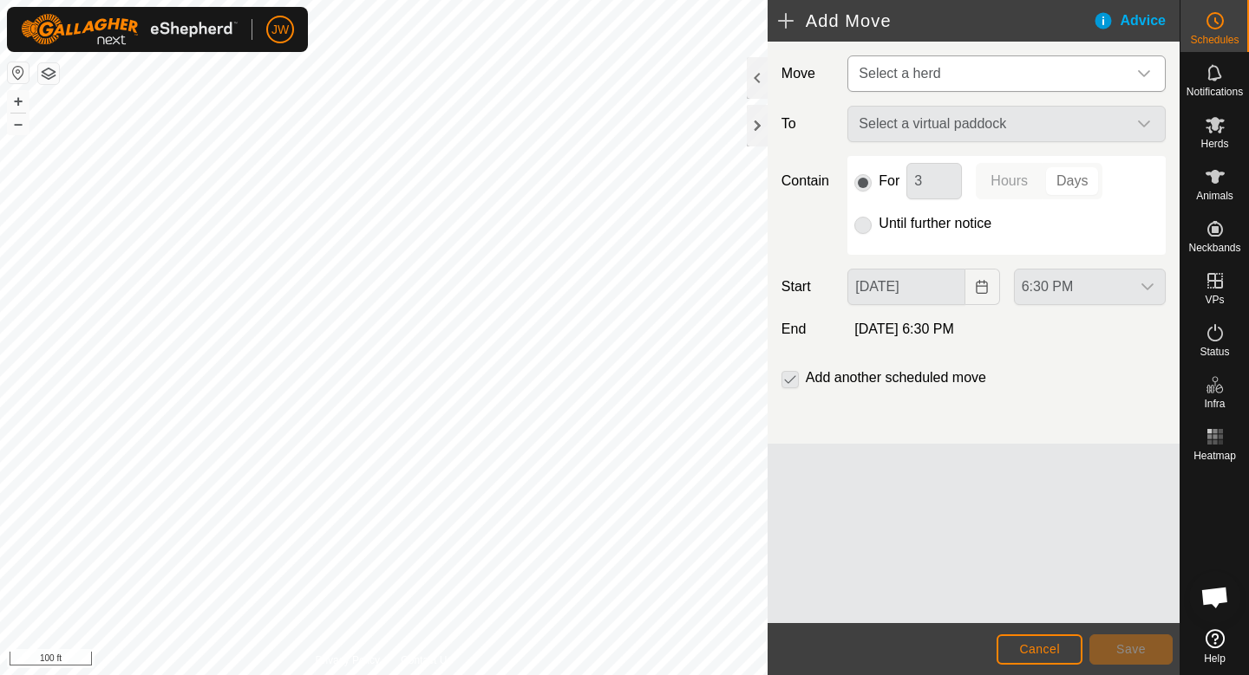
click at [923, 66] on span "Select a herd" at bounding box center [898, 73] width 81 height 15
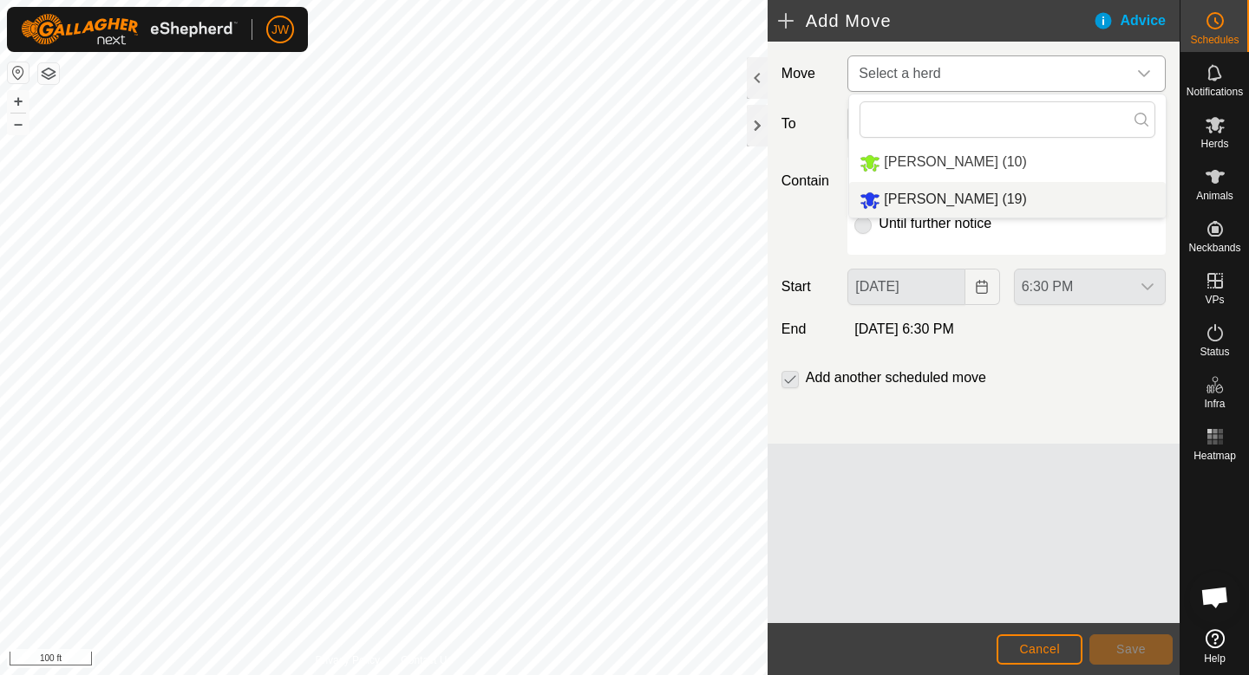
click at [914, 192] on span "Zach Herd (19)" at bounding box center [954, 199] width 142 height 15
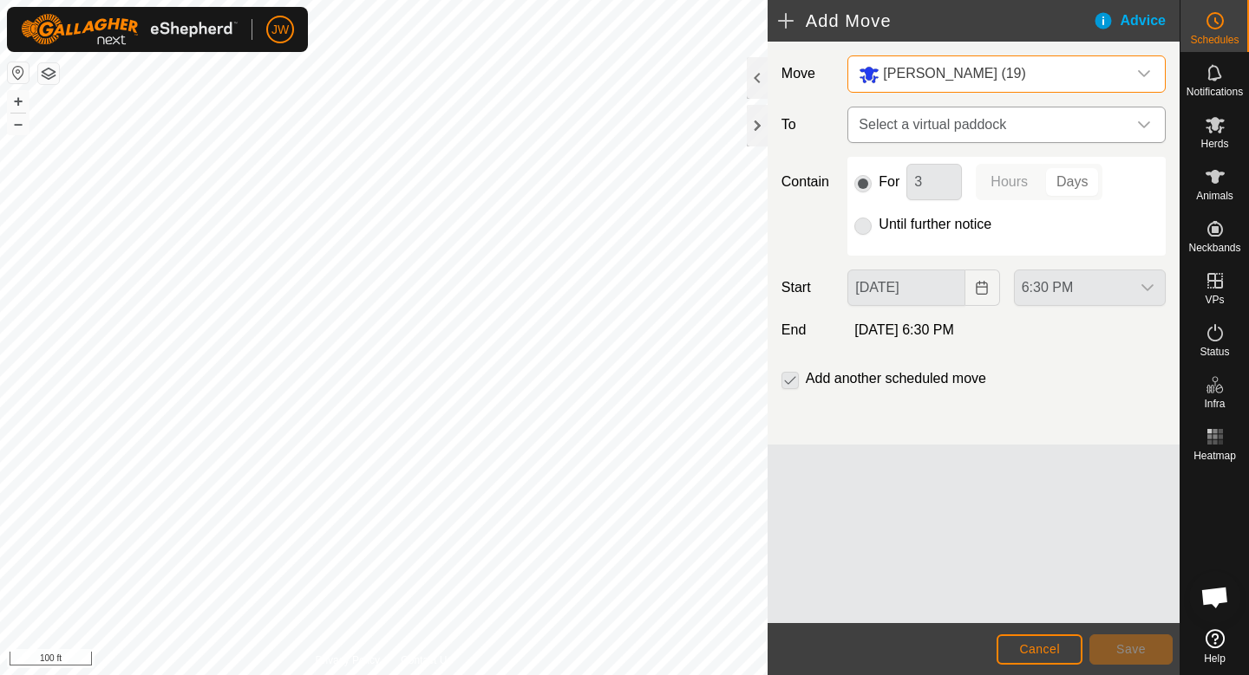
click at [940, 129] on span "Select a virtual paddock" at bounding box center [988, 125] width 275 height 35
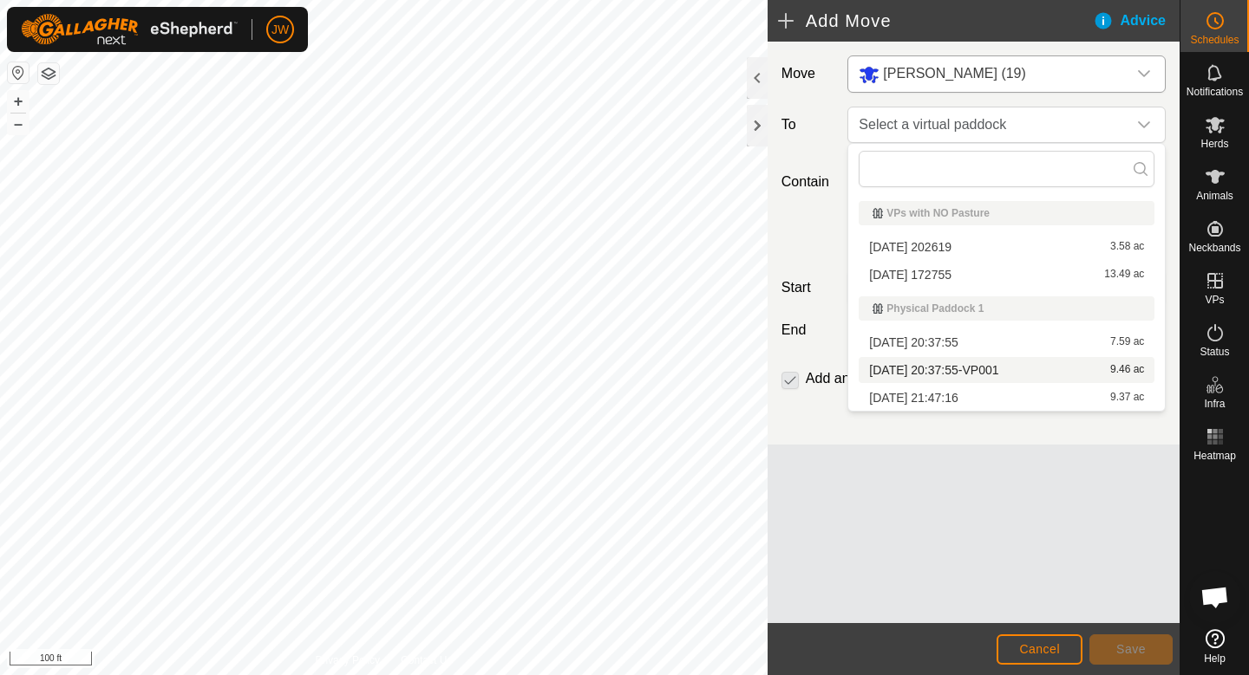
click at [934, 369] on span "2025-09-09 20:37:55-VP001" at bounding box center [933, 370] width 129 height 12
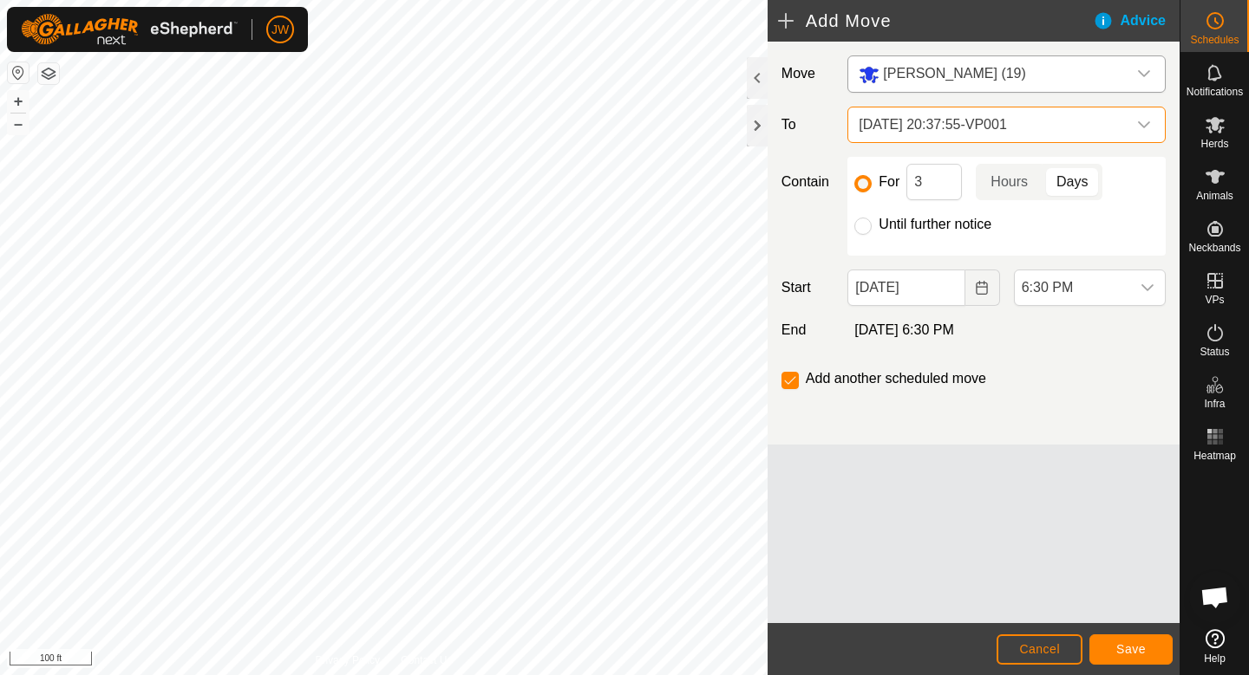
click at [920, 222] on label "Until further notice" at bounding box center [934, 225] width 113 height 14
click at [871, 222] on input "Until further notice" at bounding box center [862, 226] width 17 height 17
radio input "true"
checkbox input "false"
click at [1126, 653] on span "Save" at bounding box center [1130, 649] width 29 height 14
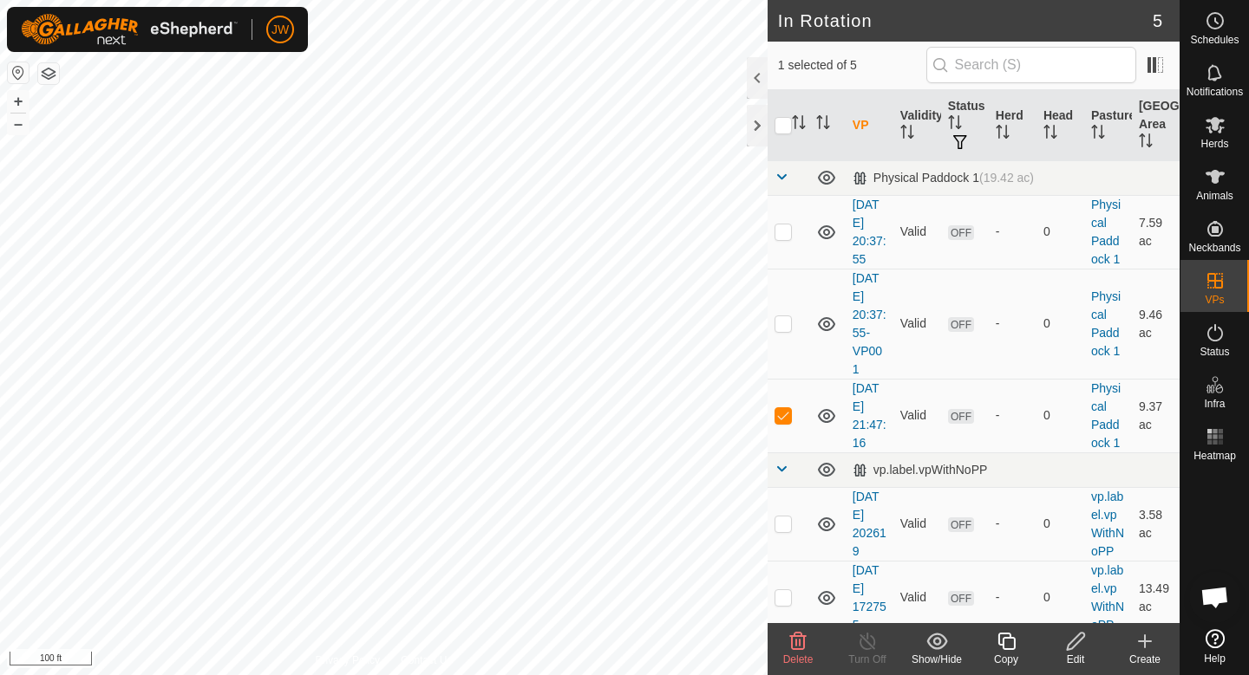
click at [787, 642] on icon at bounding box center [797, 641] width 21 height 21
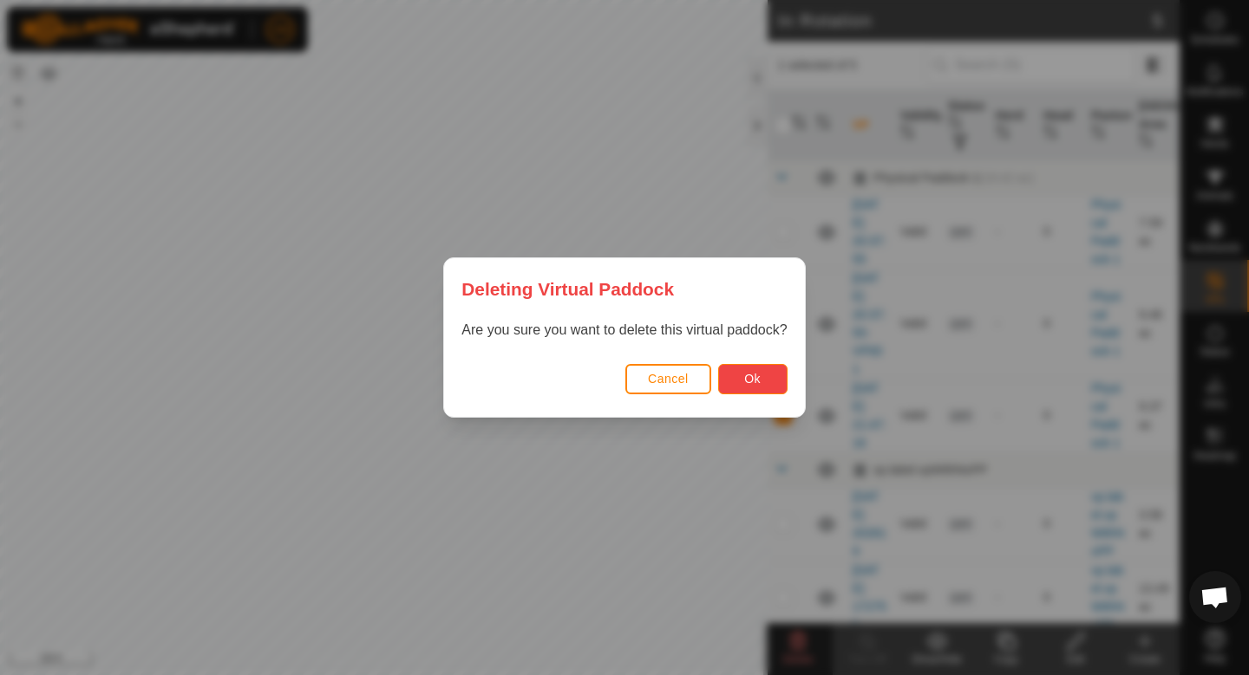
click at [753, 386] on button "Ok" at bounding box center [752, 379] width 69 height 30
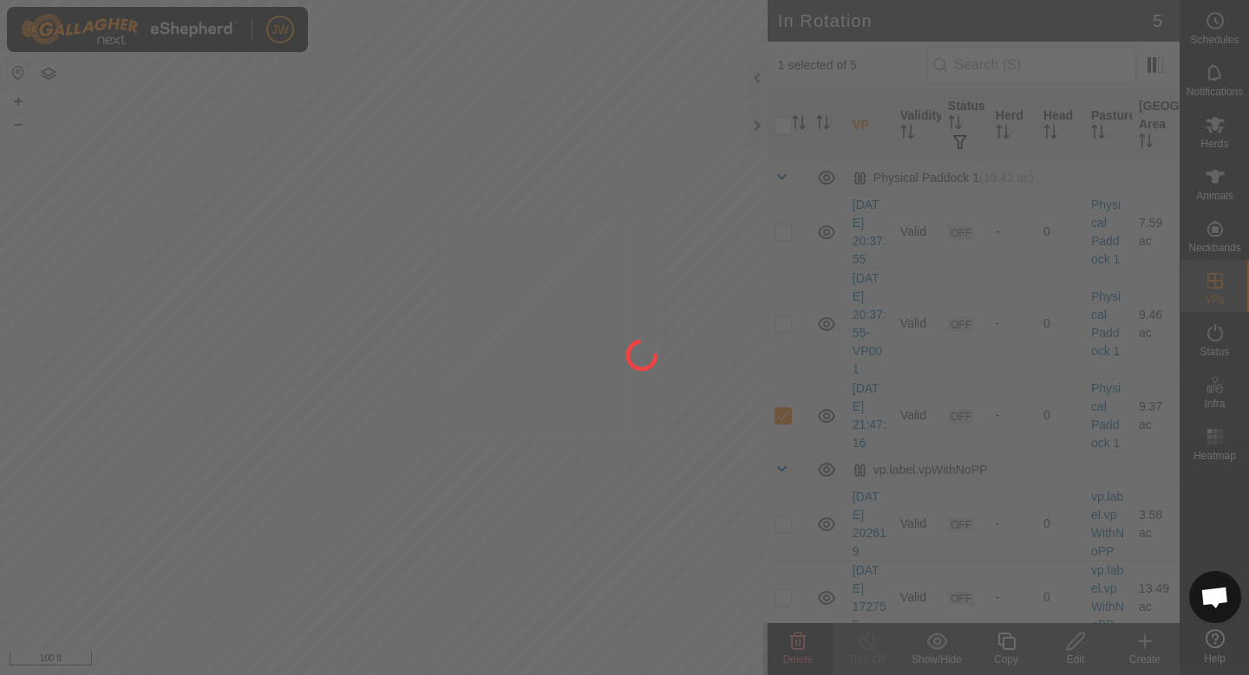
checkbox input "false"
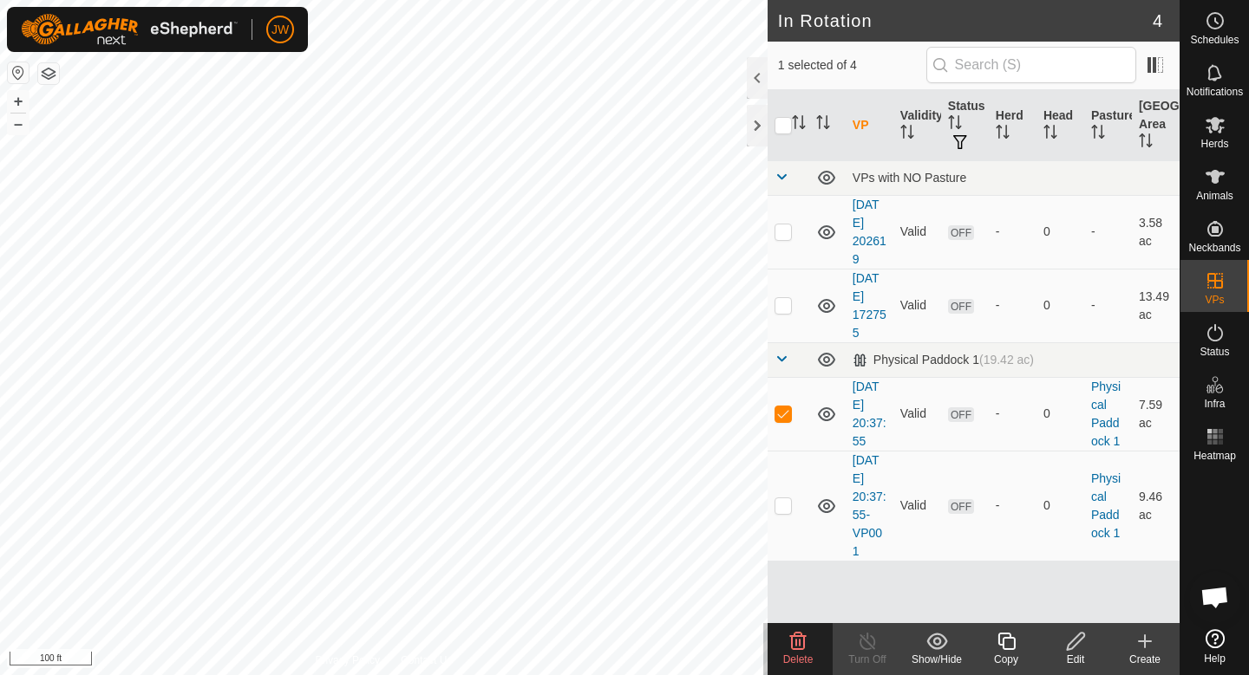
checkbox input "false"
checkbox input "true"
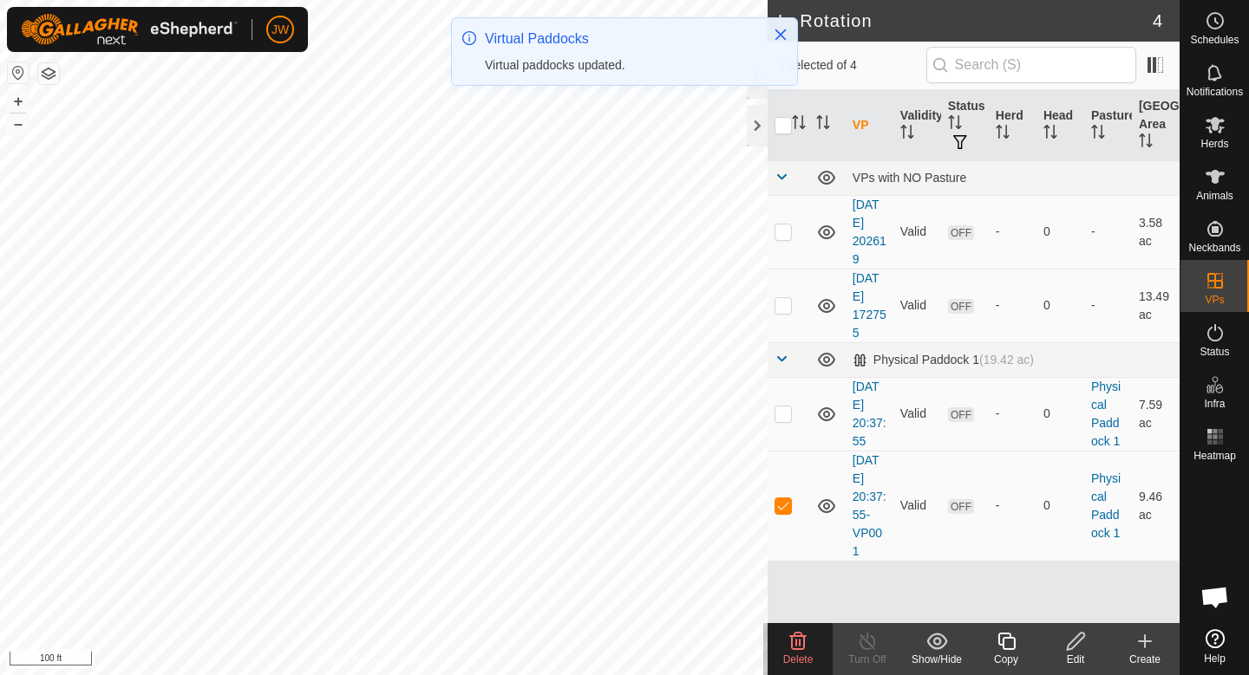
click at [1013, 649] on icon at bounding box center [1005, 641] width 17 height 17
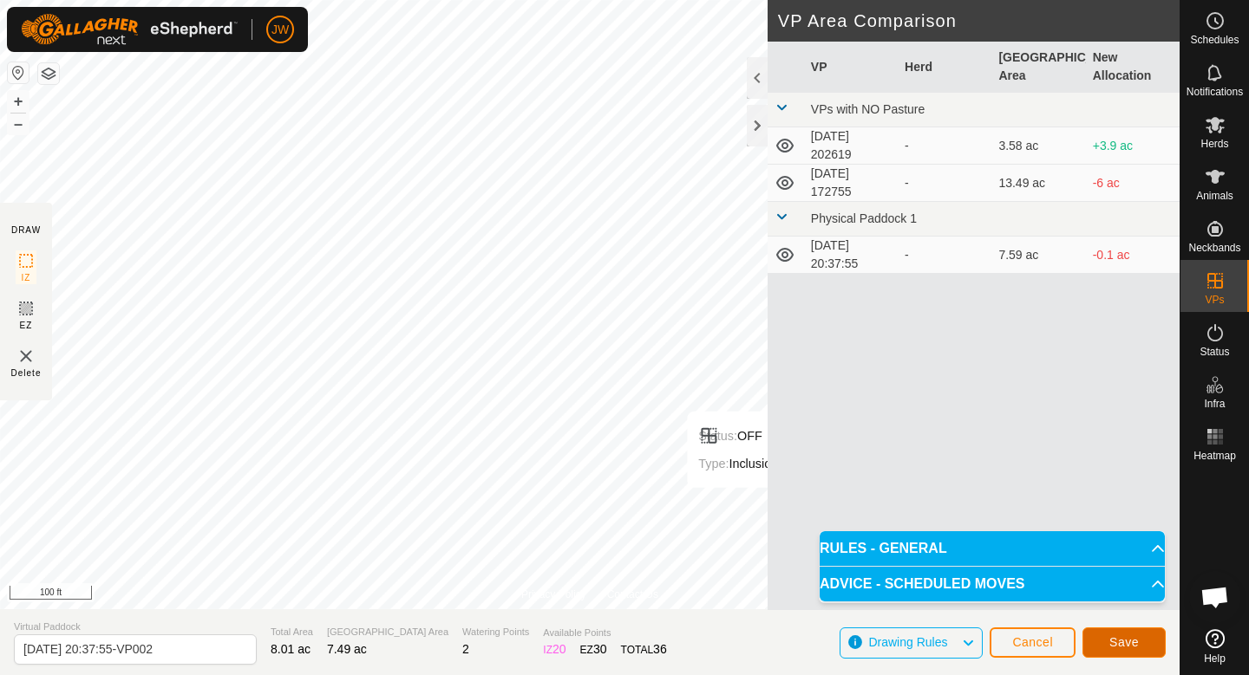
click at [1111, 641] on span "Save" at bounding box center [1123, 643] width 29 height 14
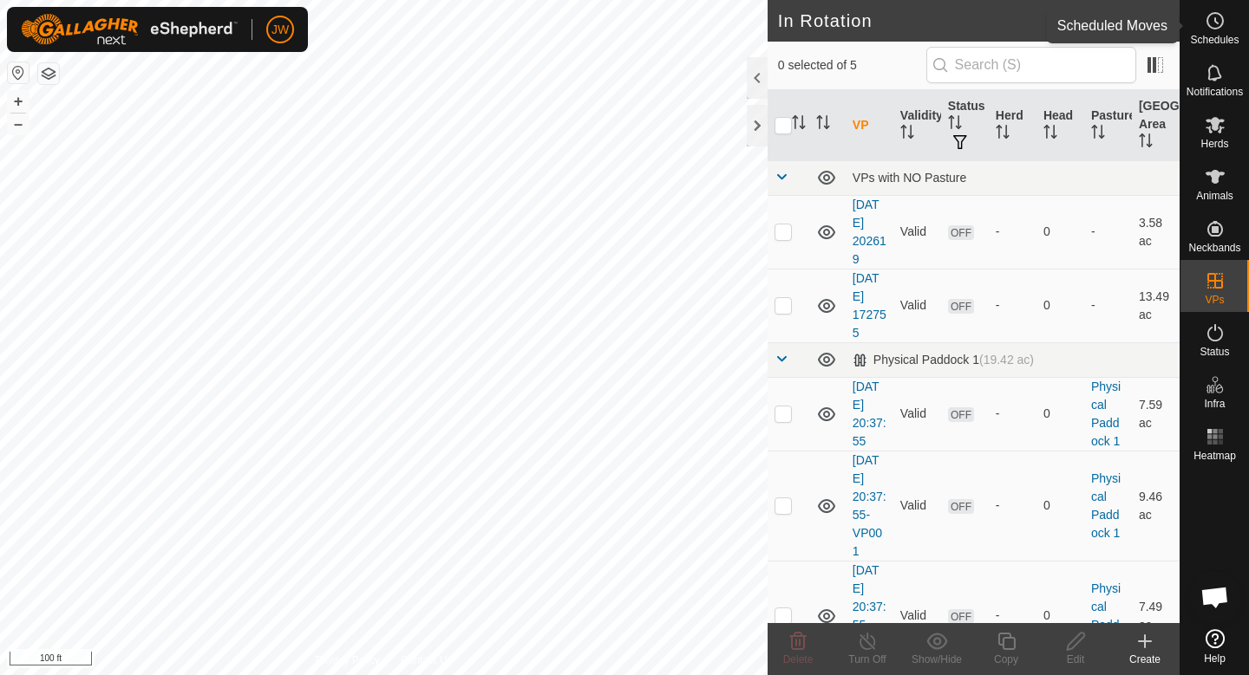
click at [1209, 28] on circle at bounding box center [1215, 21] width 16 height 16
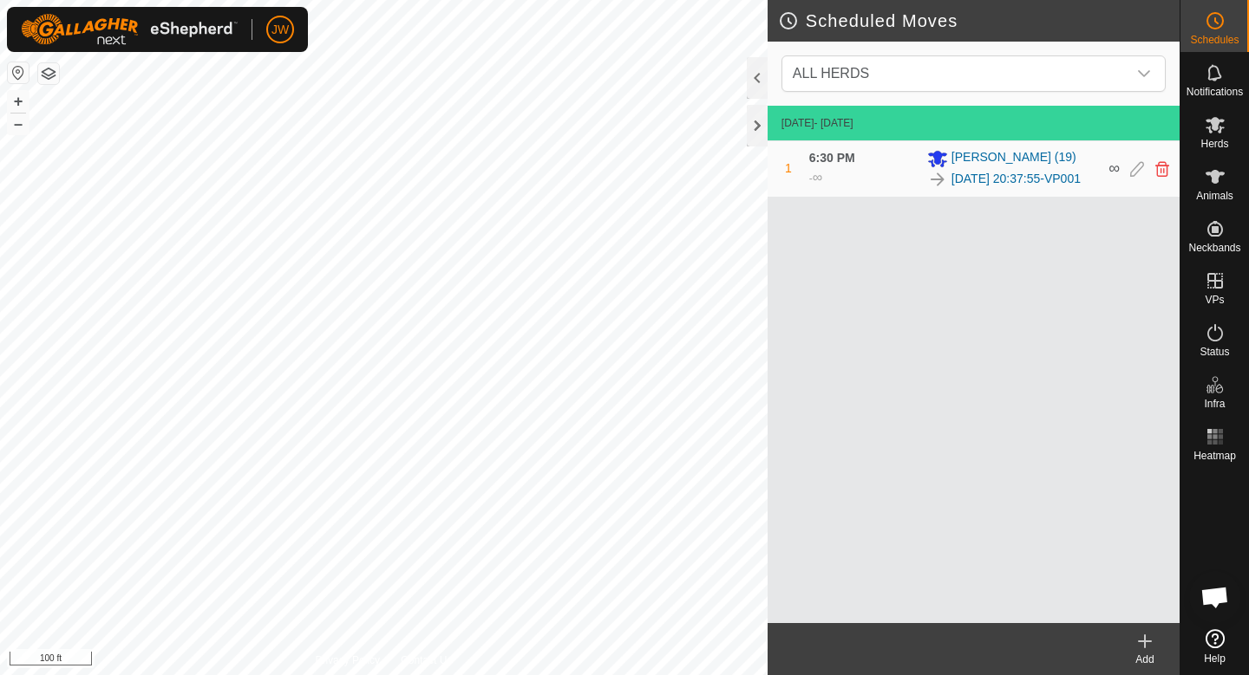
click at [1144, 642] on icon at bounding box center [1144, 642] width 12 height 0
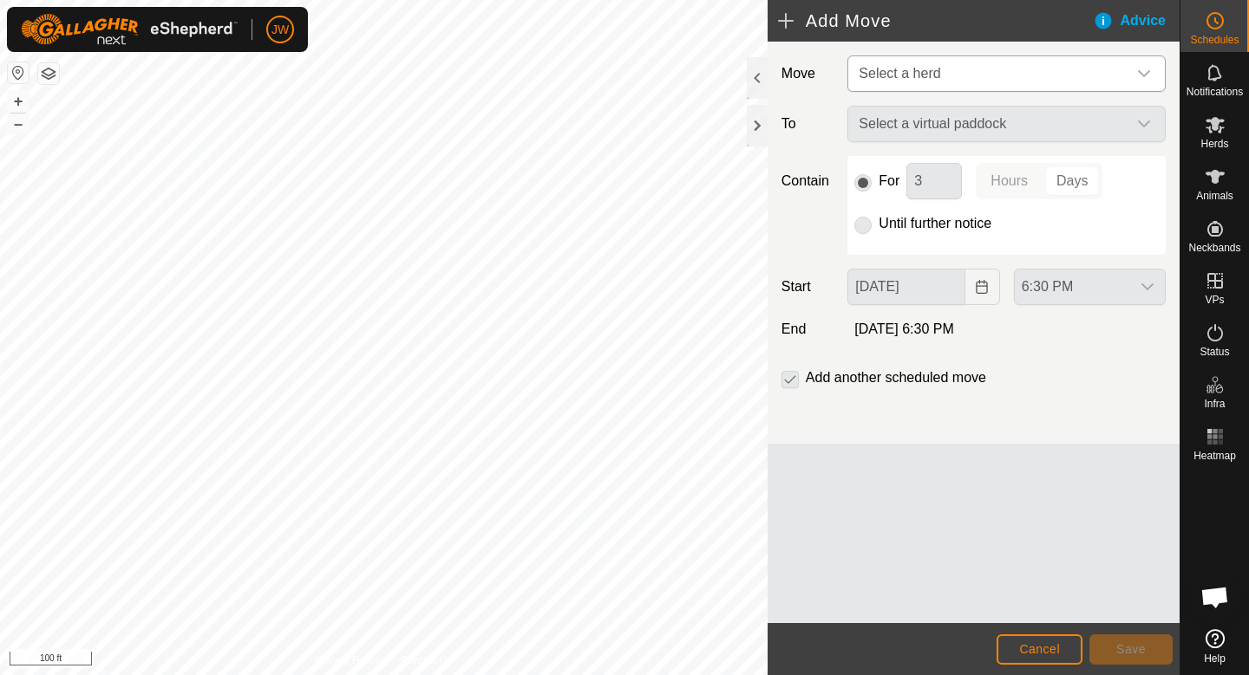
click at [916, 75] on span "Select a herd" at bounding box center [898, 73] width 81 height 15
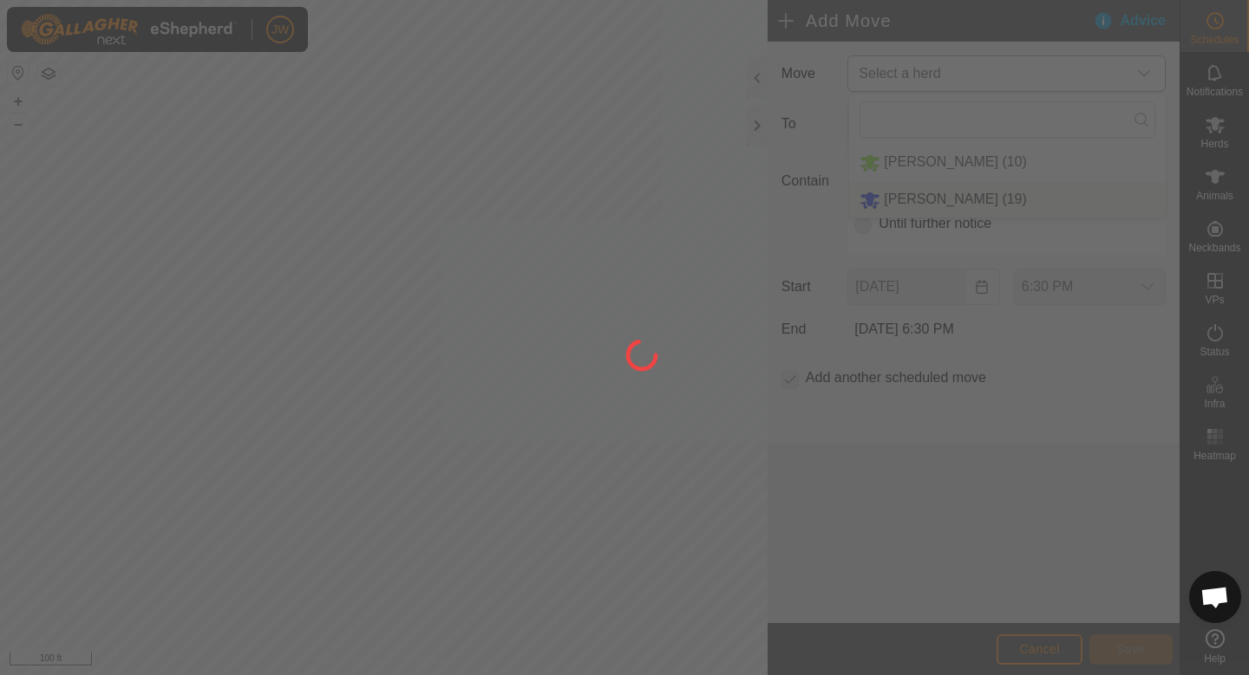
click at [915, 196] on div at bounding box center [624, 337] width 1249 height 675
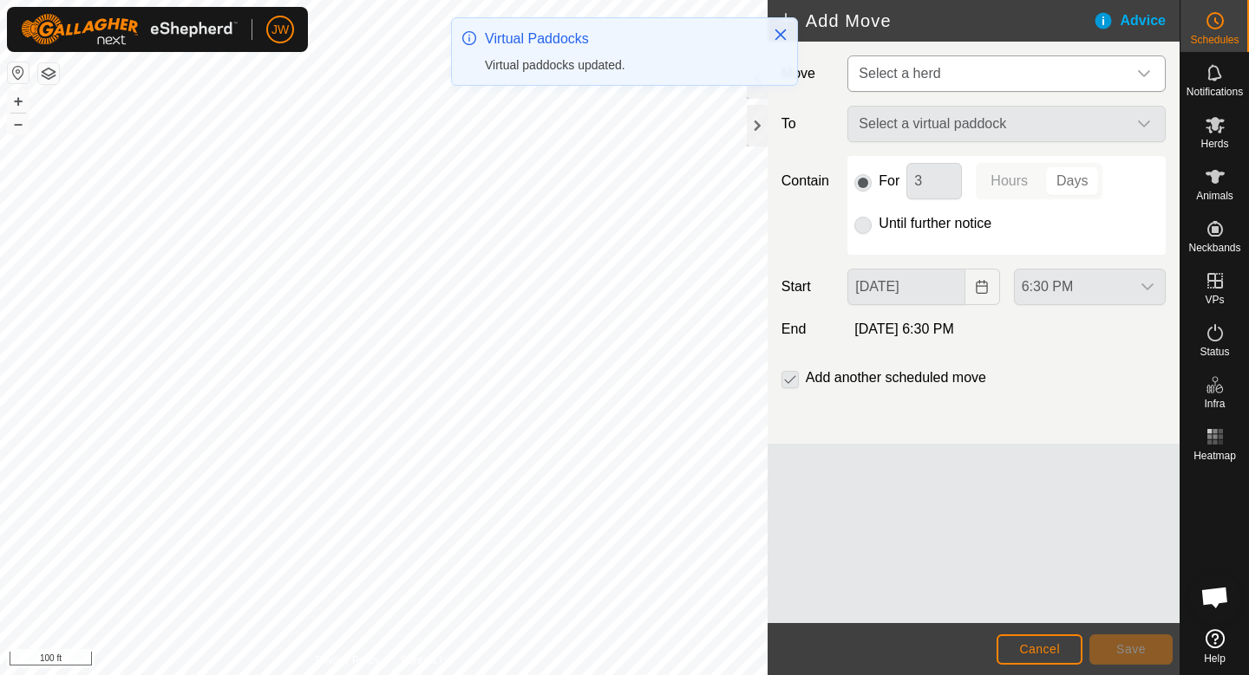
click at [960, 114] on div "Select a virtual paddock" at bounding box center [1006, 124] width 332 height 36
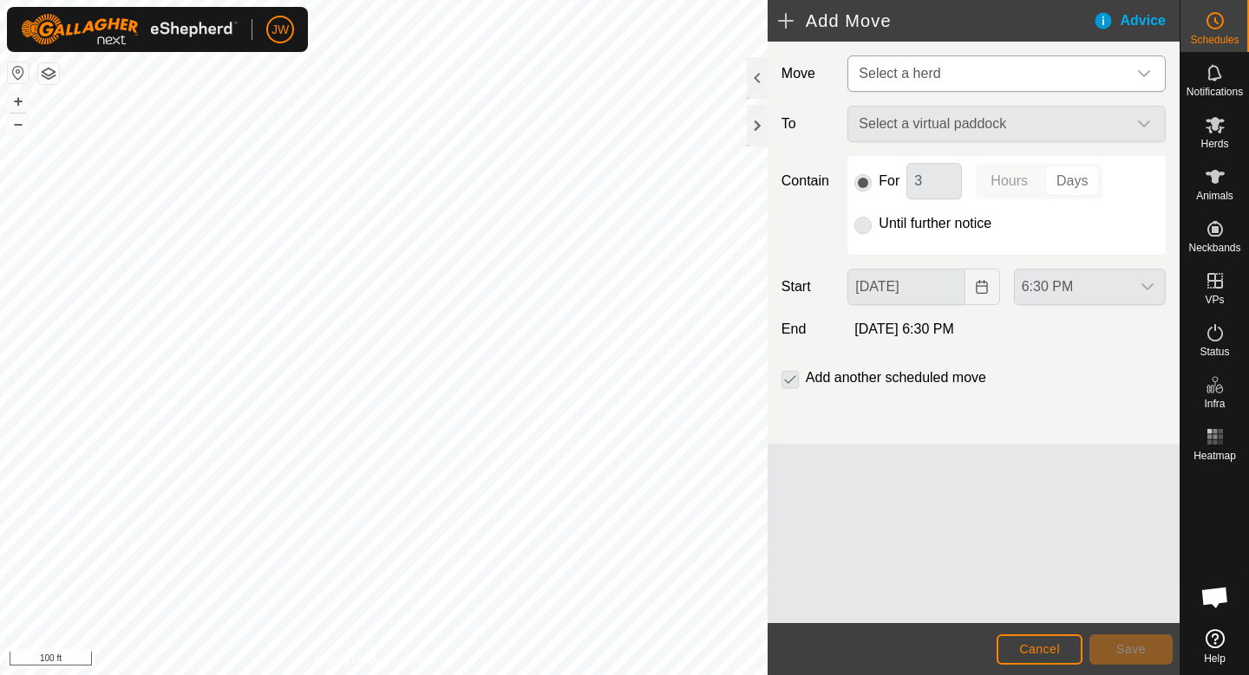
click at [952, 88] on span "Select a herd" at bounding box center [988, 73] width 275 height 35
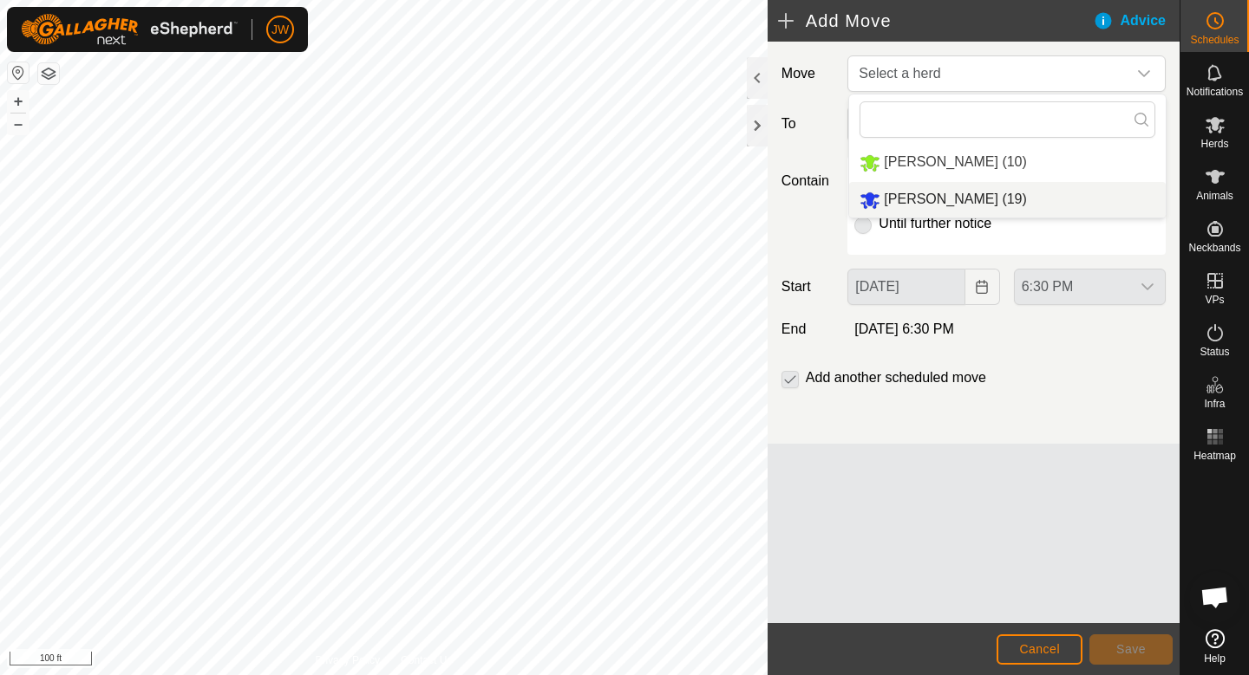
click at [903, 200] on span "Zach Herd (19)" at bounding box center [954, 199] width 142 height 15
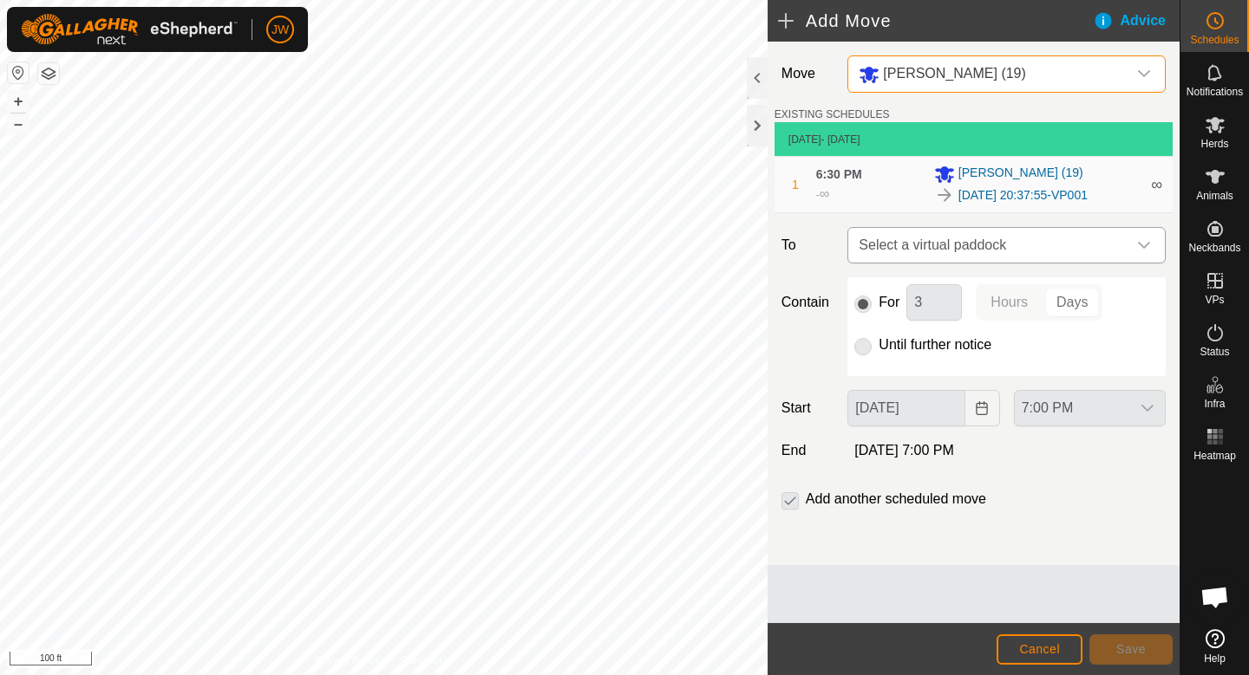
click at [970, 242] on span "Select a virtual paddock" at bounding box center [988, 245] width 275 height 35
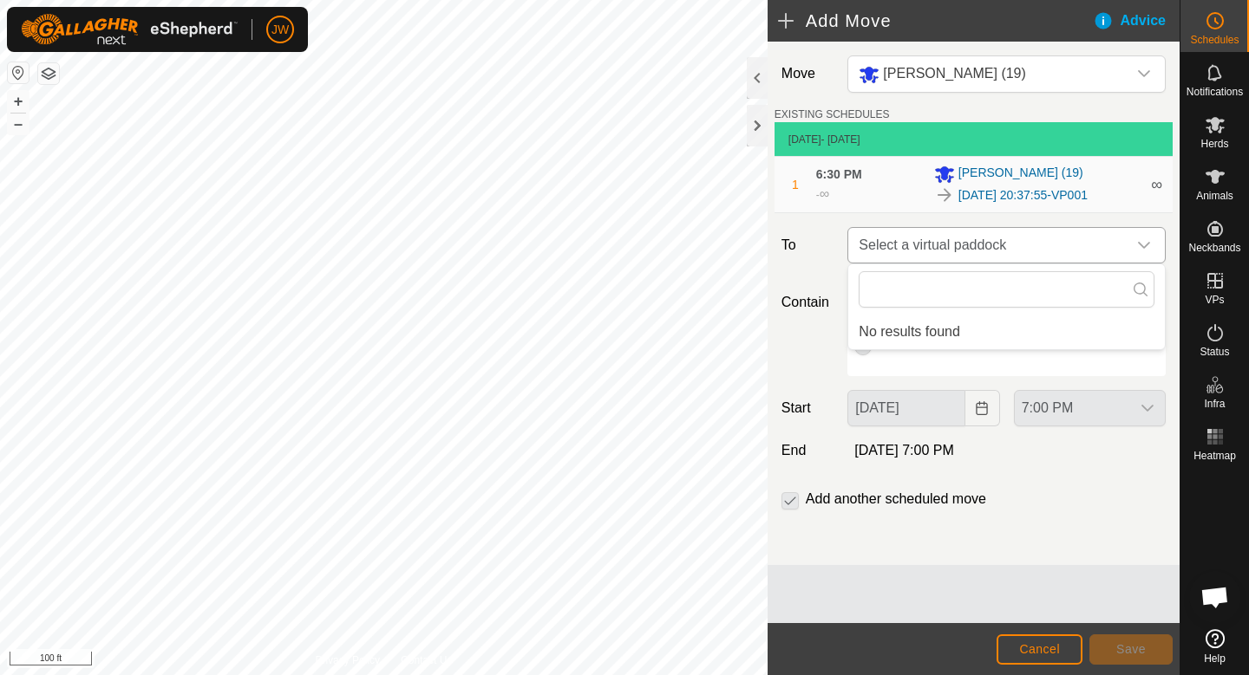
click at [1034, 237] on span "Select a virtual paddock" at bounding box center [988, 245] width 275 height 35
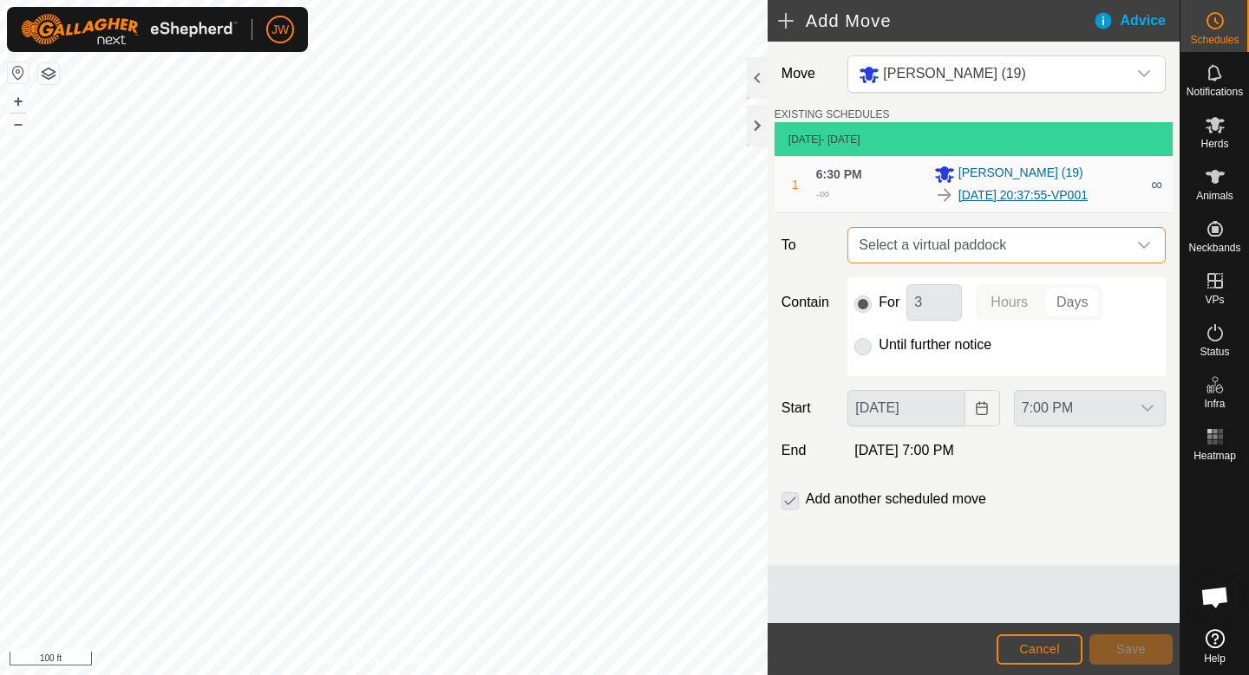
click at [1047, 200] on link "2025-09-09 20:37:55-VP001" at bounding box center [1022, 195] width 129 height 18
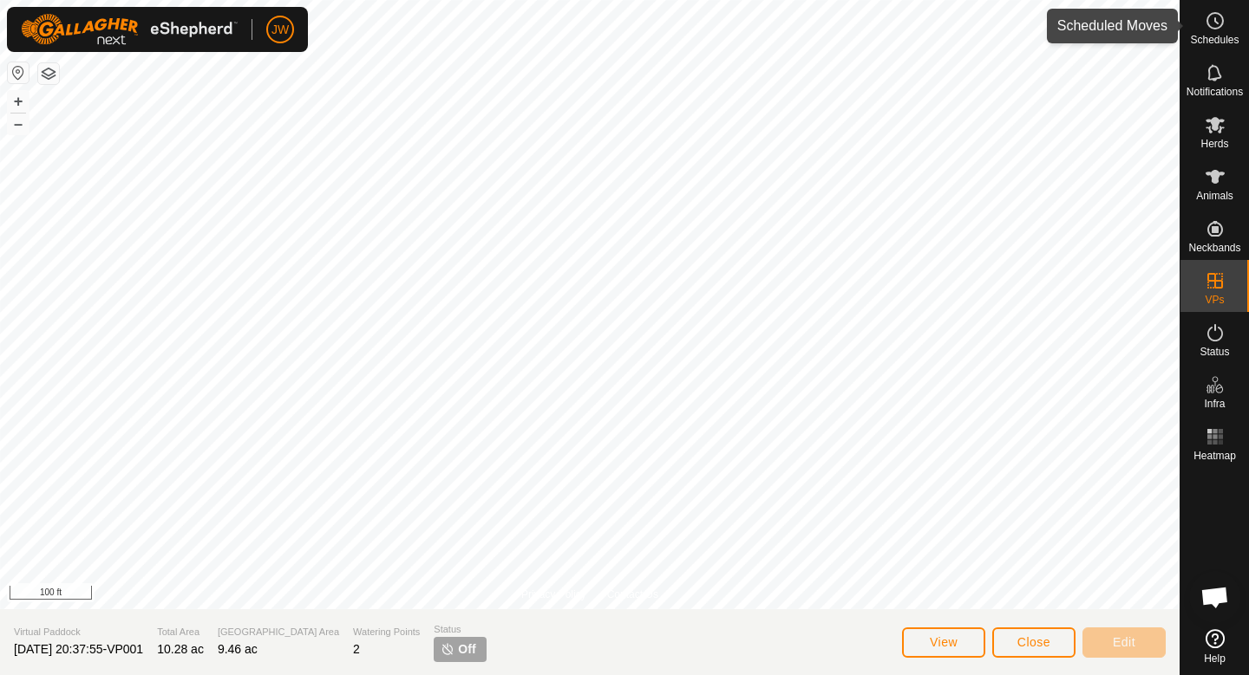
click at [1221, 36] on span "Schedules" at bounding box center [1214, 40] width 49 height 10
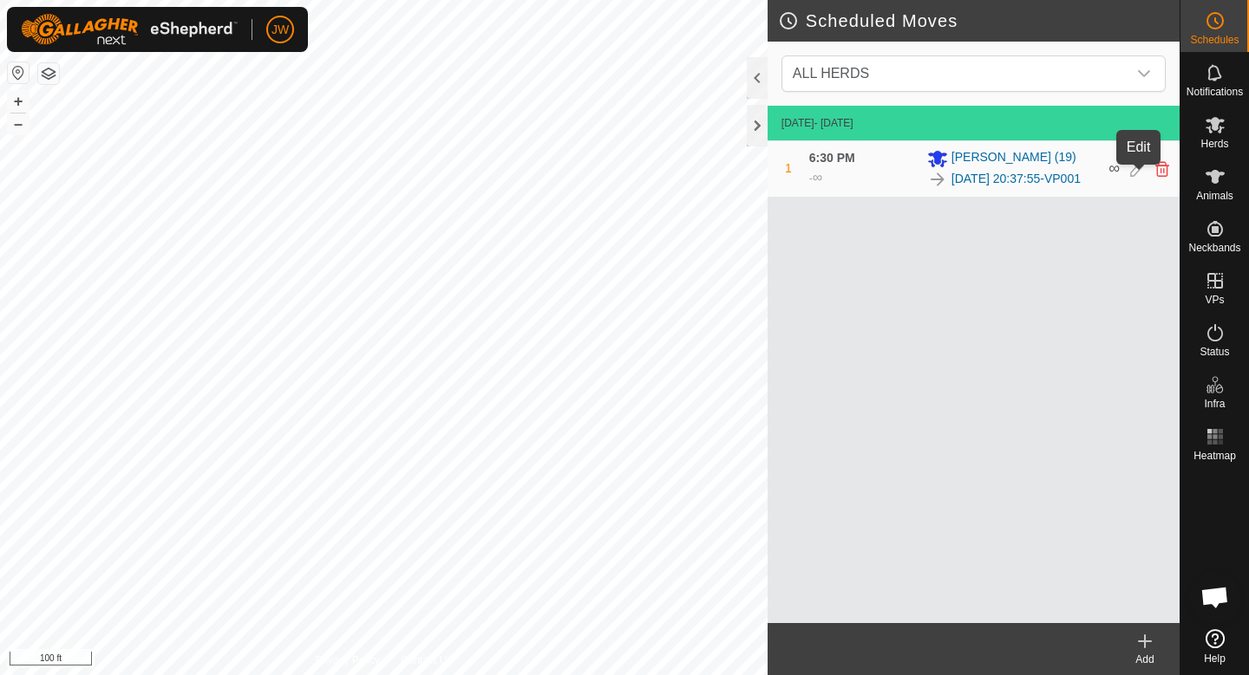
click at [1136, 177] on icon at bounding box center [1137, 169] width 14 height 16
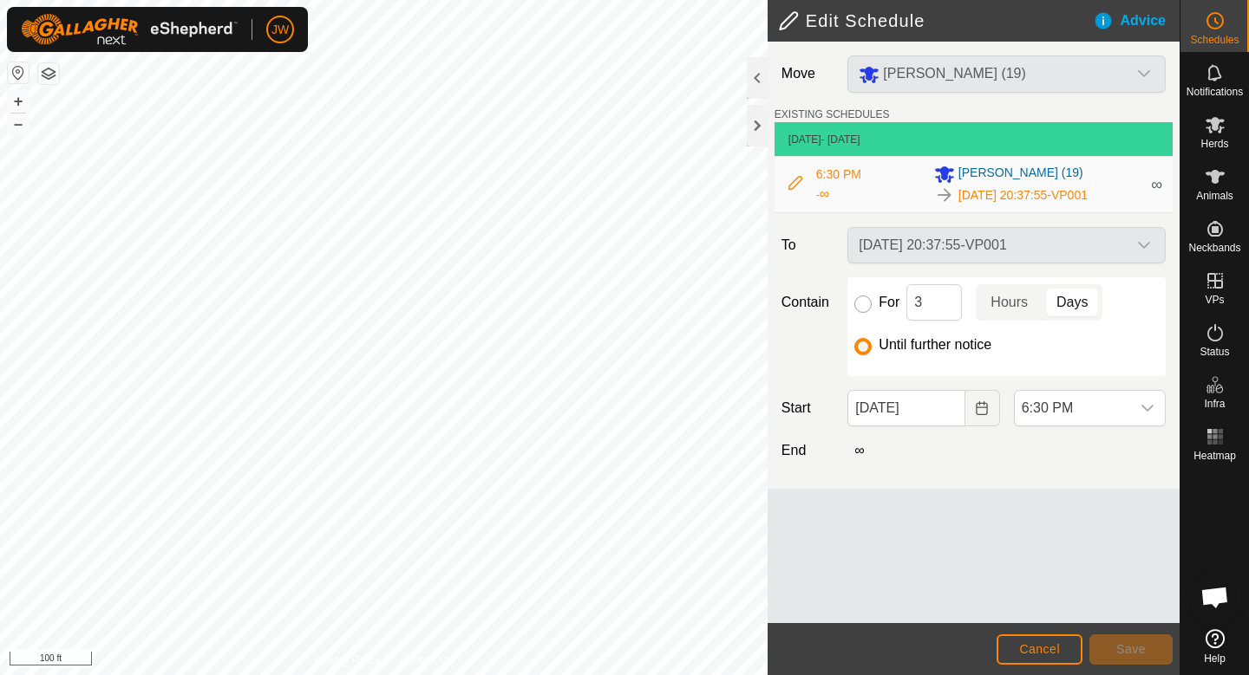
click at [863, 303] on input "For" at bounding box center [862, 304] width 17 height 17
radio input "true"
click at [929, 297] on input "3" at bounding box center [933, 302] width 55 height 36
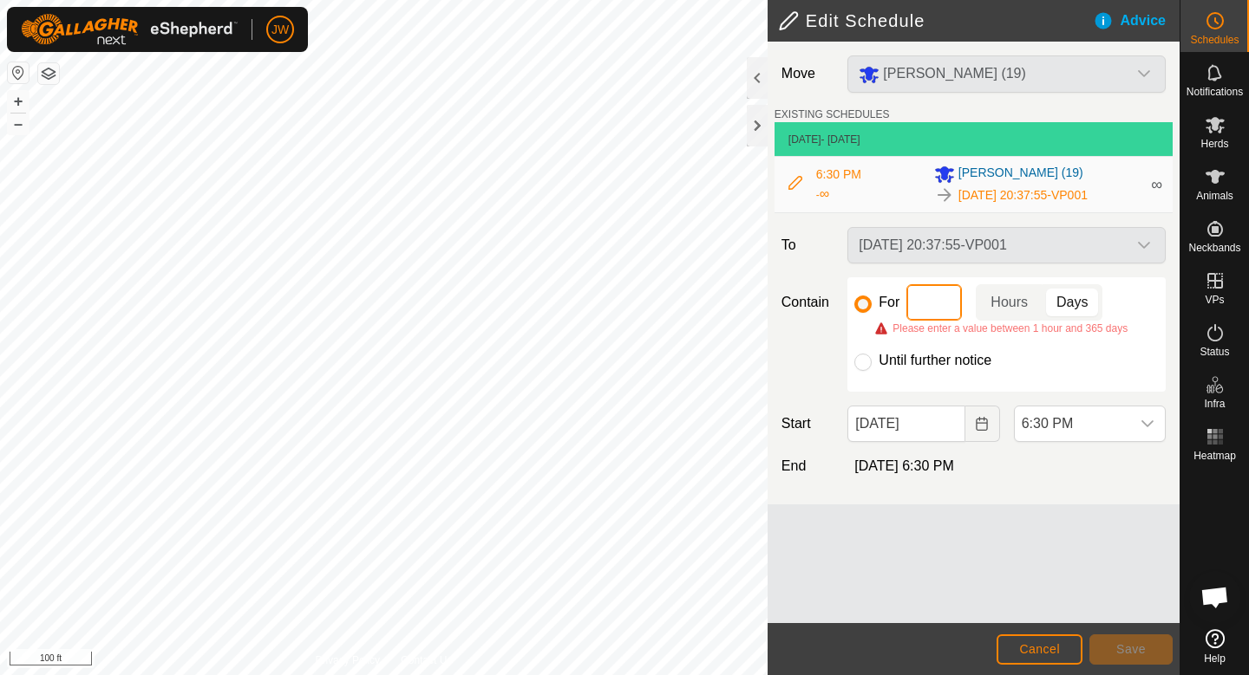
type input "2"
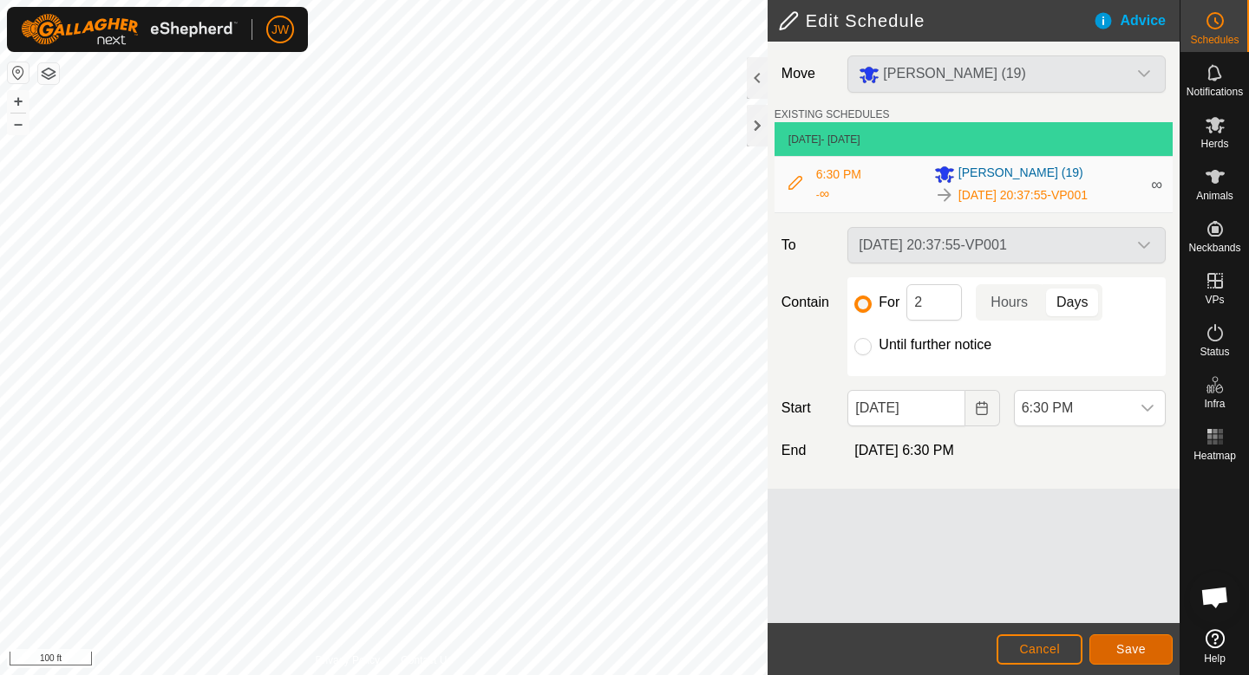
click at [1162, 659] on button "Save" at bounding box center [1130, 650] width 83 height 30
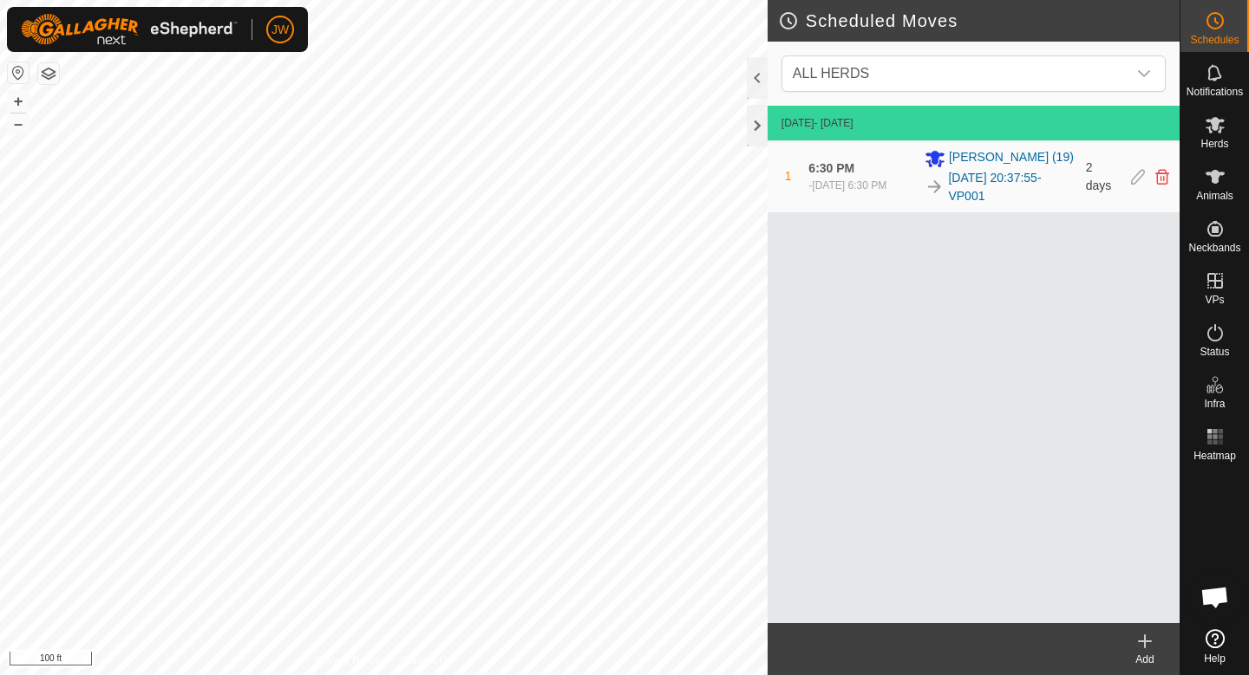
click at [1151, 641] on icon at bounding box center [1144, 641] width 21 height 21
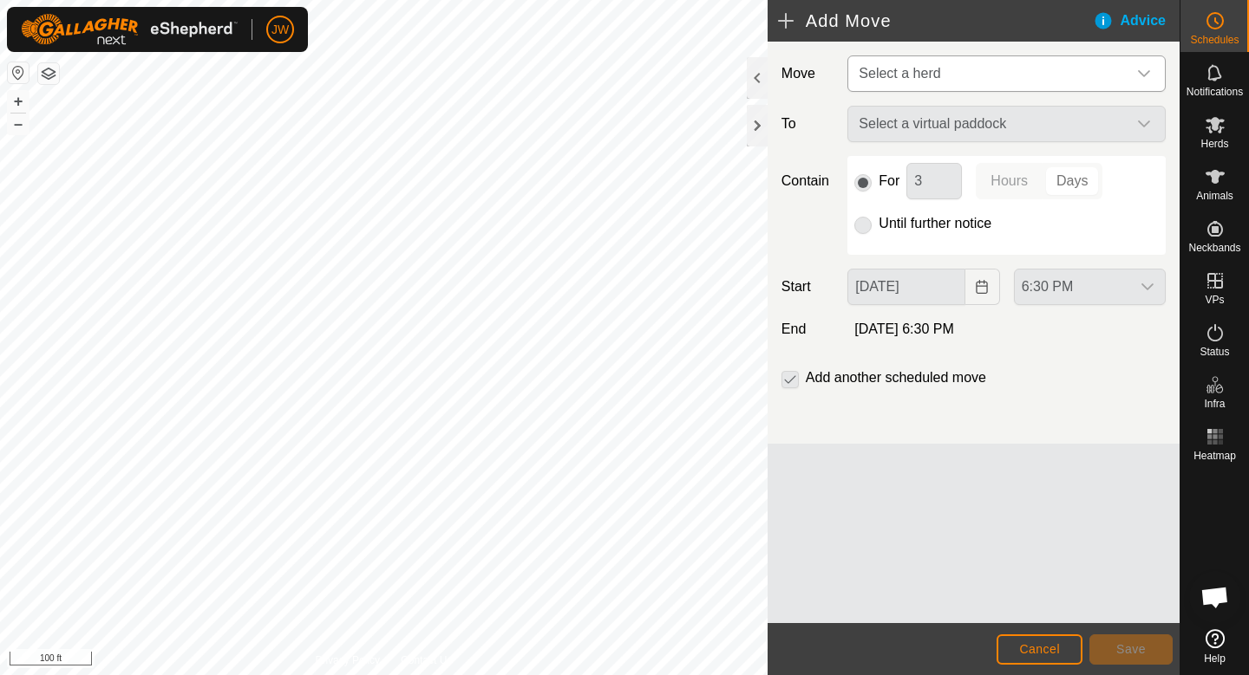
click at [942, 64] on span "Select a herd" at bounding box center [988, 73] width 275 height 35
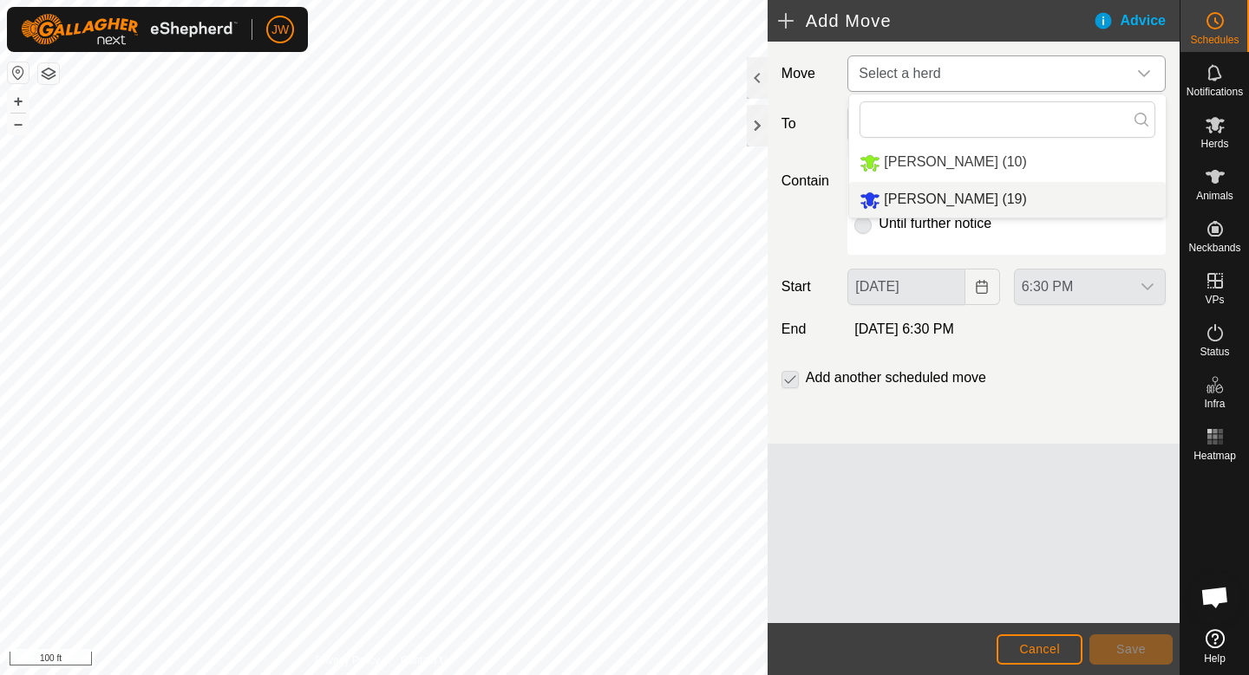
click at [909, 197] on span "Zach Herd (19)" at bounding box center [954, 199] width 142 height 15
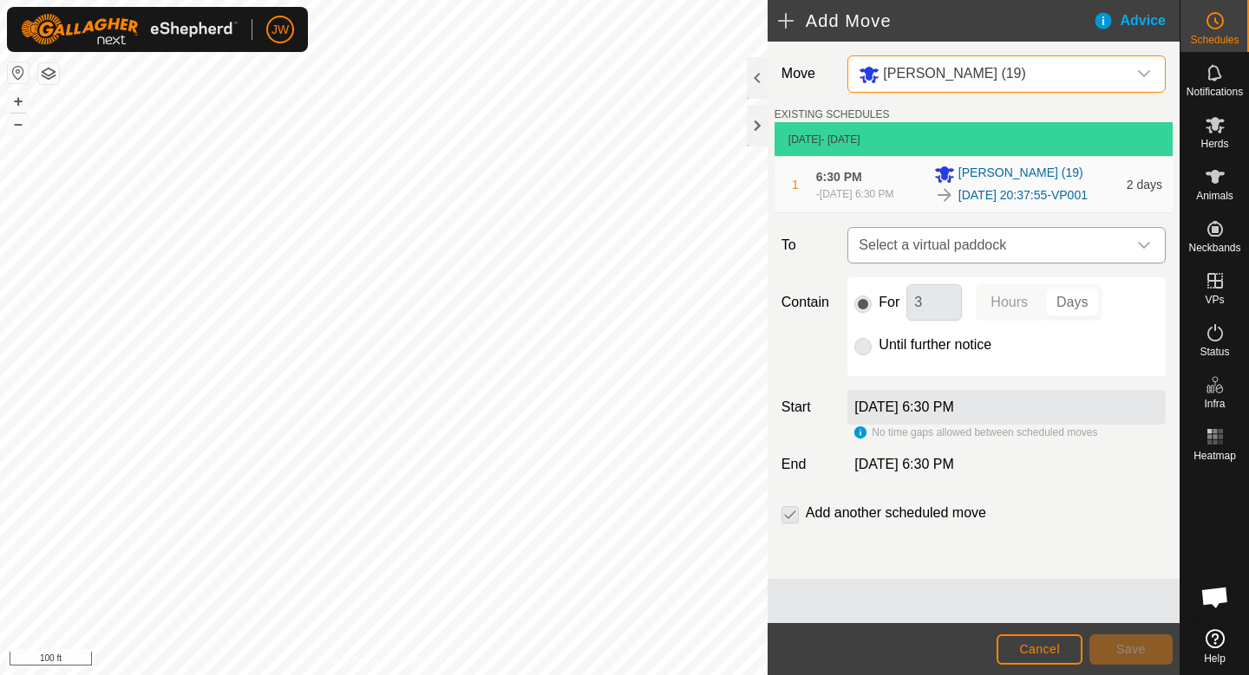
click at [939, 241] on span "Select a virtual paddock" at bounding box center [988, 245] width 275 height 35
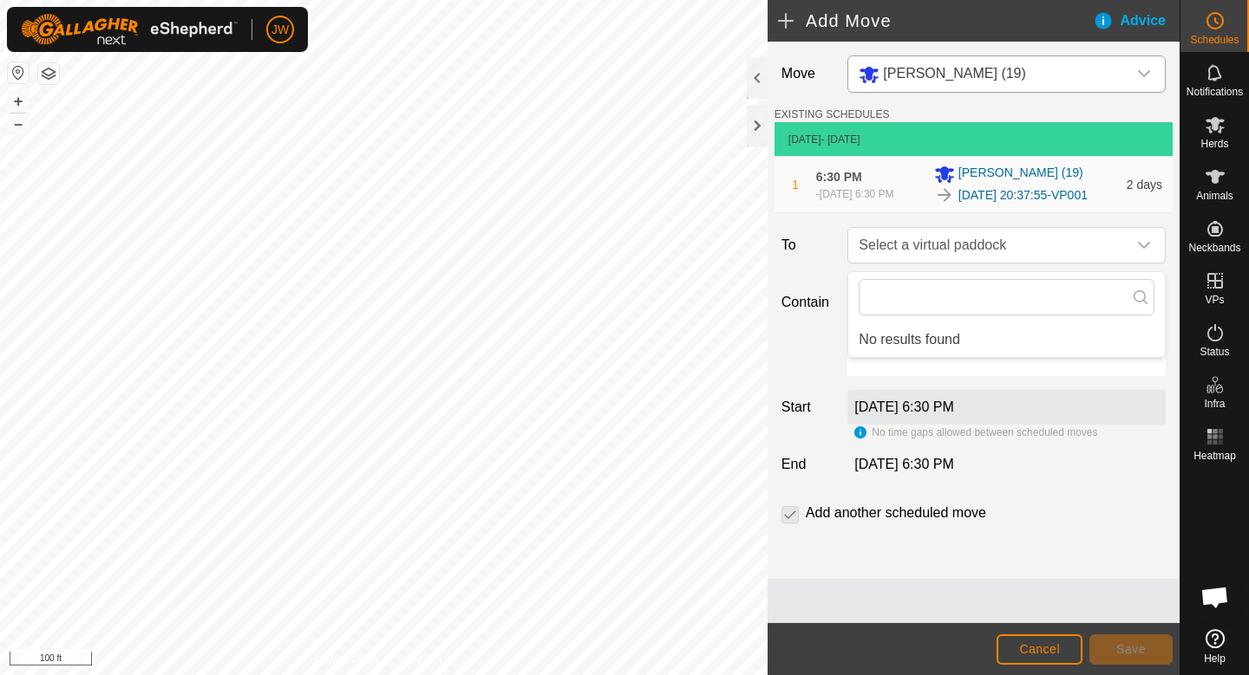
click at [907, 344] on li "No results found" at bounding box center [1006, 340] width 316 height 35
click at [923, 304] on input "text" at bounding box center [1006, 297] width 296 height 36
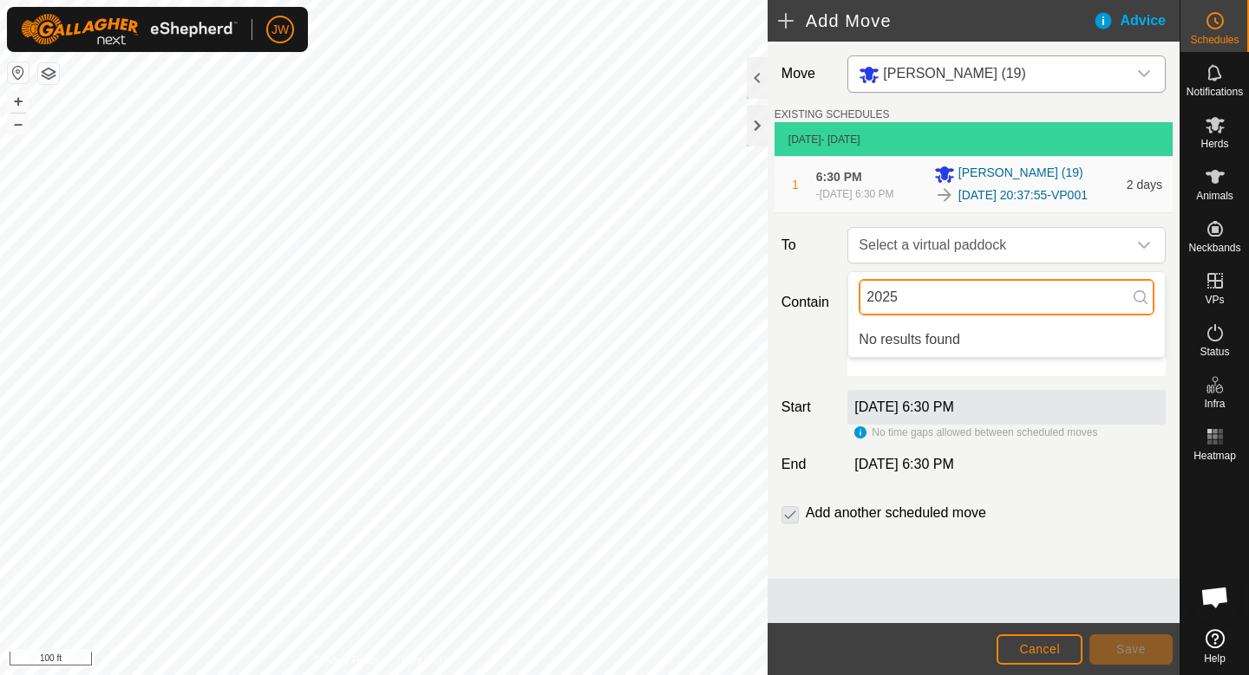
type input "2025"
click at [1048, 517] on div "Add another scheduled move" at bounding box center [973, 520] width 398 height 35
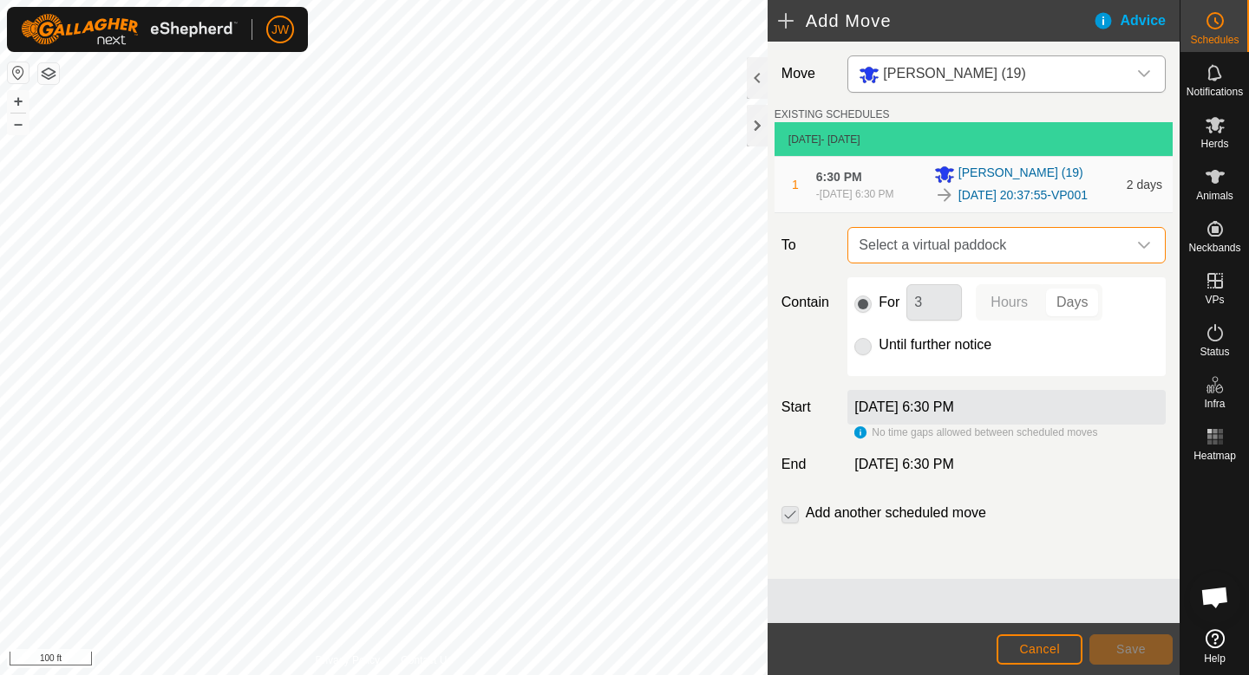
click at [962, 253] on span "Select a virtual paddock" at bounding box center [988, 245] width 275 height 35
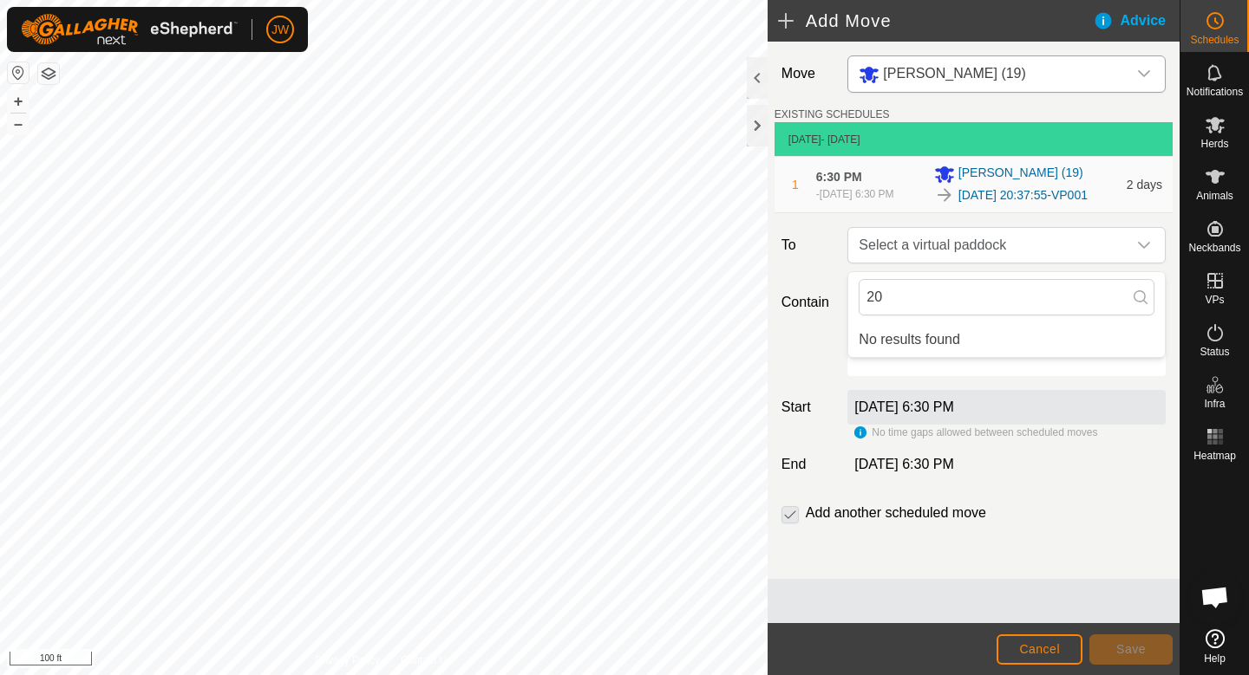
type input "2"
click at [1044, 201] on link "2025-09-09 20:37:55-VP001" at bounding box center [1022, 195] width 129 height 18
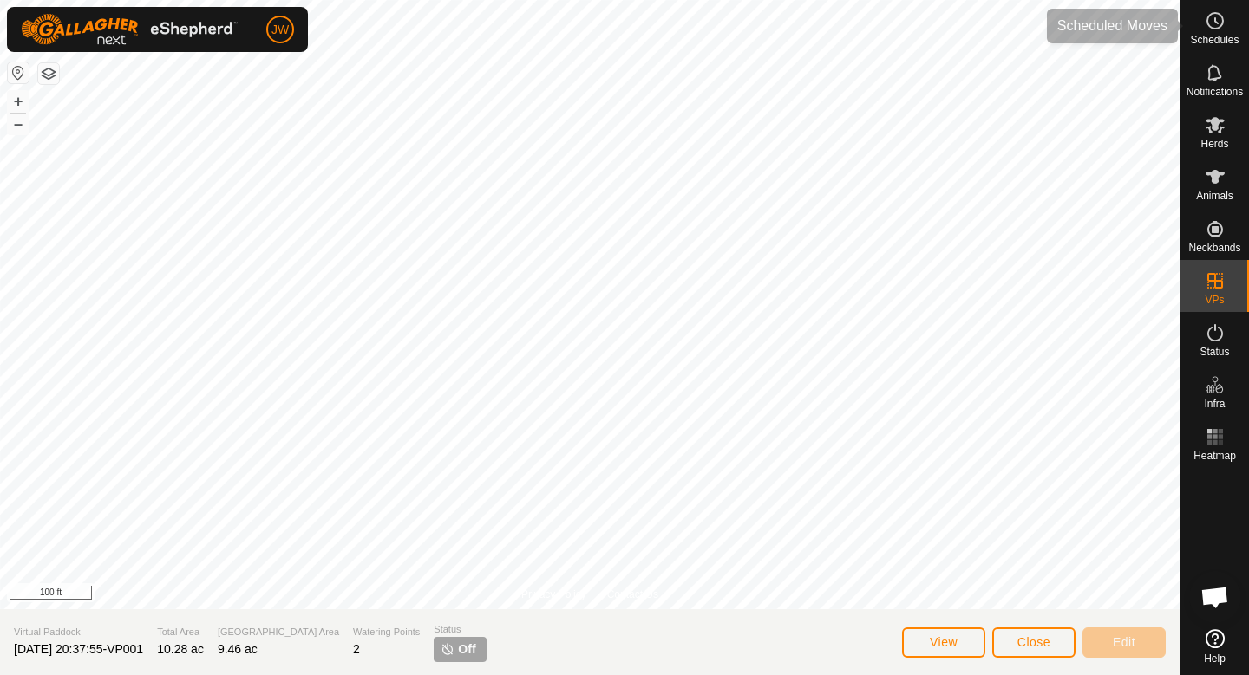
click at [1210, 43] on span "Schedules" at bounding box center [1214, 40] width 49 height 10
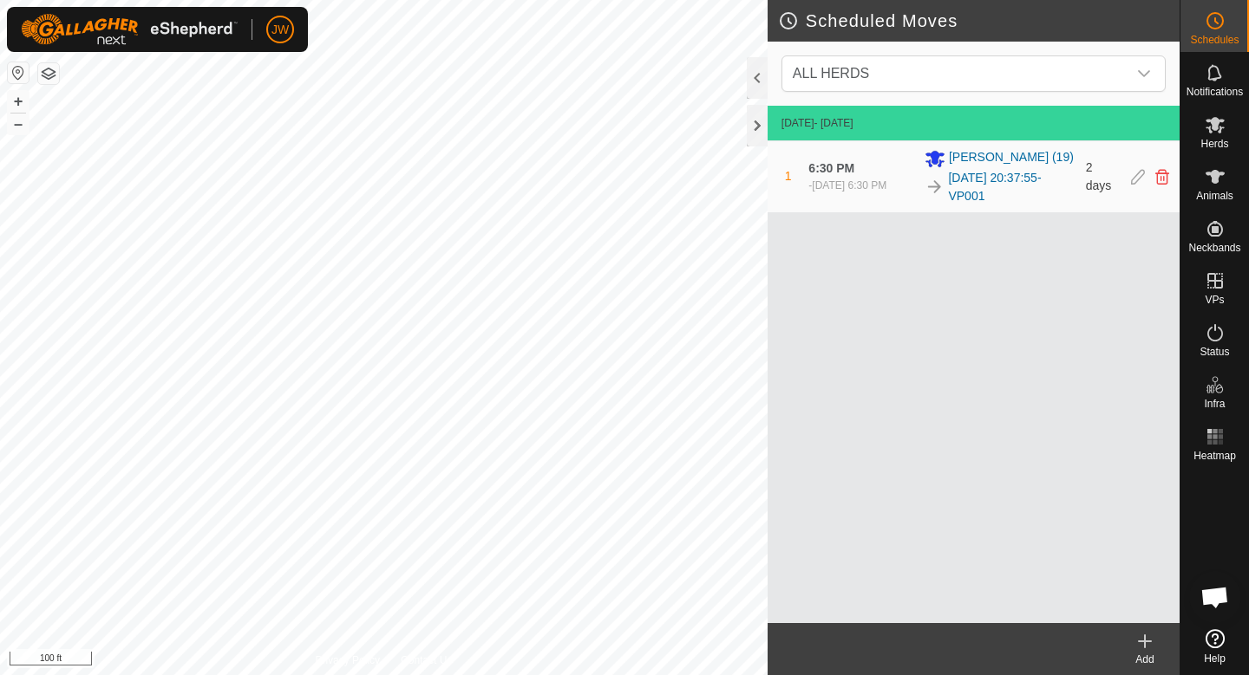
click at [1153, 649] on icon at bounding box center [1144, 641] width 21 height 21
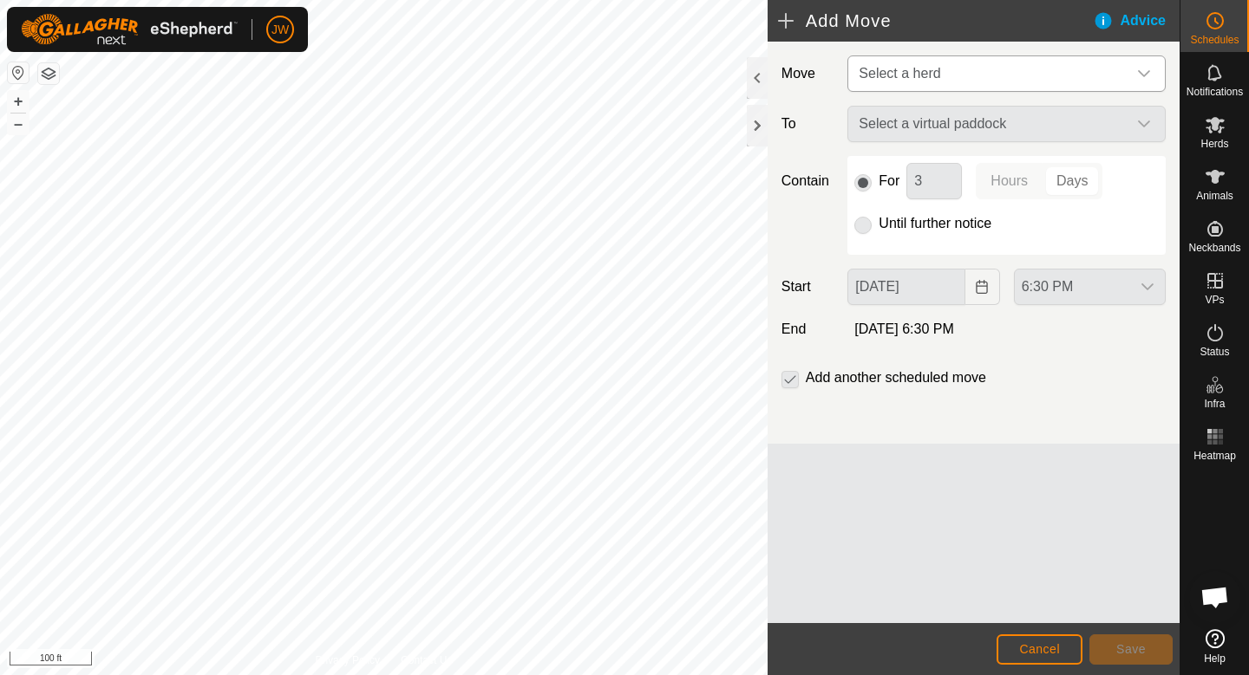
click at [905, 71] on span "Select a herd" at bounding box center [898, 73] width 81 height 15
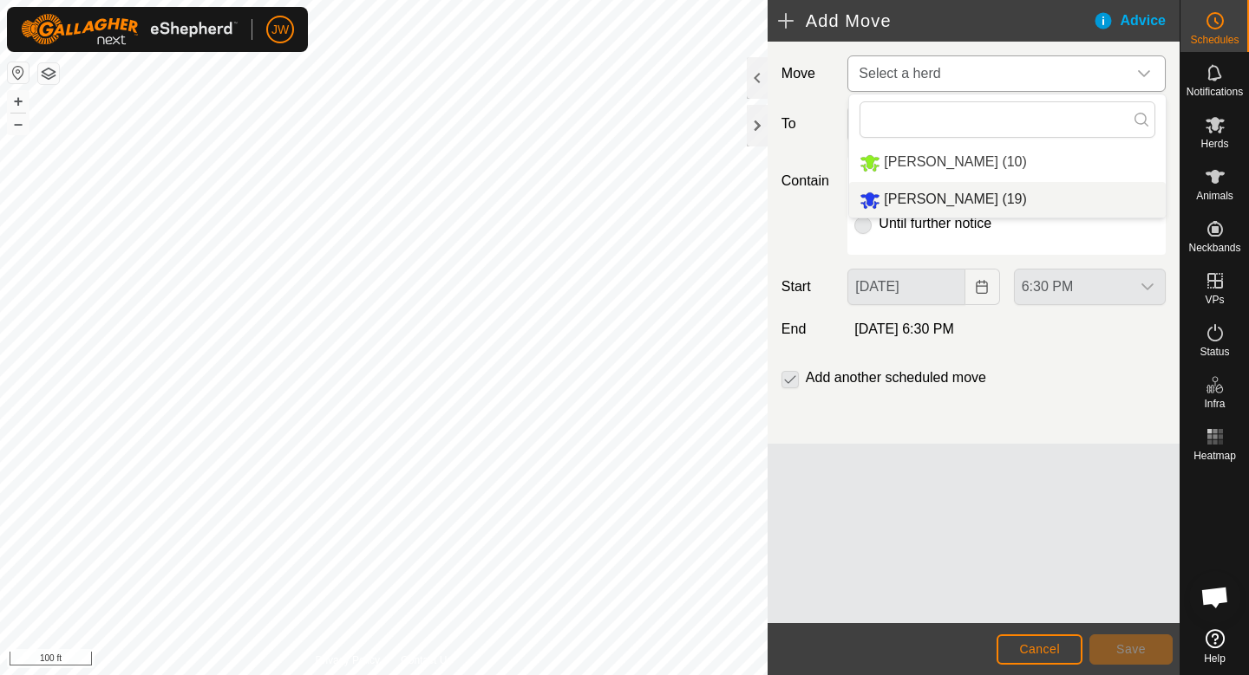
click at [921, 193] on span "Zach Herd (19)" at bounding box center [954, 199] width 142 height 15
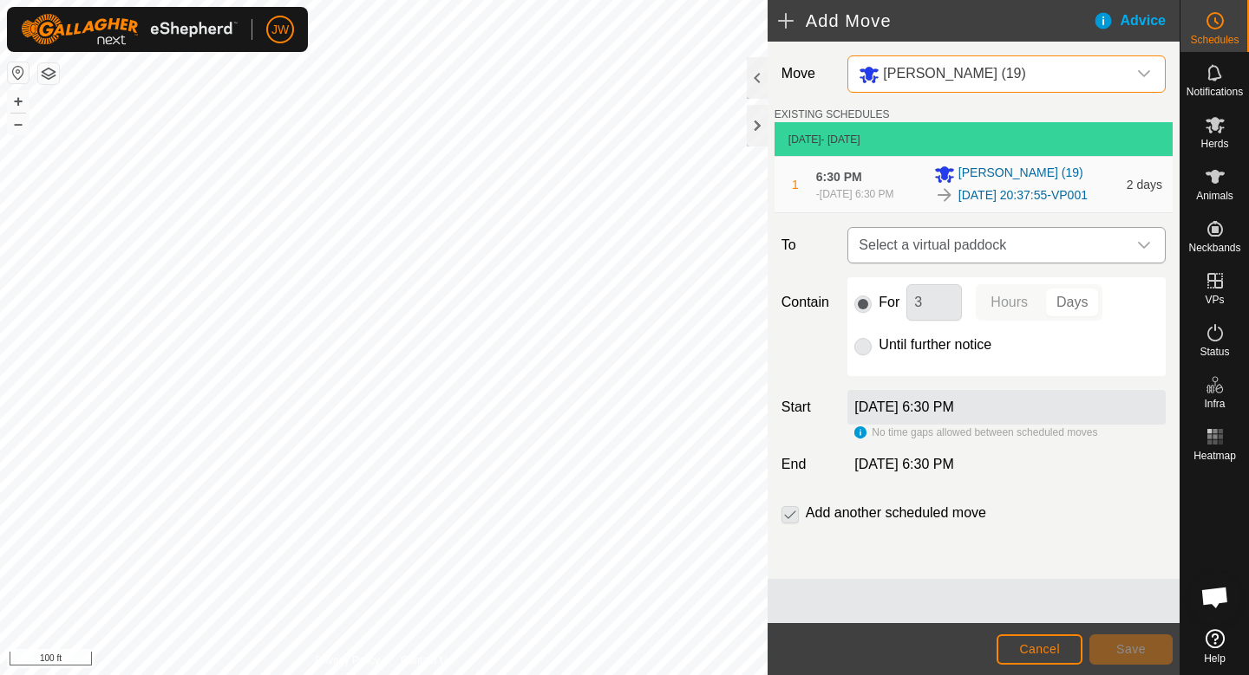
click at [926, 260] on span "Select a virtual paddock" at bounding box center [988, 245] width 275 height 35
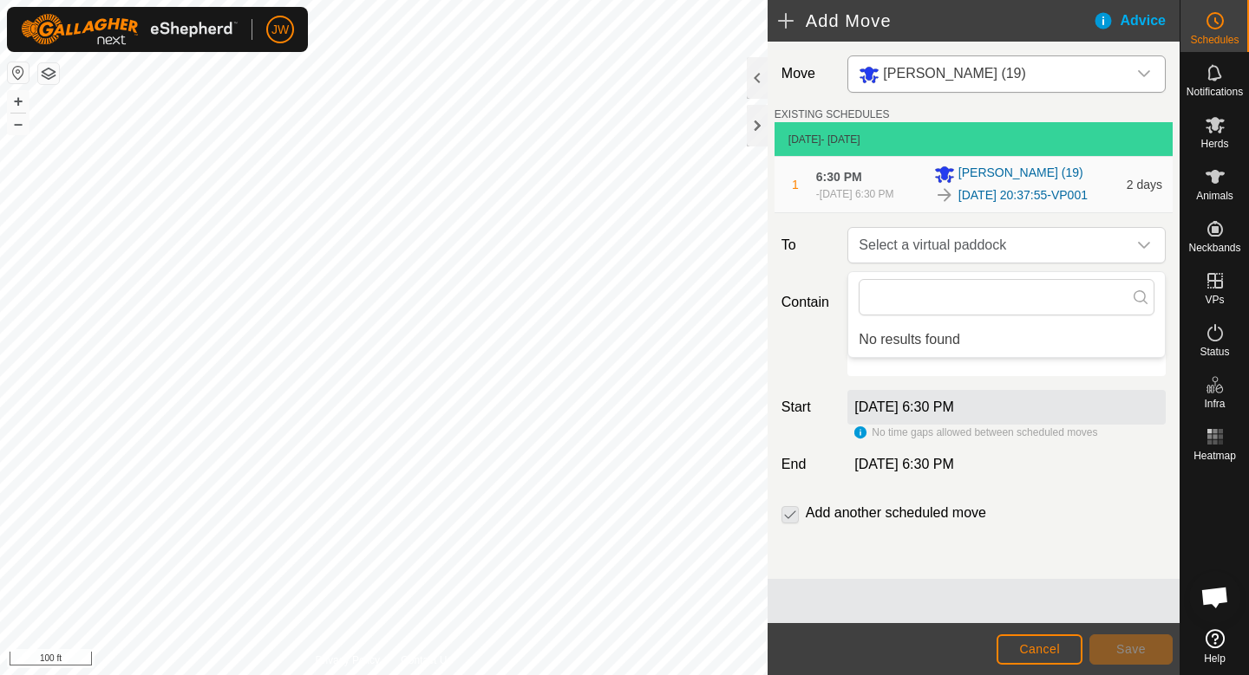
click at [929, 344] on li "No results found" at bounding box center [1006, 340] width 316 height 35
click at [999, 527] on div "Add another scheduled move" at bounding box center [973, 520] width 398 height 35
click at [1058, 654] on span "Cancel" at bounding box center [1039, 649] width 41 height 14
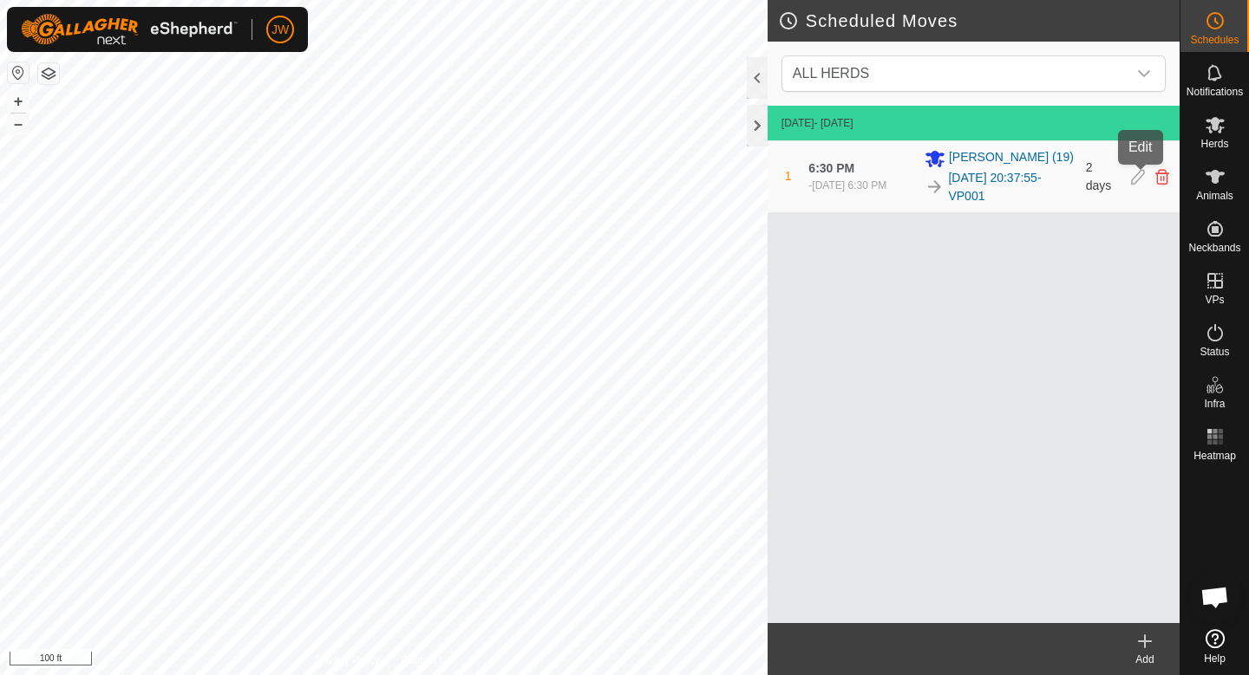
click at [1143, 179] on icon at bounding box center [1138, 177] width 14 height 16
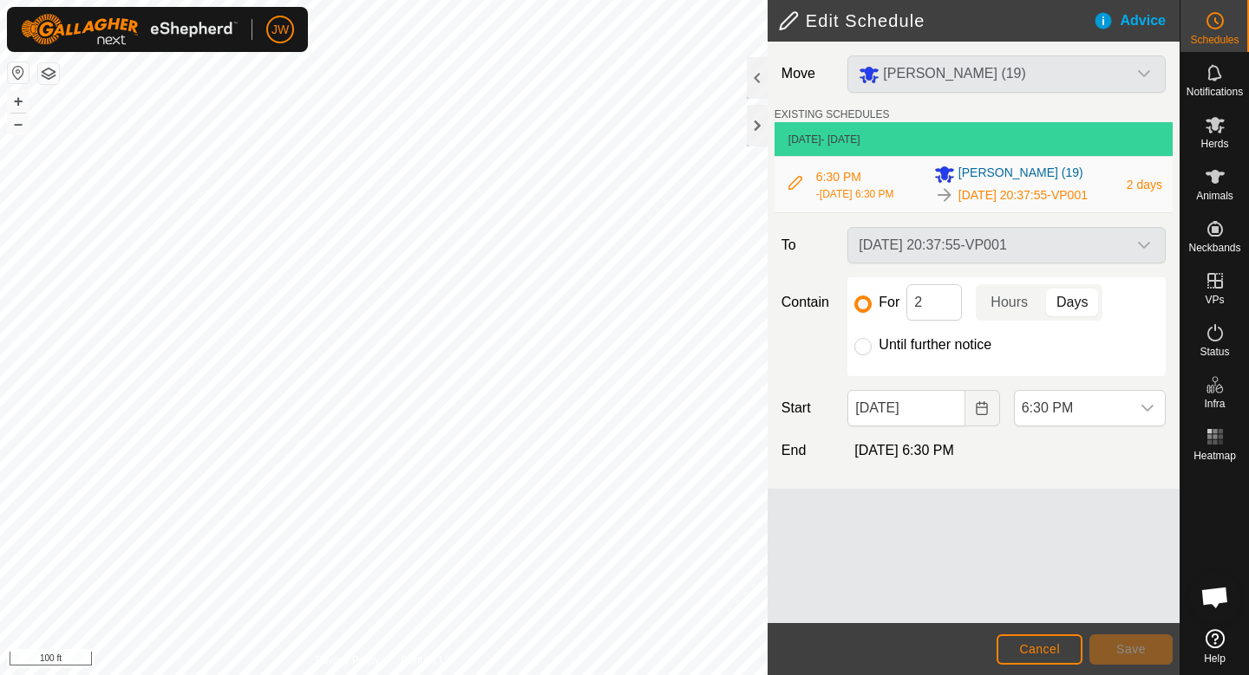
click at [792, 189] on icon at bounding box center [795, 183] width 14 height 14
click at [1156, 29] on div "Advice" at bounding box center [1135, 20] width 87 height 21
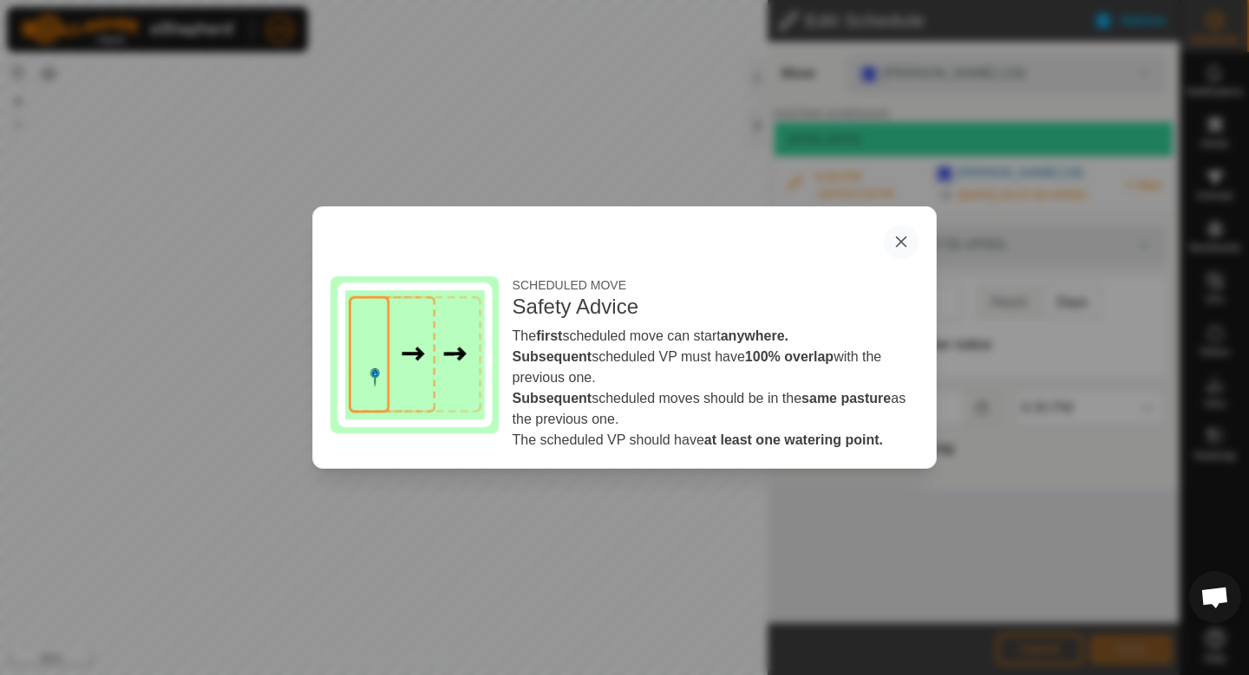
click at [894, 243] on icon "button" at bounding box center [901, 242] width 14 height 14
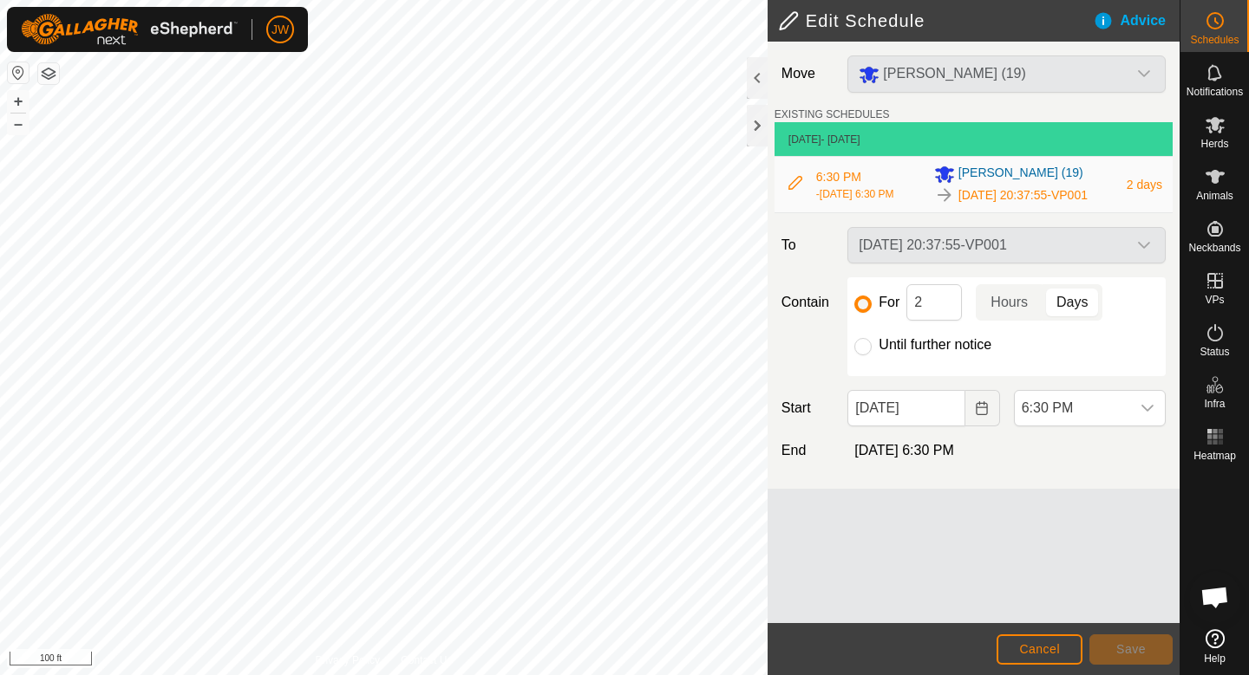
click at [920, 352] on label "Until further notice" at bounding box center [934, 345] width 113 height 14
click at [871, 354] on input "Until further notice" at bounding box center [862, 346] width 17 height 17
radio input "true"
click at [1159, 660] on button "Save" at bounding box center [1130, 650] width 83 height 30
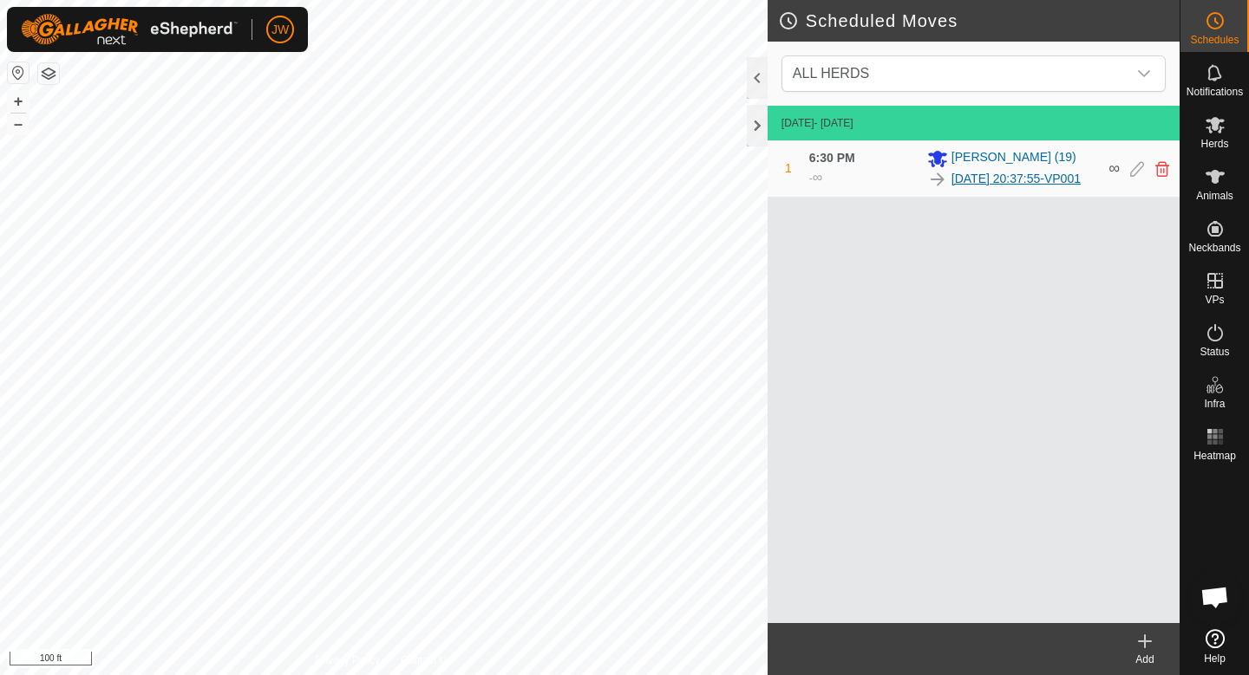
click at [984, 188] on link "2025-09-09 20:37:55-VP001" at bounding box center [1015, 179] width 129 height 18
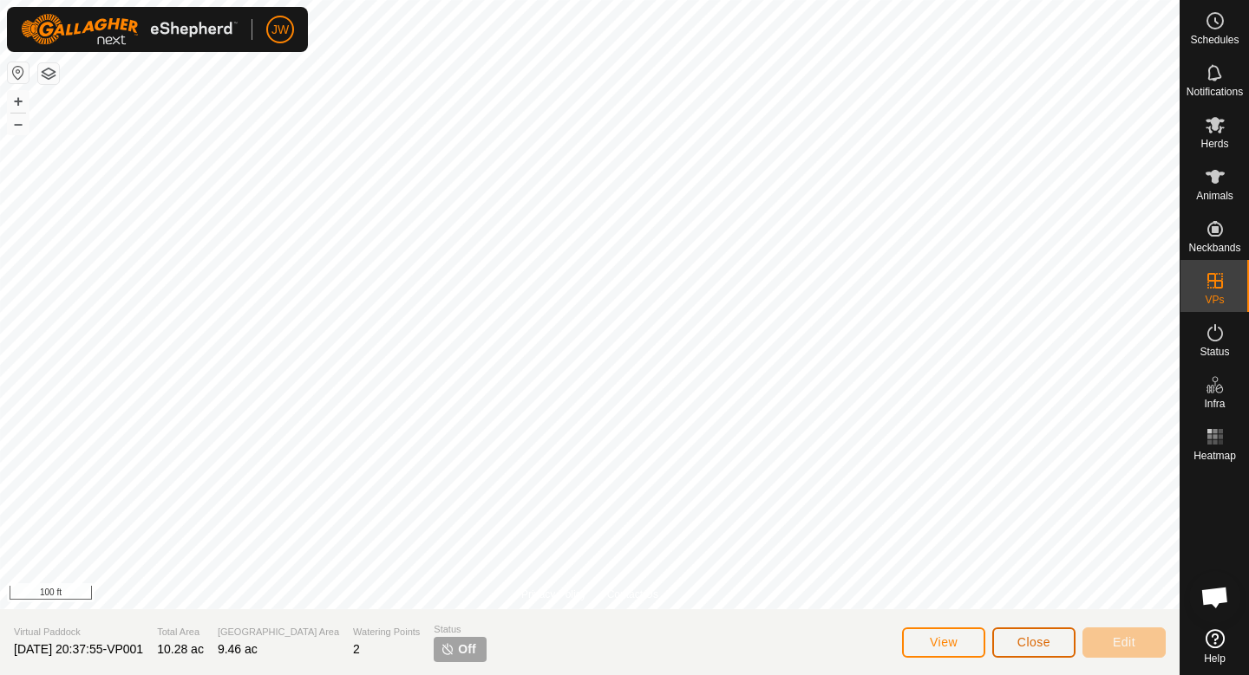
click at [1008, 646] on button "Close" at bounding box center [1033, 643] width 83 height 30
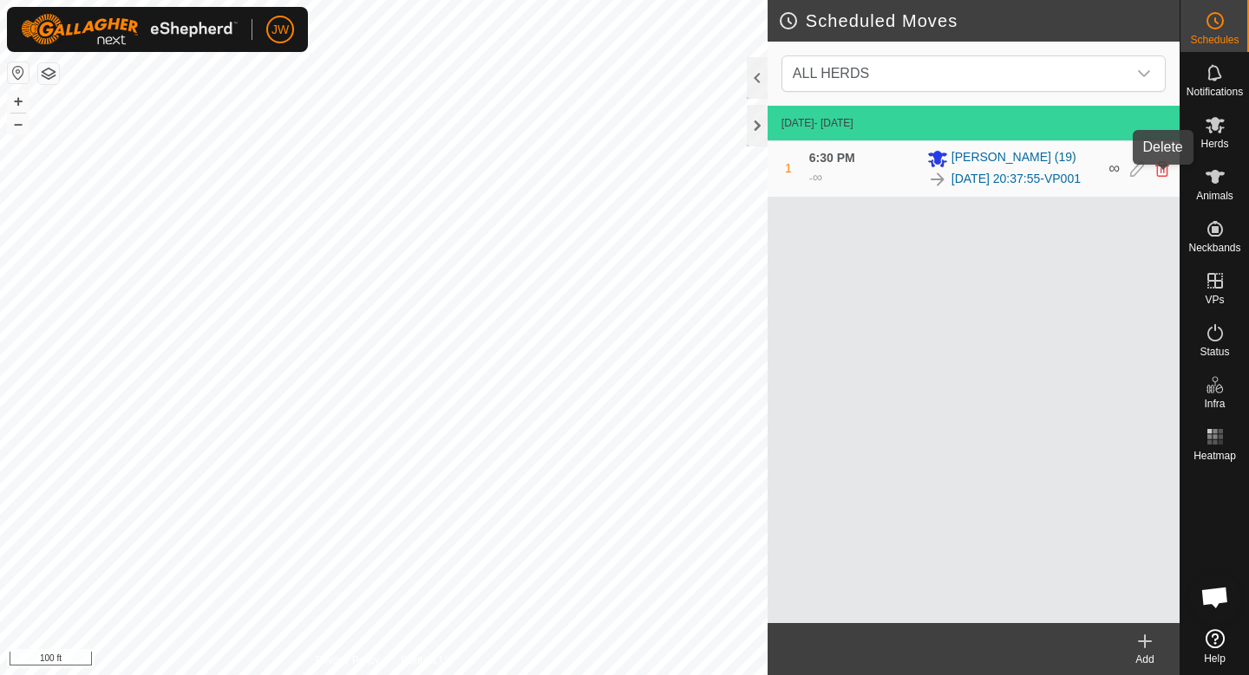
click at [1157, 174] on icon at bounding box center [1162, 169] width 14 height 16
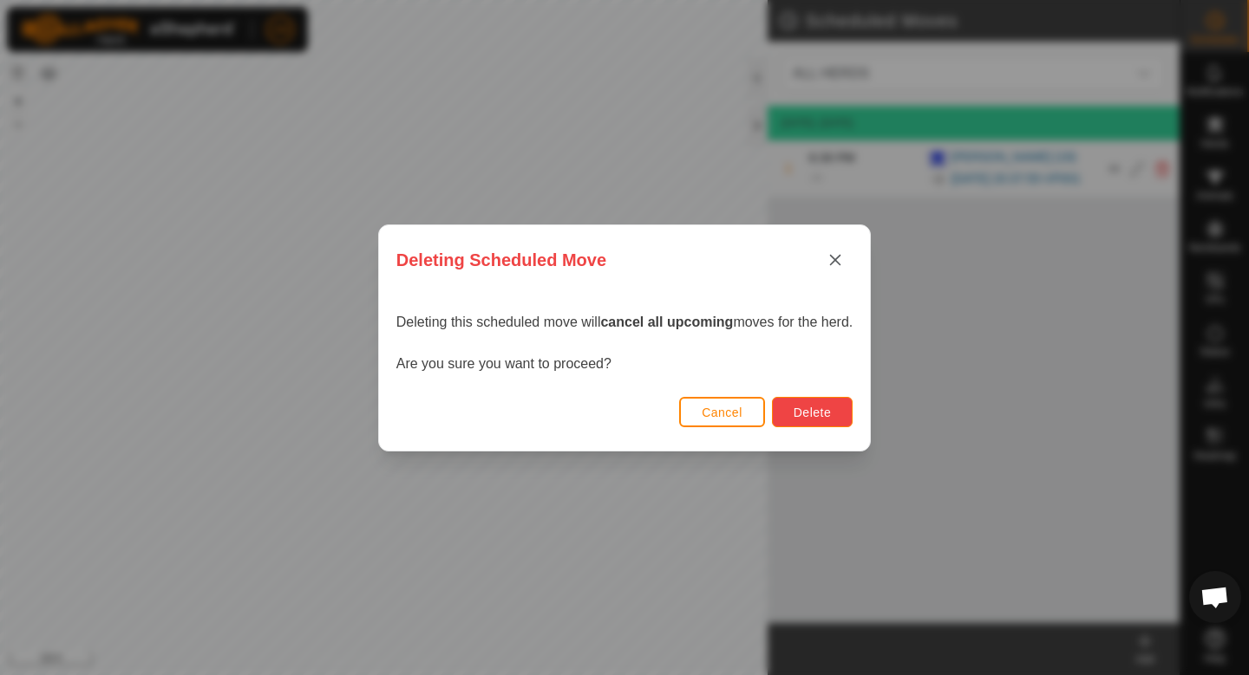
click at [793, 413] on span "Delete" at bounding box center [811, 413] width 37 height 14
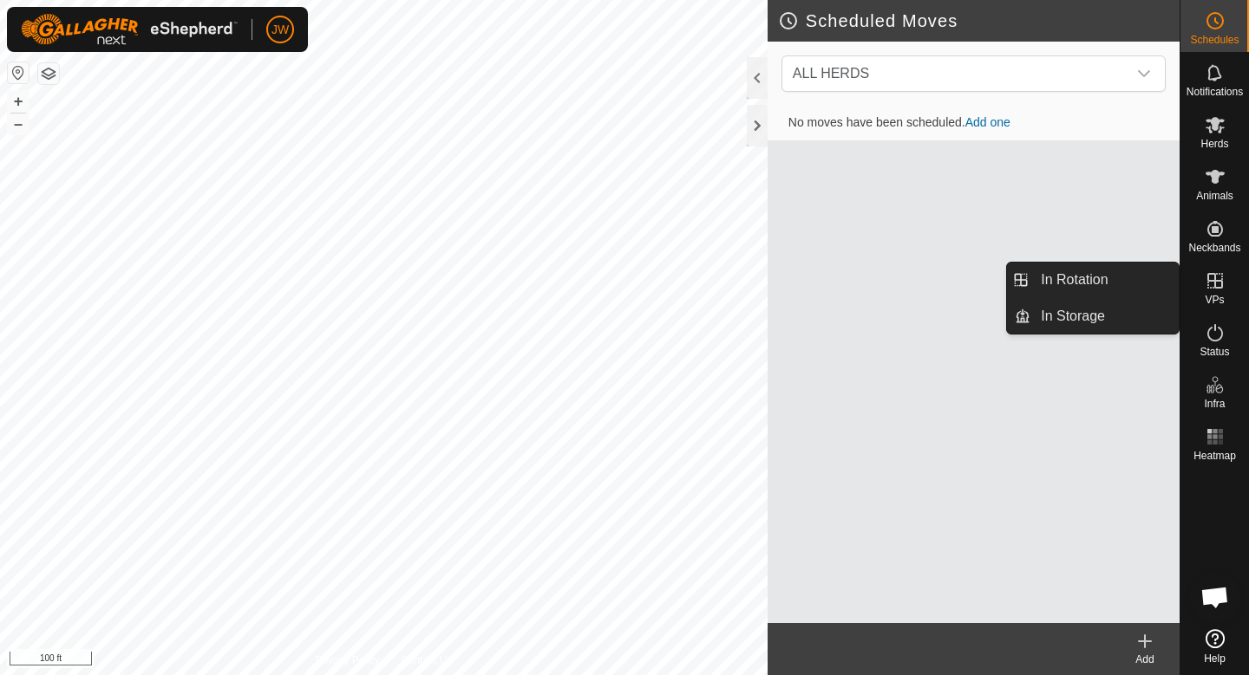
click at [1209, 285] on icon at bounding box center [1214, 281] width 21 height 21
click at [1110, 293] on link "In Rotation" at bounding box center [1104, 280] width 148 height 35
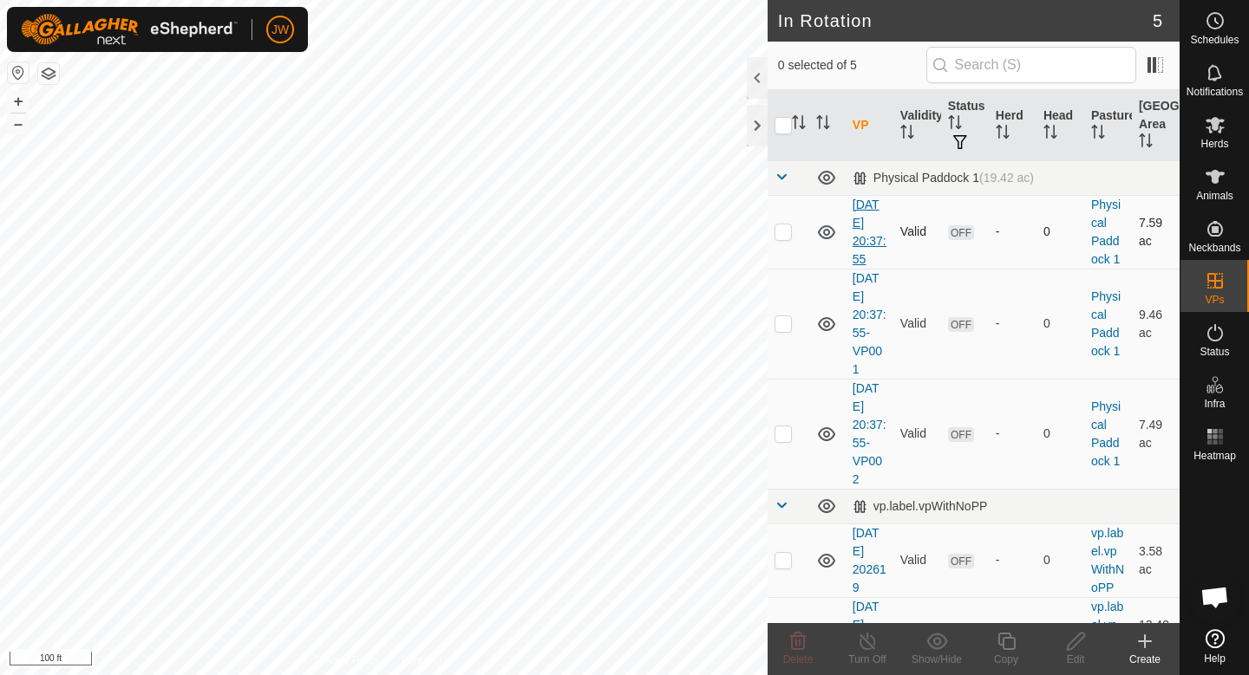
click at [858, 236] on link "[DATE] 20:37:55" at bounding box center [869, 232] width 34 height 68
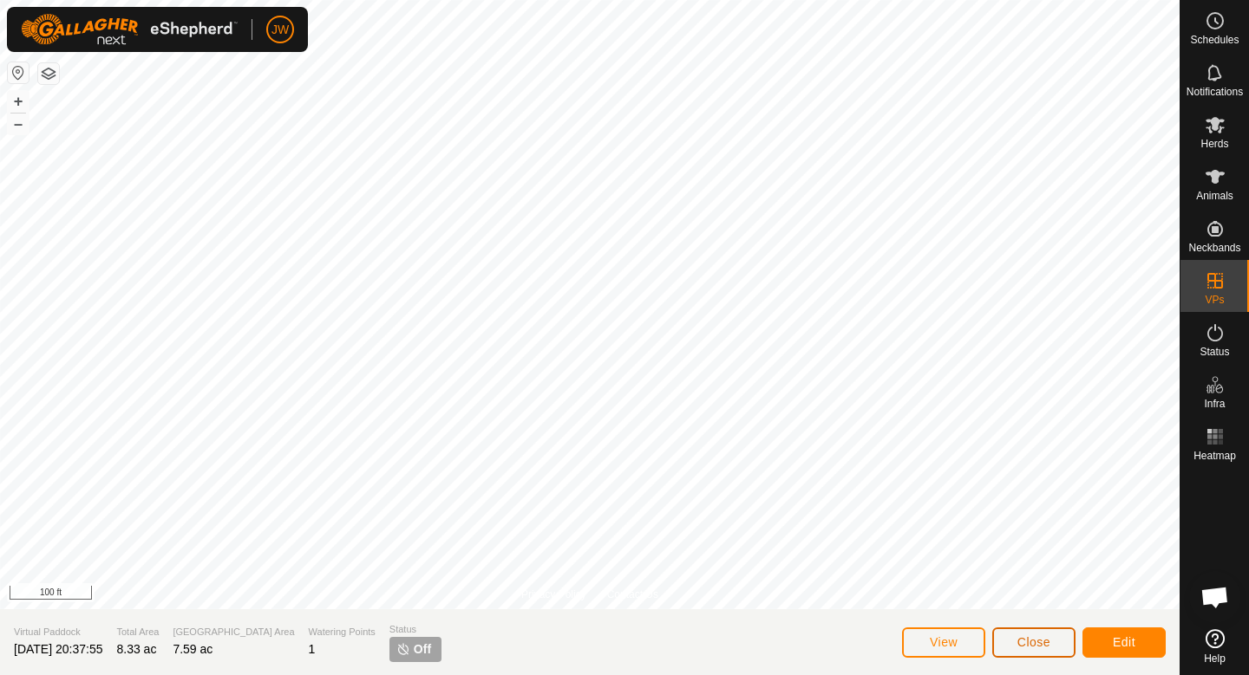
click at [1042, 648] on span "Close" at bounding box center [1033, 643] width 33 height 14
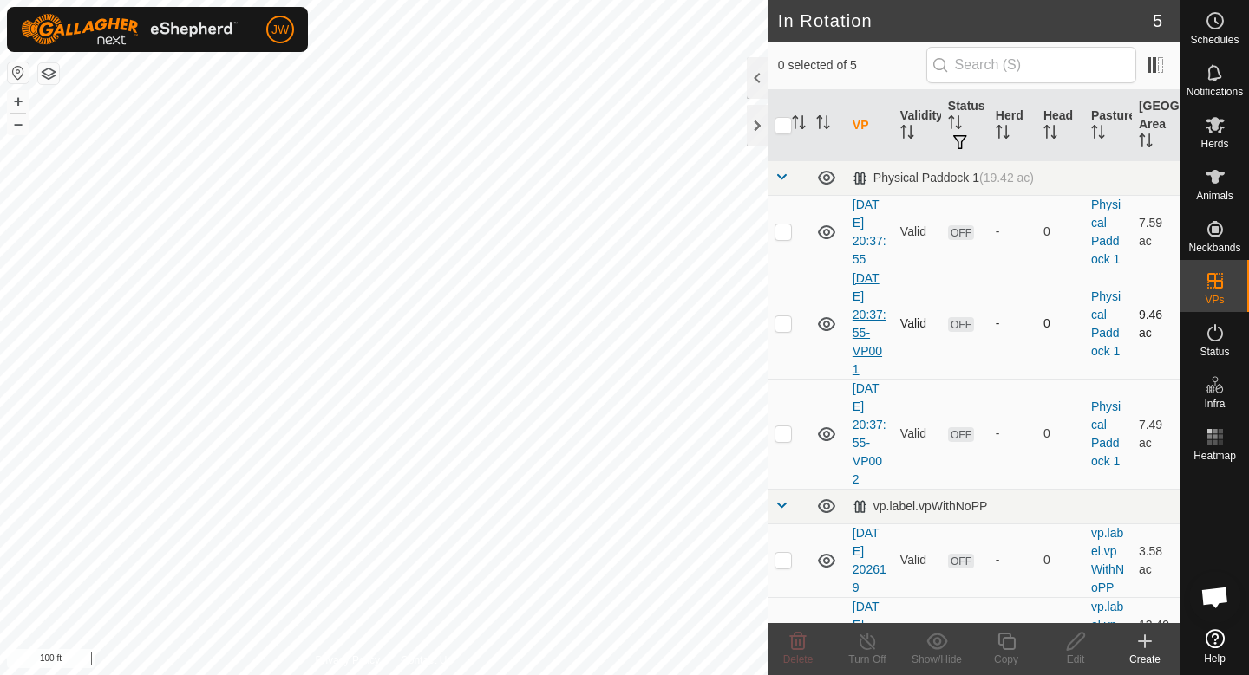
click at [868, 279] on link "2025-09-09 20:37:55-VP001" at bounding box center [869, 323] width 34 height 105
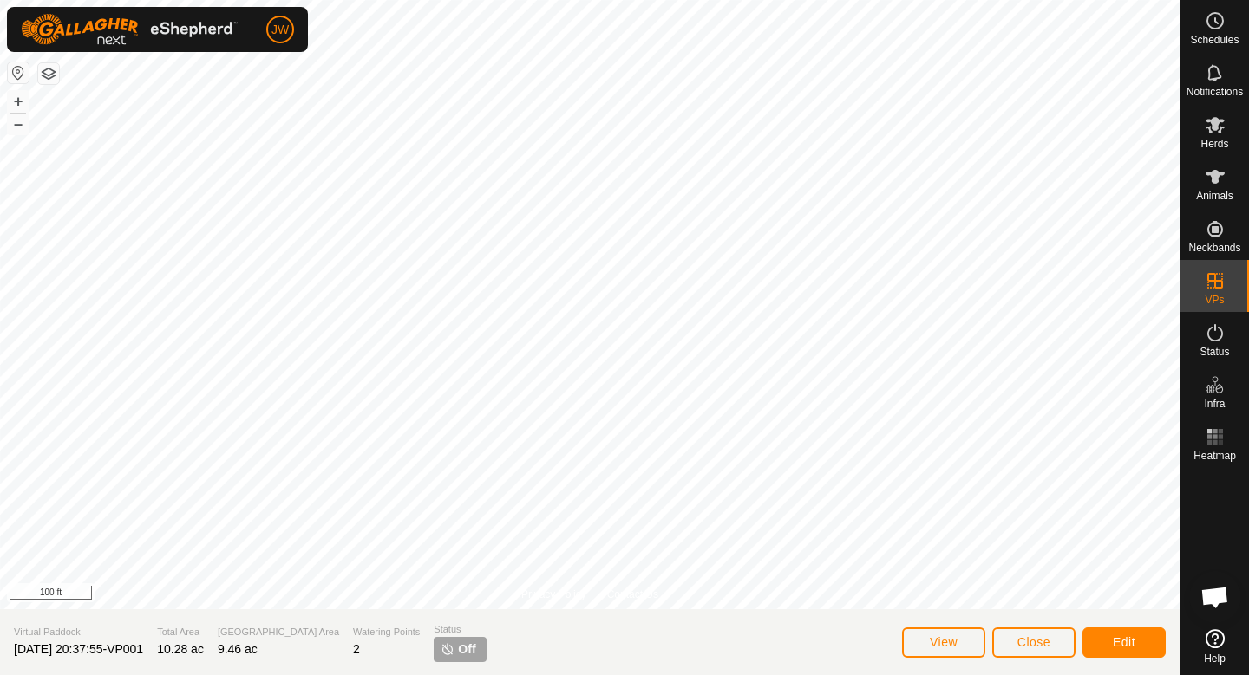
click at [440, 647] on img at bounding box center [447, 649] width 14 height 14
click at [1072, 649] on button "Close" at bounding box center [1033, 643] width 83 height 30
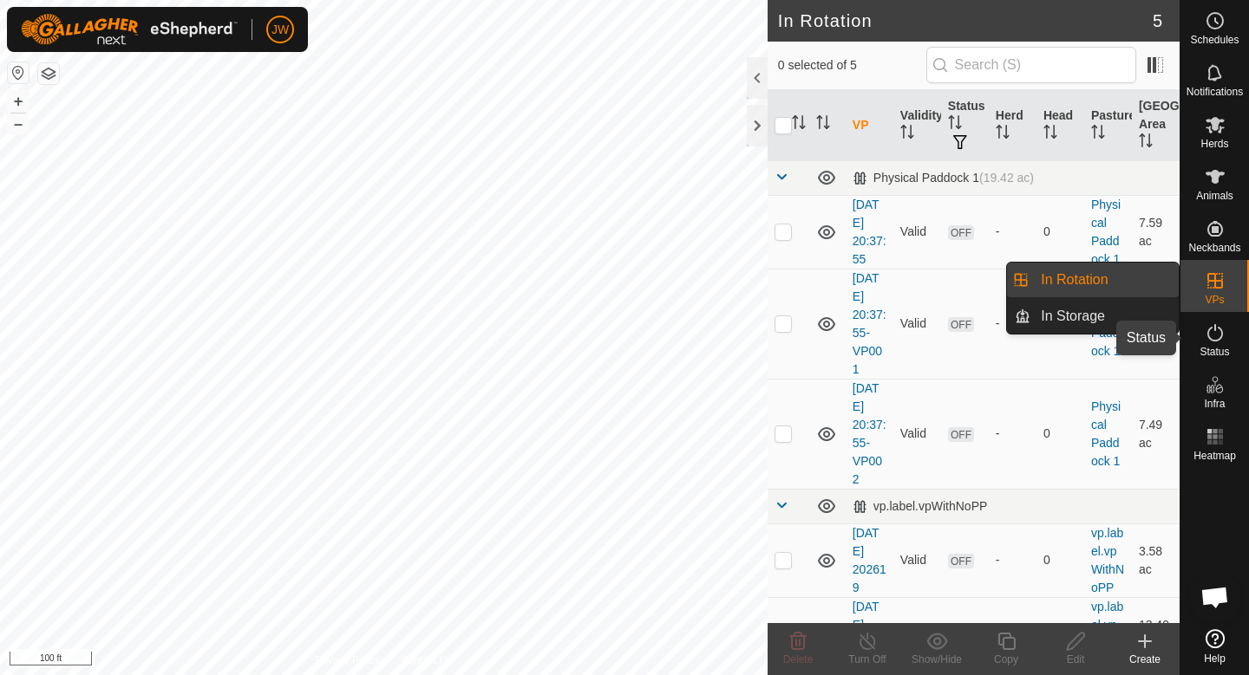
click at [1212, 340] on icon at bounding box center [1215, 332] width 16 height 17
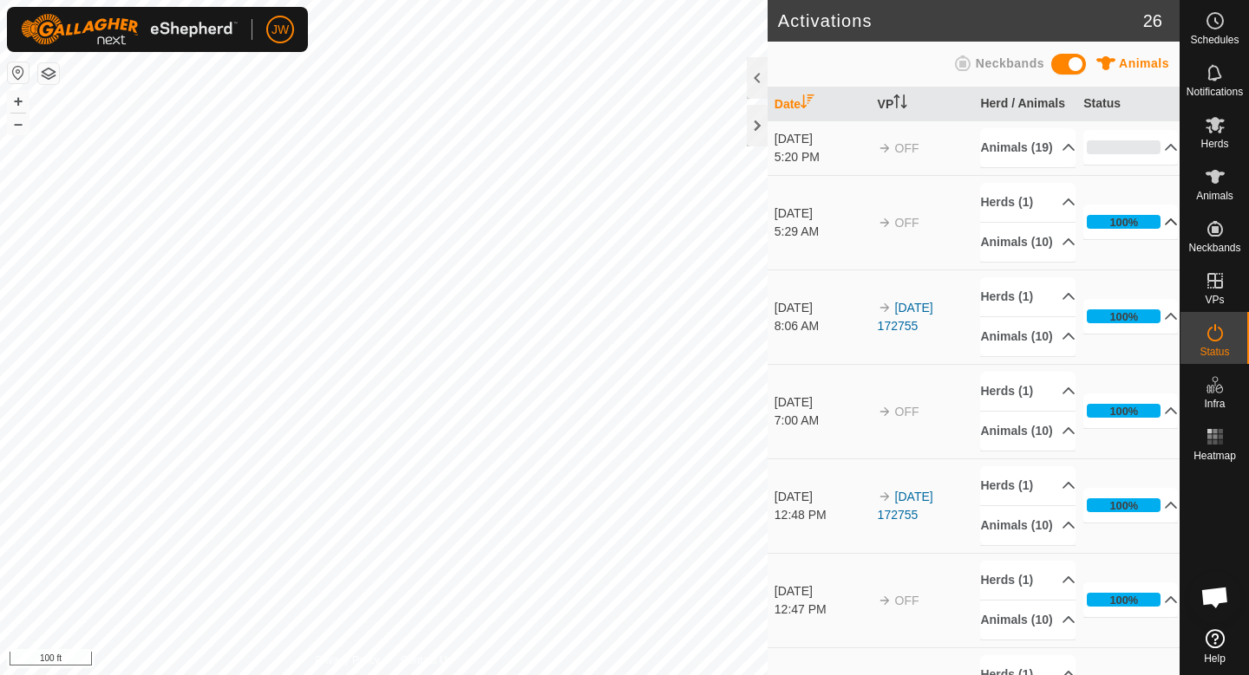
click at [1164, 229] on icon at bounding box center [1171, 222] width 14 height 14
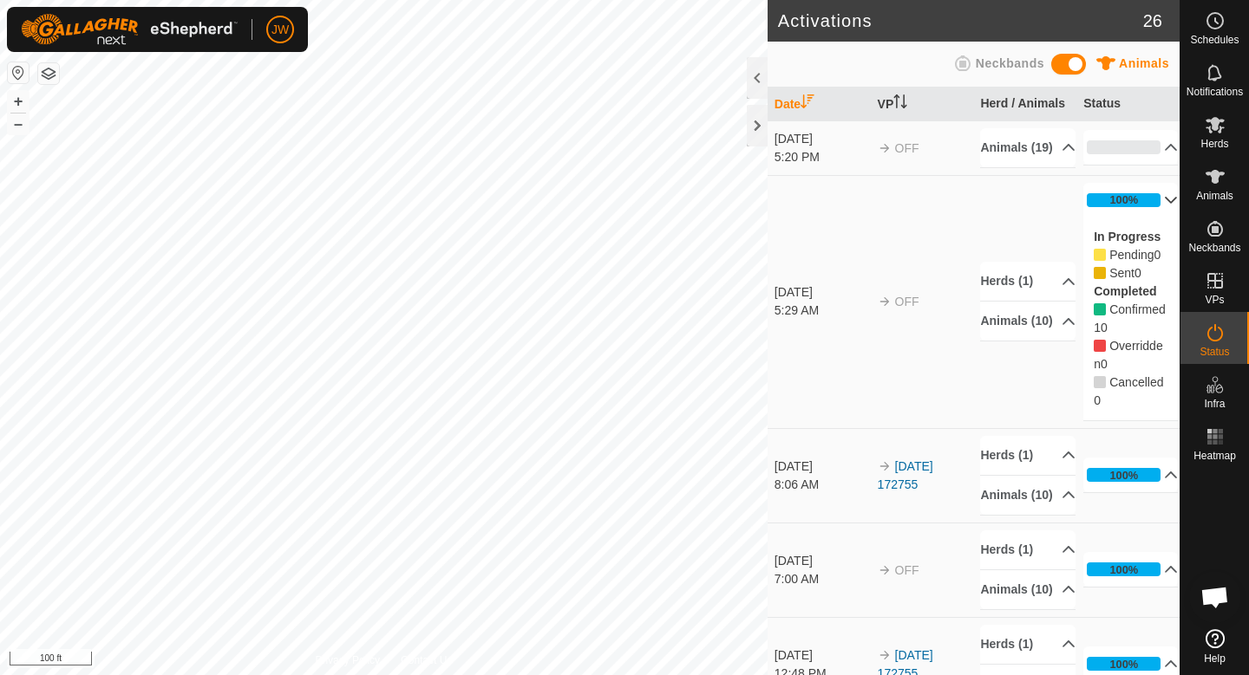
click at [1165, 207] on icon at bounding box center [1171, 200] width 14 height 14
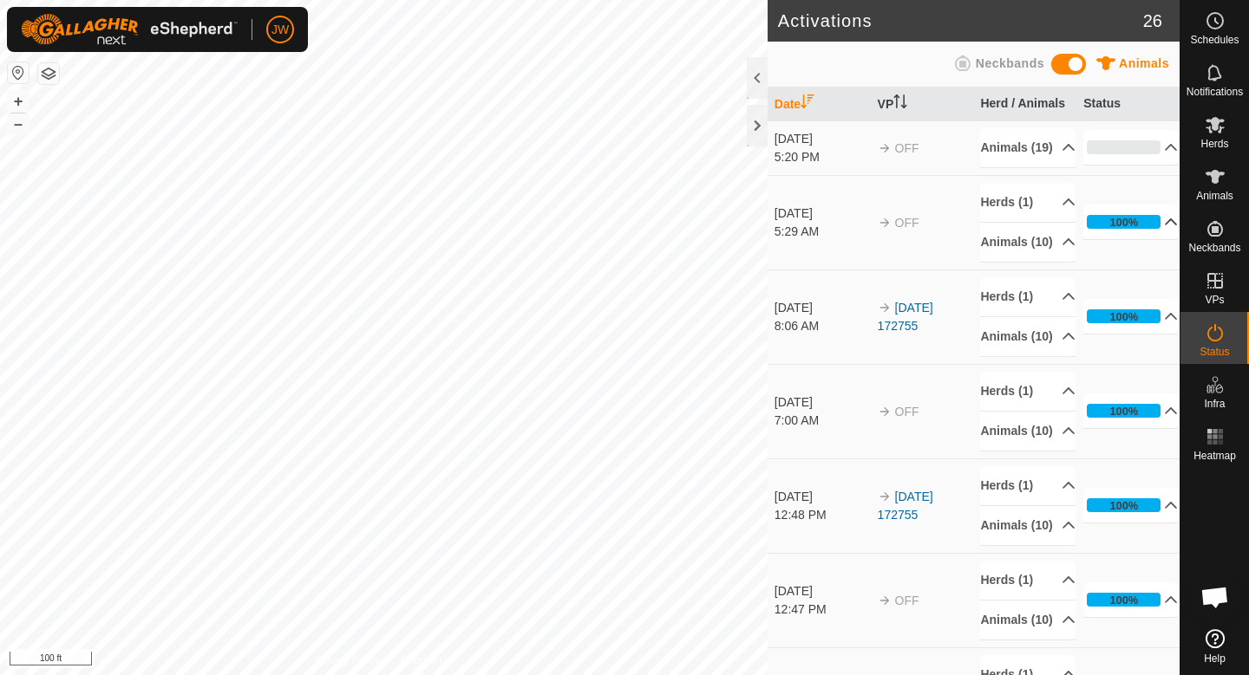
click at [1054, 64] on span at bounding box center [1068, 64] width 35 height 21
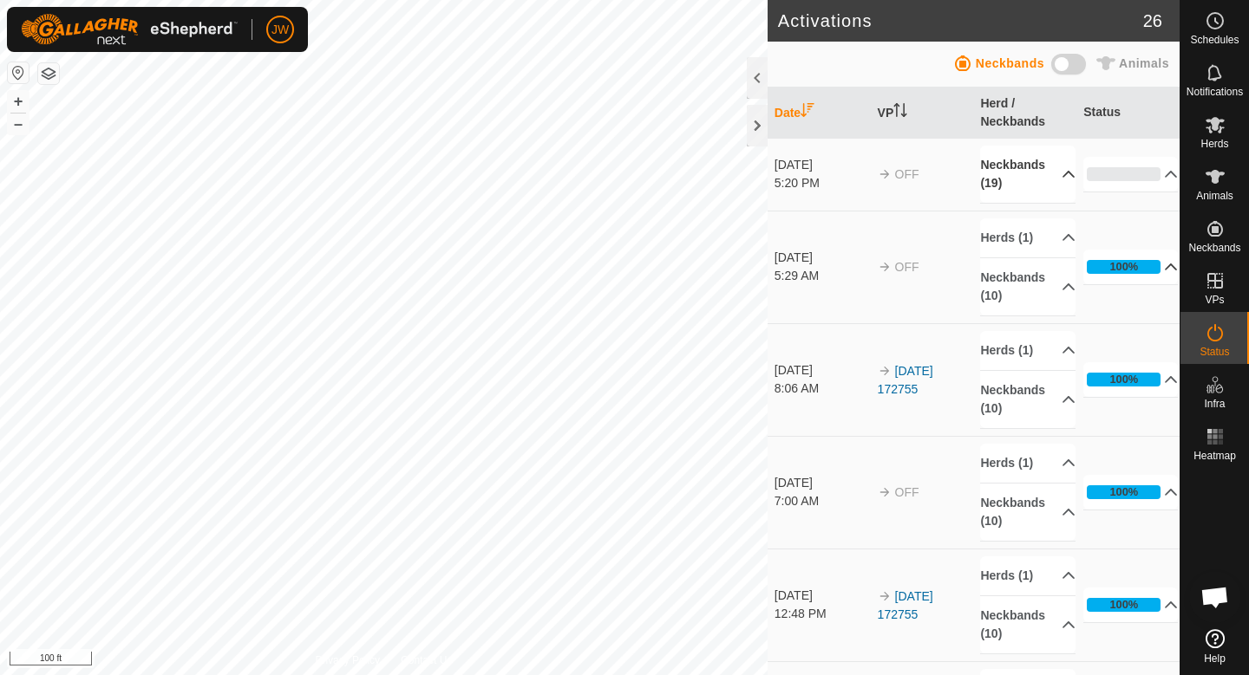
click at [1061, 178] on icon at bounding box center [1068, 174] width 14 height 14
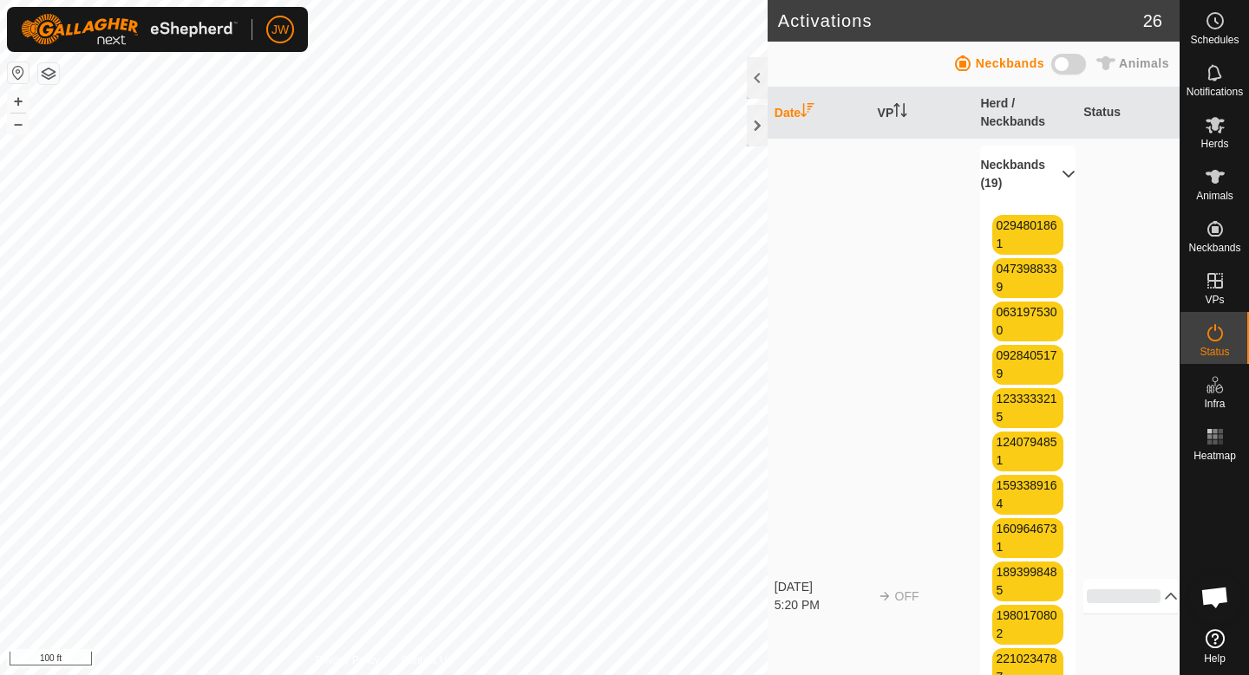
click at [1061, 178] on icon at bounding box center [1068, 174] width 14 height 14
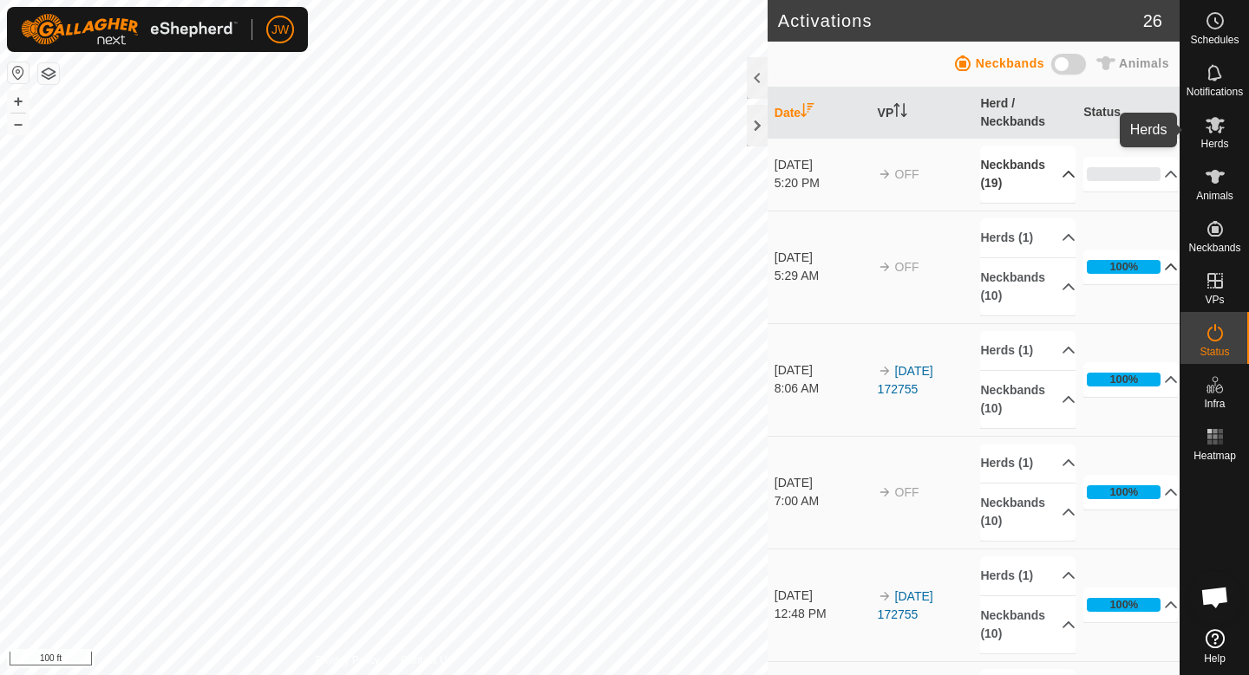
click at [1210, 126] on icon at bounding box center [1214, 124] width 21 height 21
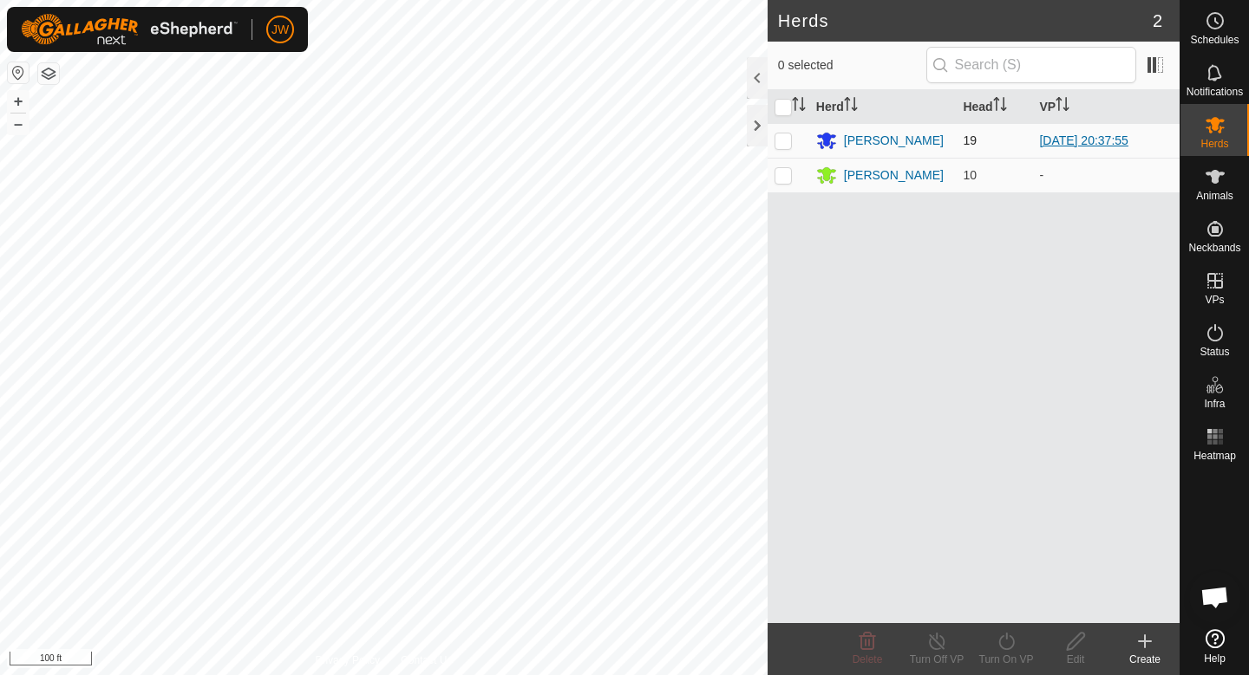
click at [1068, 140] on link "[DATE] 20:37:55" at bounding box center [1083, 141] width 88 height 14
